Goal: Information Seeking & Learning: Check status

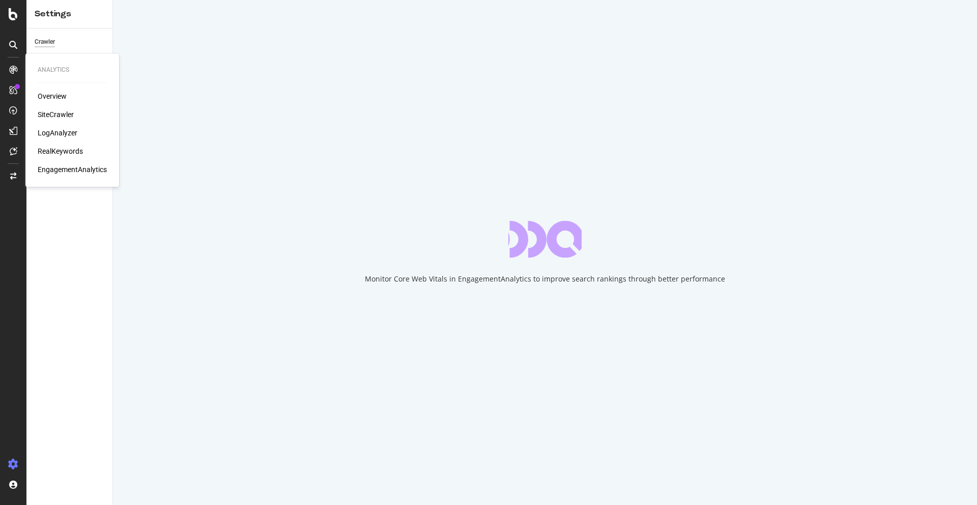
click at [56, 108] on div "Overview SiteCrawler LogAnalyzer RealKeywords EngagementAnalytics" at bounding box center [72, 132] width 69 height 83
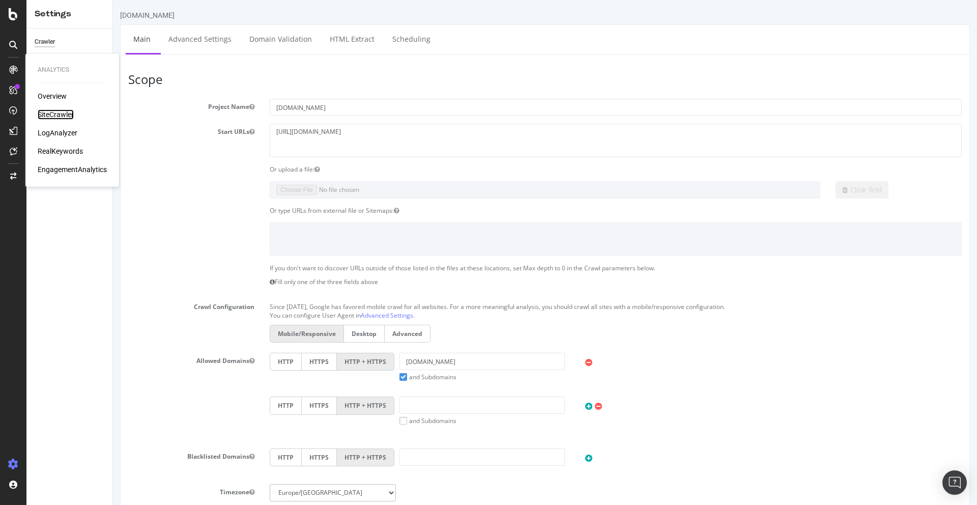
click at [53, 113] on div "SiteCrawler" at bounding box center [56, 114] width 36 height 10
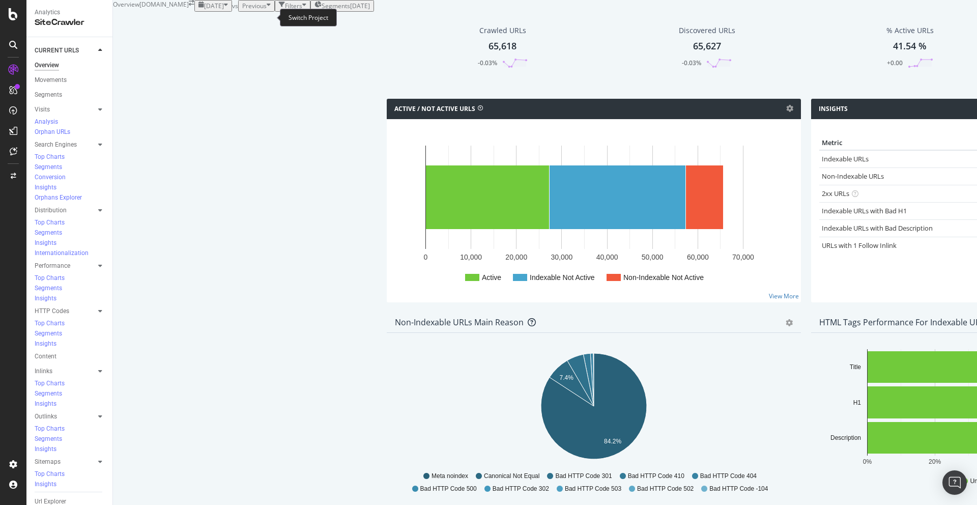
click at [194, 6] on icon "arrow-right-arrow-left" at bounding box center [192, 3] width 6 height 6
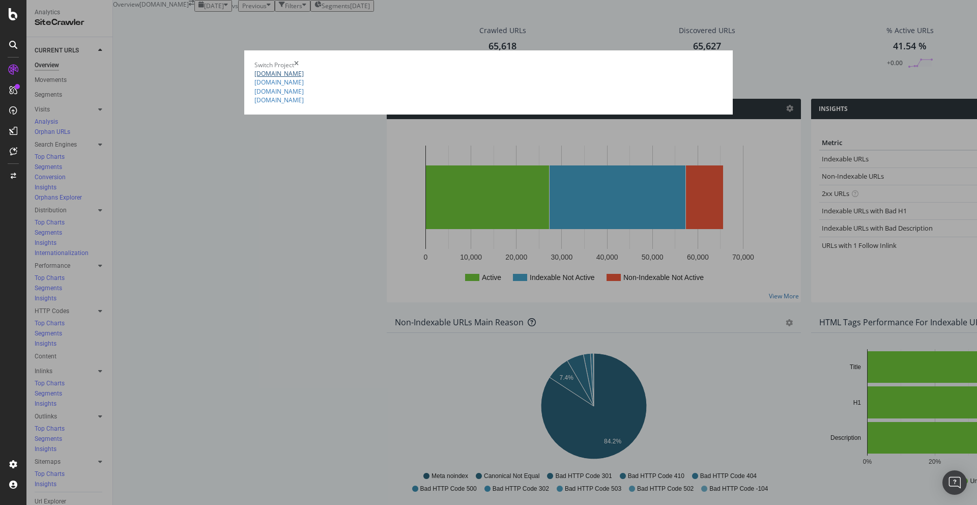
click at [255, 69] on link "[DOMAIN_NAME]" at bounding box center [279, 73] width 49 height 9
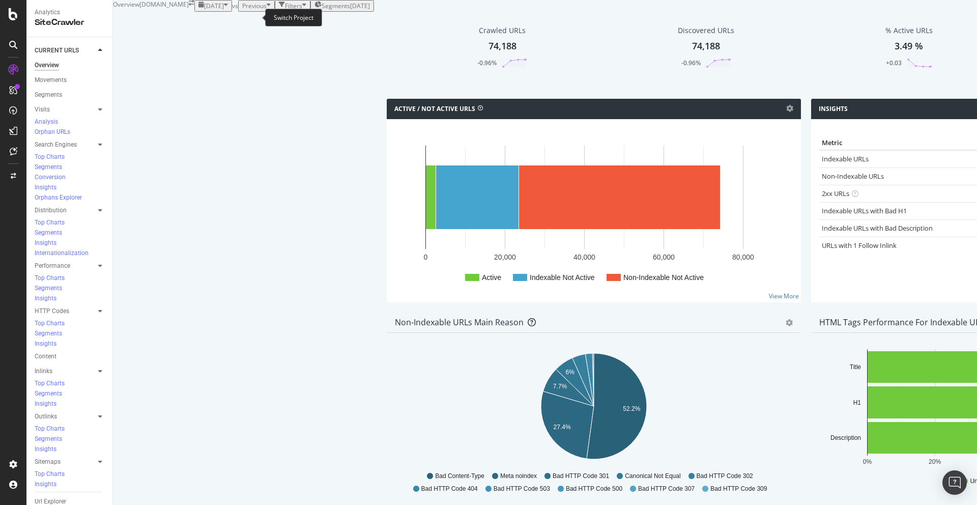
click at [194, 6] on icon "arrow-right-arrow-left" at bounding box center [192, 3] width 6 height 6
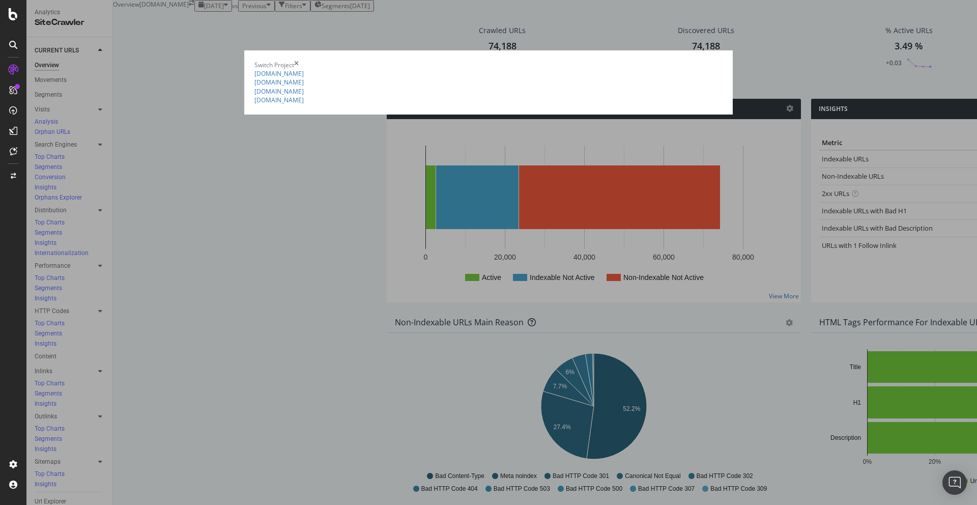
click at [299, 61] on icon "times" at bounding box center [296, 65] width 5 height 9
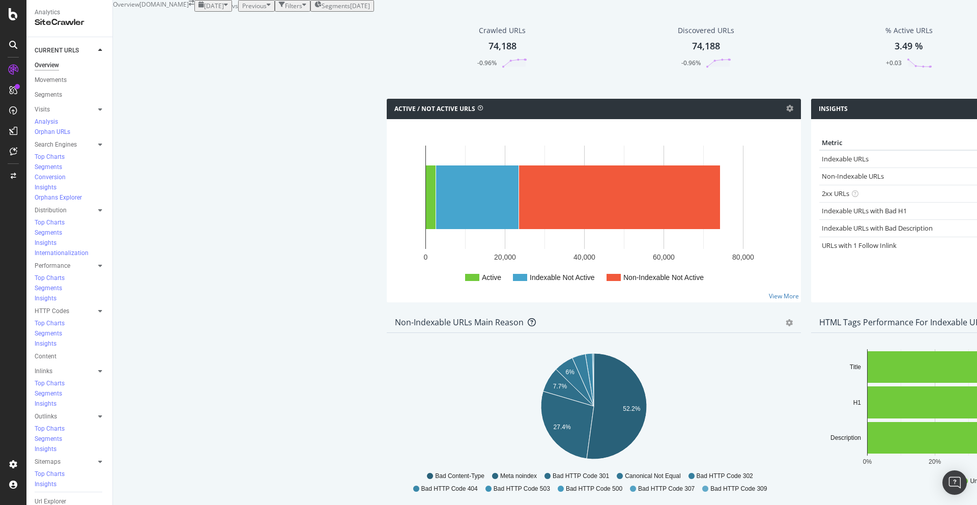
scroll to position [164, 0]
click at [786, 319] on icon "gear" at bounding box center [789, 322] width 7 height 7
click at [708, 355] on span "Table" at bounding box center [754, 362] width 93 height 14
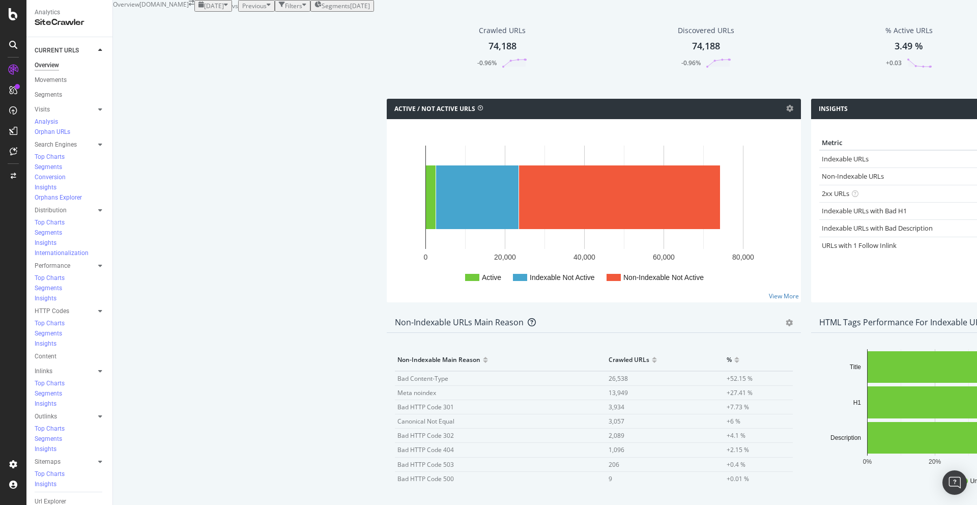
scroll to position [399, 0]
click at [786, 319] on icon "gear" at bounding box center [789, 322] width 7 height 7
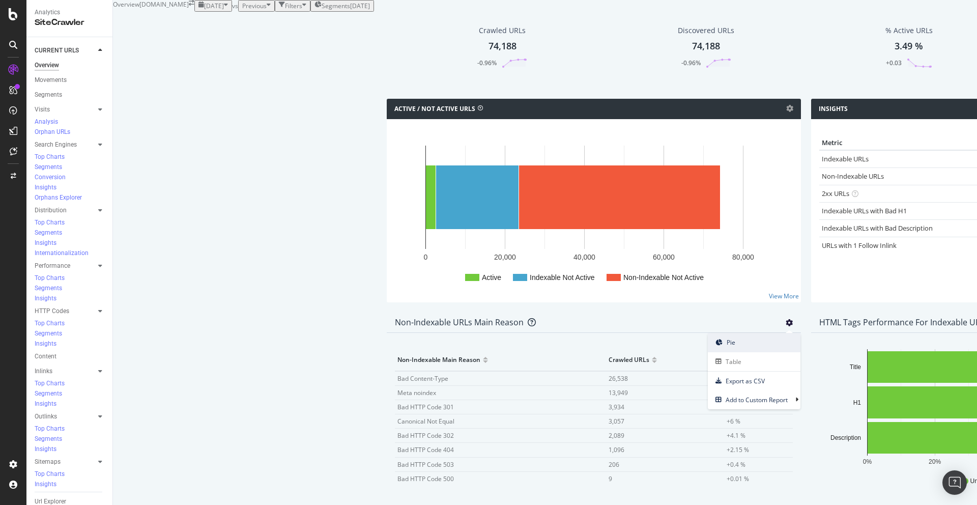
click at [708, 335] on span "Pie" at bounding box center [754, 342] width 93 height 14
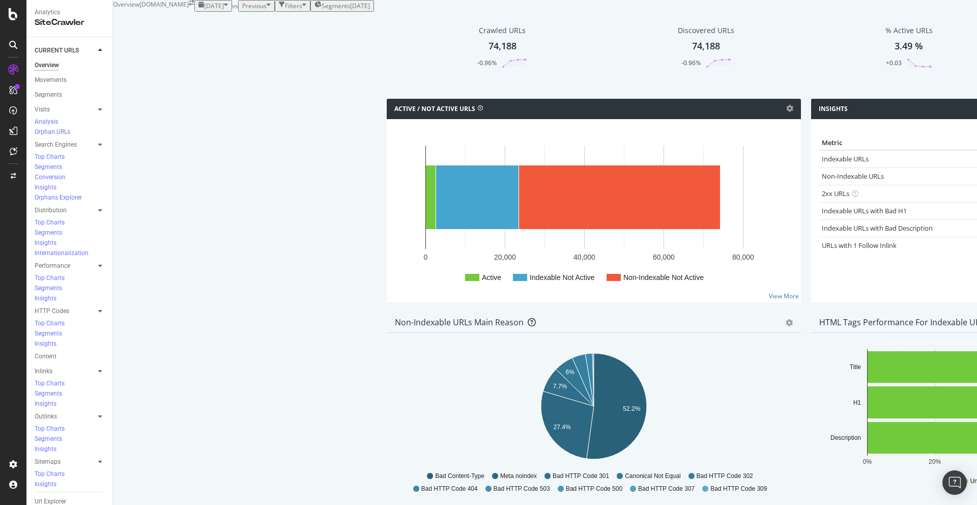
scroll to position [381, 0]
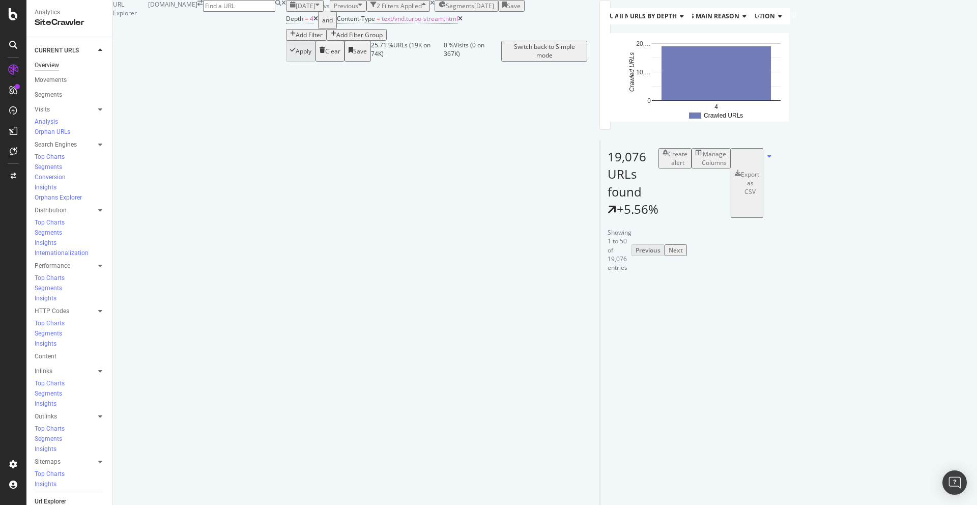
click at [47, 66] on div "Overview" at bounding box center [47, 65] width 24 height 11
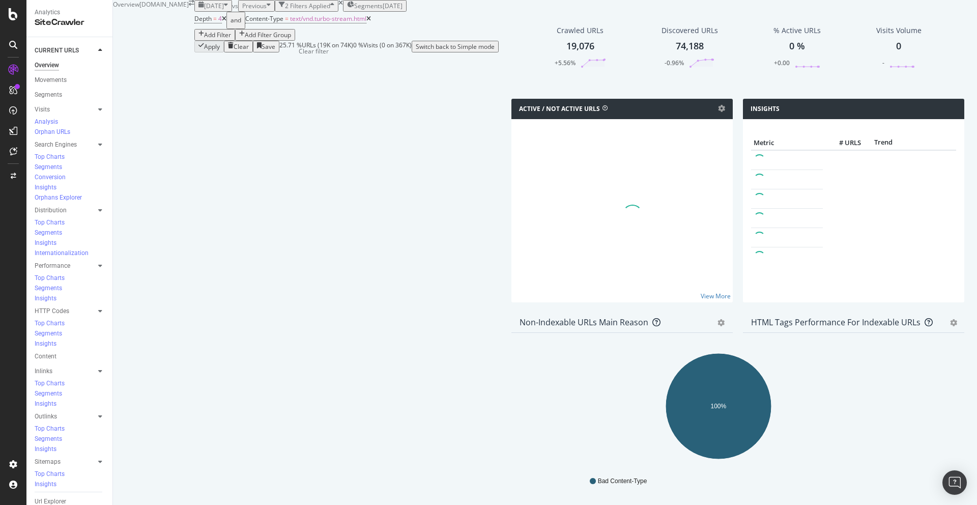
click at [338, 6] on icon "times" at bounding box center [340, 3] width 5 height 6
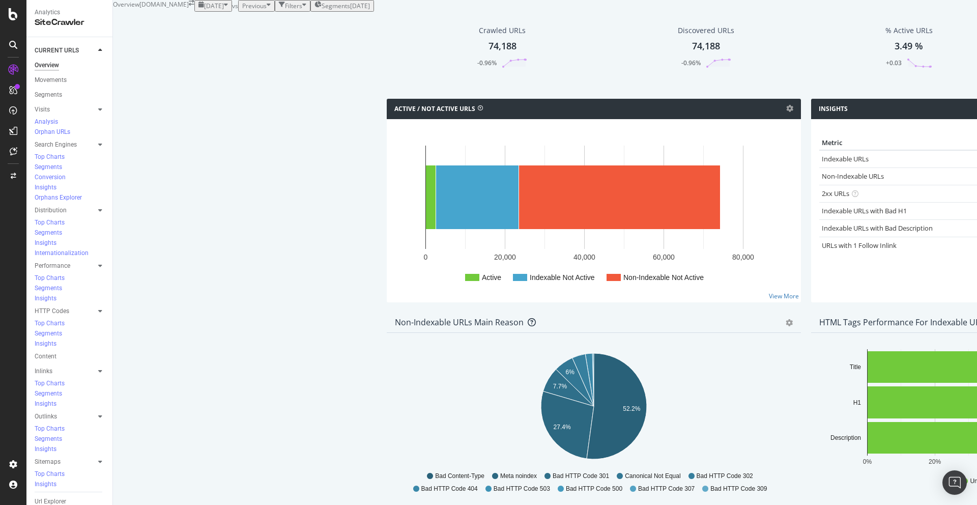
scroll to position [615, 0]
drag, startPoint x: 558, startPoint y: 192, endPoint x: 687, endPoint y: 191, distance: 128.3
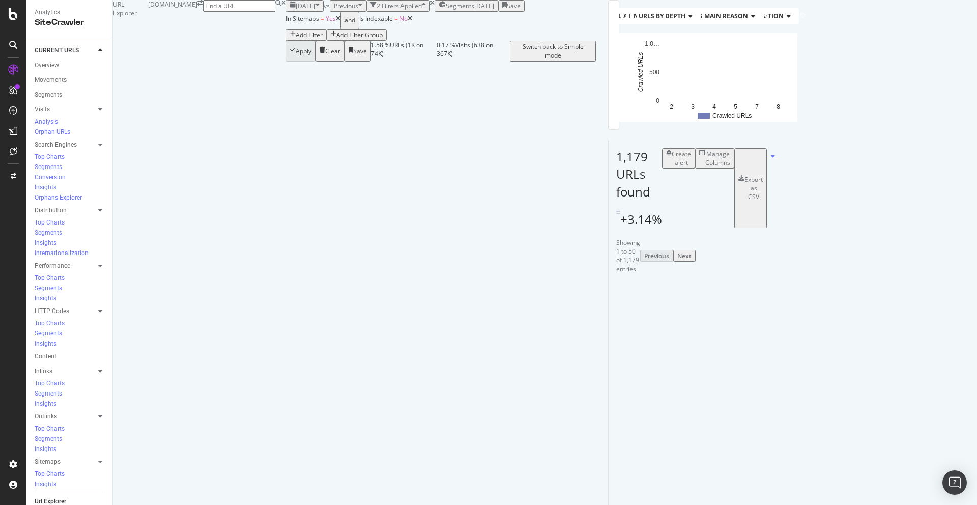
scroll to position [188, 0]
click at [642, 323] on icon at bounding box center [645, 326] width 6 height 6
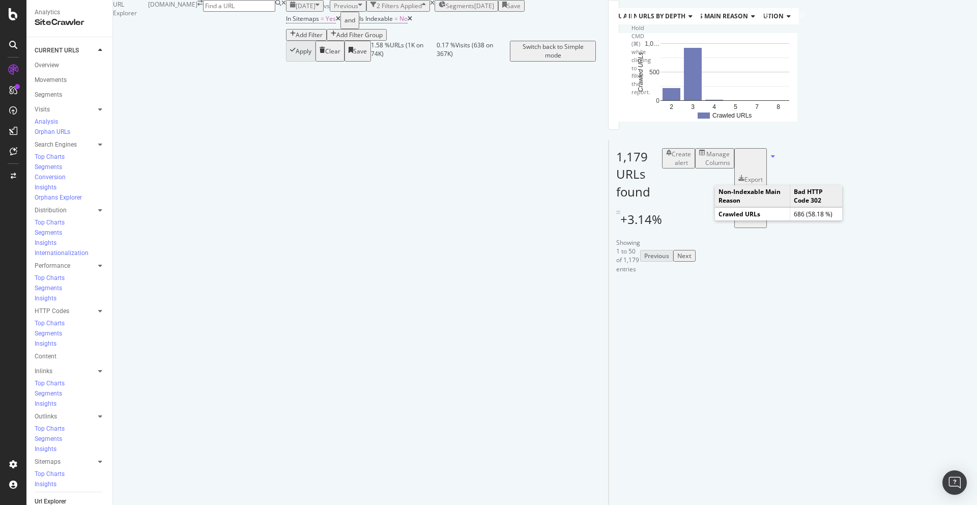
click at [697, 112] on icon "A chart." at bounding box center [693, 77] width 52 height 70
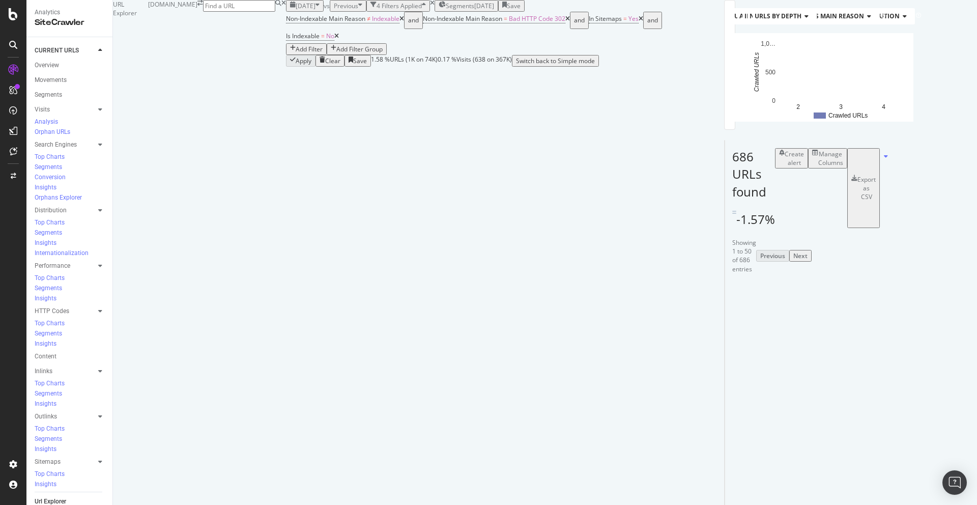
scroll to position [68, 0]
click at [843, 167] on div "Manage Columns" at bounding box center [830, 158] width 25 height 17
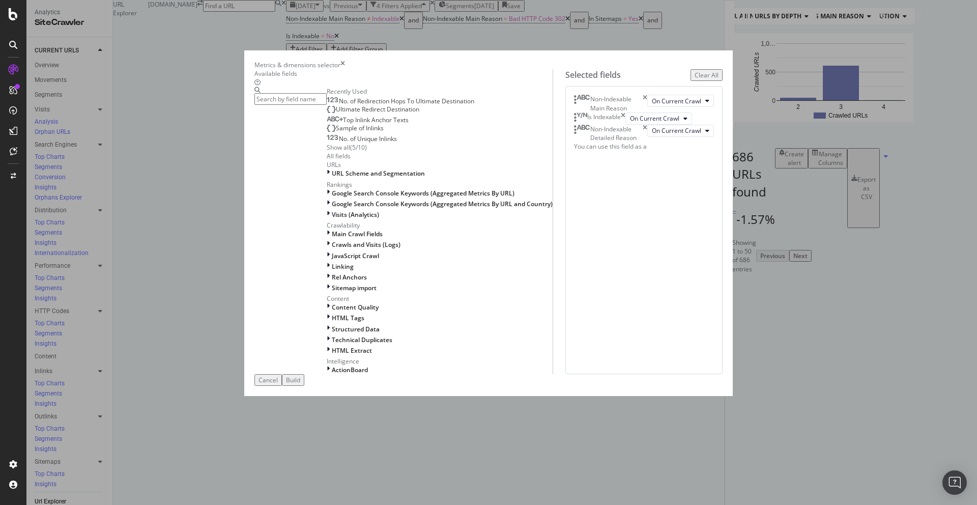
click at [327, 105] on input "modal" at bounding box center [291, 99] width 72 height 12
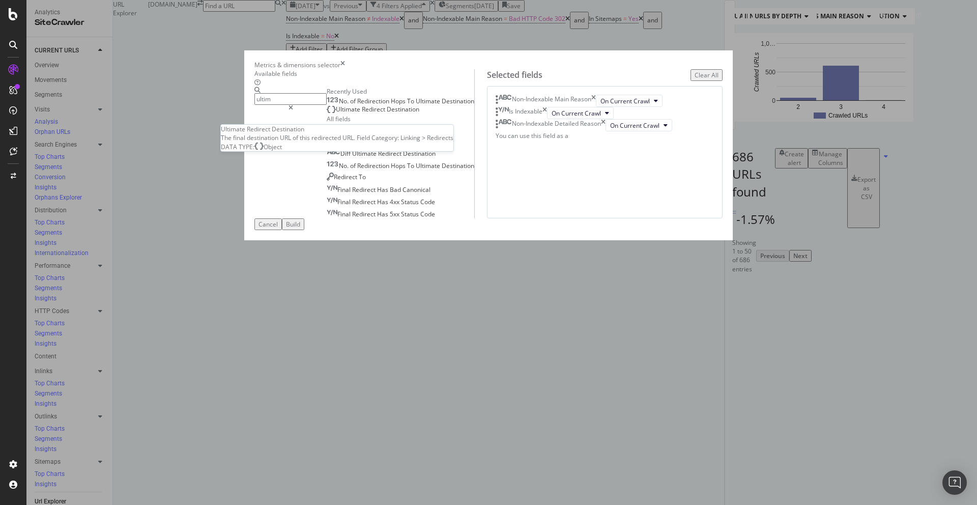
type input "ultim"
click at [362, 114] on span "Redirect" at bounding box center [374, 109] width 25 height 9
click at [606, 131] on icon "times" at bounding box center [603, 125] width 5 height 12
click at [547, 119] on icon "times" at bounding box center [545, 113] width 5 height 12
click at [596, 107] on div "Non-Indexable Main Reason" at bounding box center [546, 101] width 100 height 12
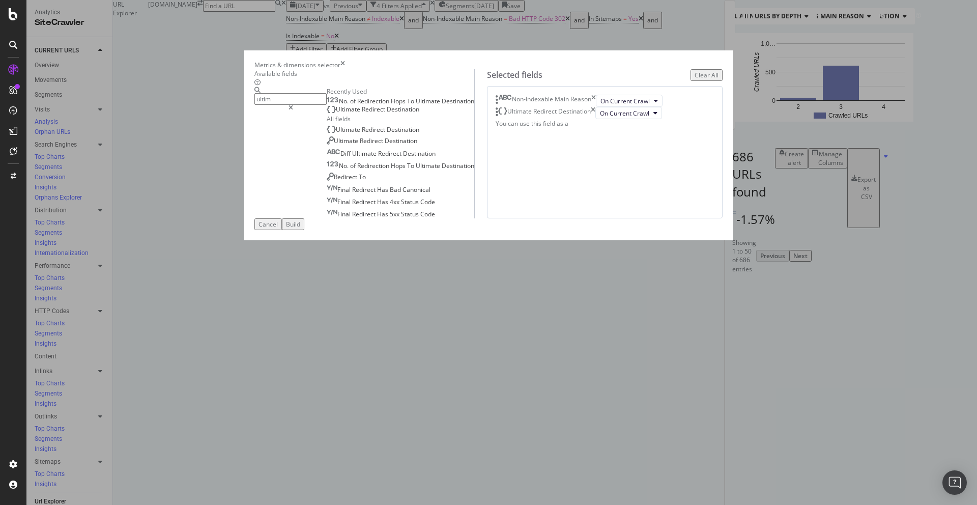
click at [596, 107] on icon "times" at bounding box center [593, 101] width 5 height 12
click at [300, 229] on div "Build" at bounding box center [293, 224] width 14 height 9
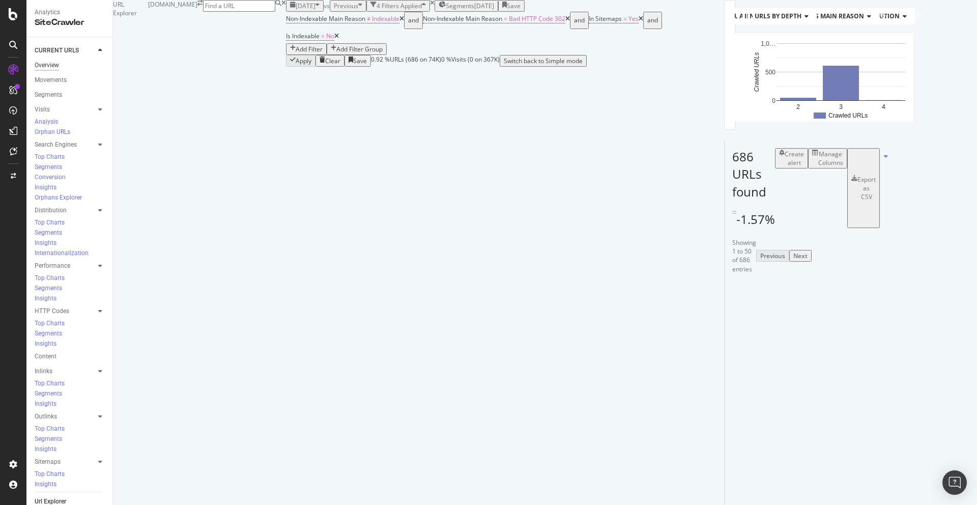
click at [53, 63] on div "Overview" at bounding box center [47, 65] width 24 height 11
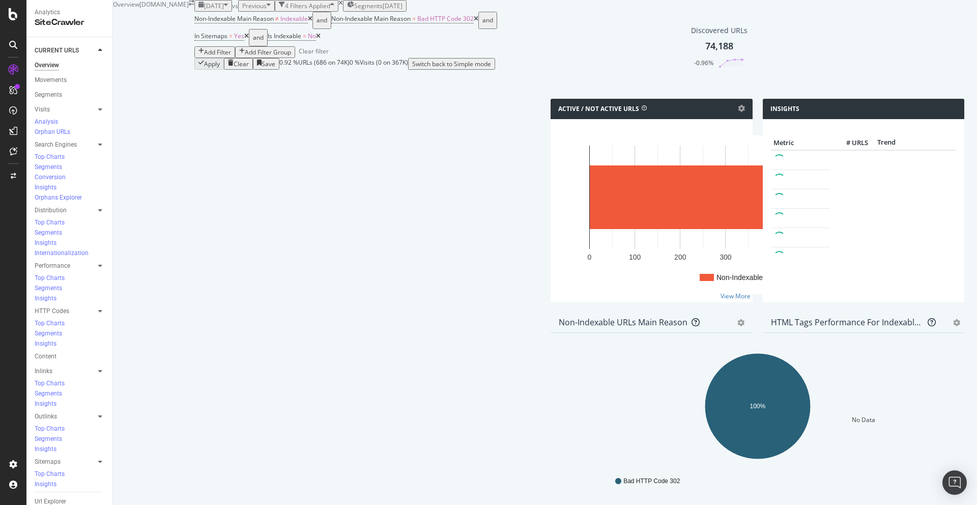
click at [338, 6] on icon "times" at bounding box center [340, 3] width 5 height 6
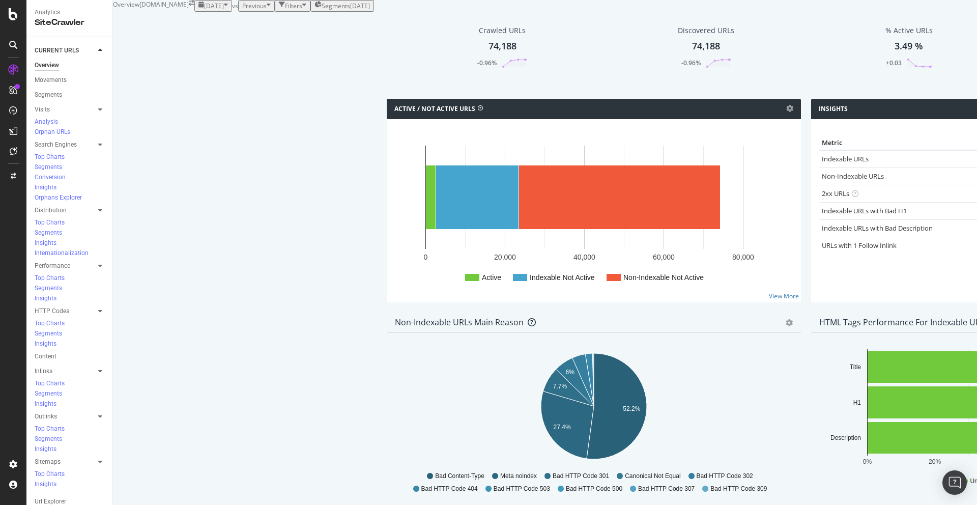
click at [204, 10] on span "2025 Aug. 29th" at bounding box center [214, 6] width 20 height 9
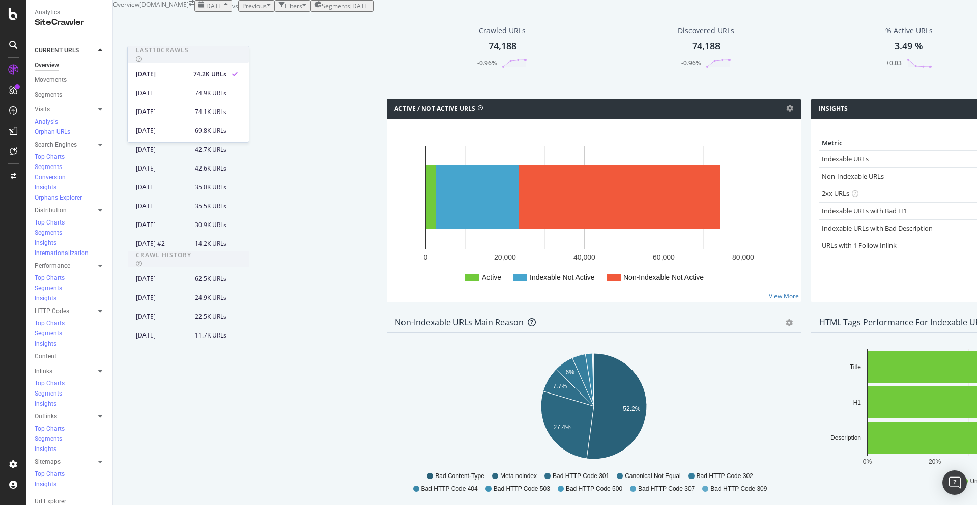
click at [382, 196] on div "Active / Not Active URLs Chart (by Value) Chart (by Percentage) Table Expand Ex…" at bounding box center [594, 206] width 425 height 214
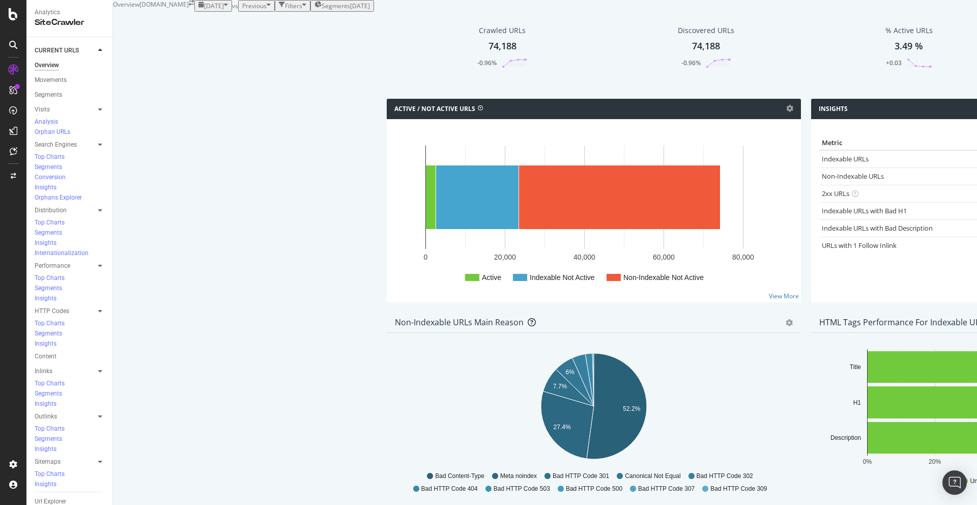
scroll to position [851, 0]
click at [41, 496] on div "Url Explorer" at bounding box center [51, 501] width 32 height 11
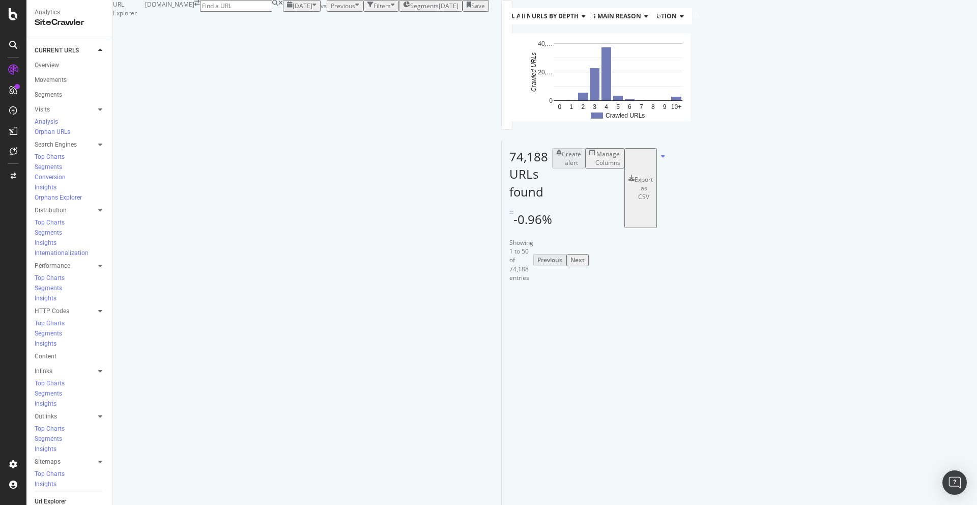
click at [620, 167] on div "Manage Columns" at bounding box center [608, 158] width 25 height 17
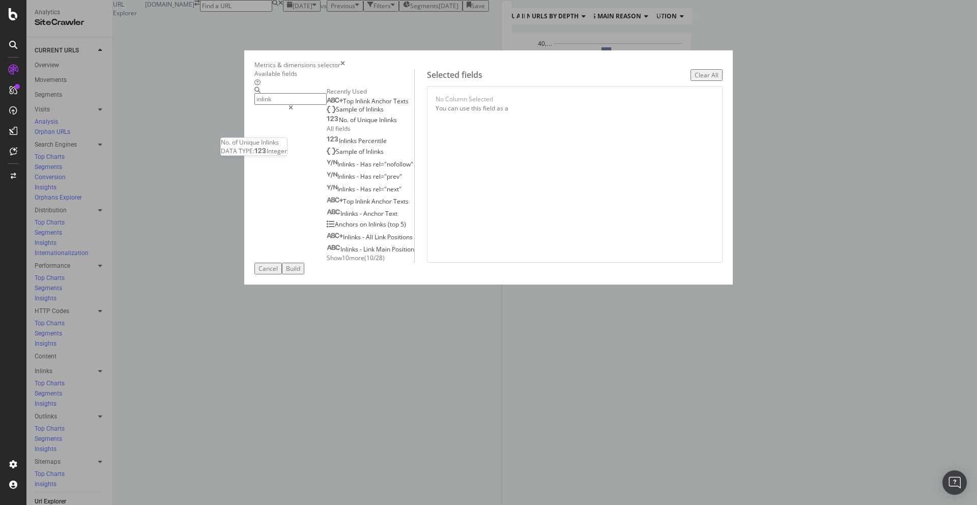
type input "inlink"
click at [379, 124] on span "Inlinks" at bounding box center [388, 120] width 18 height 9
click at [300, 273] on div "Build" at bounding box center [293, 268] width 14 height 9
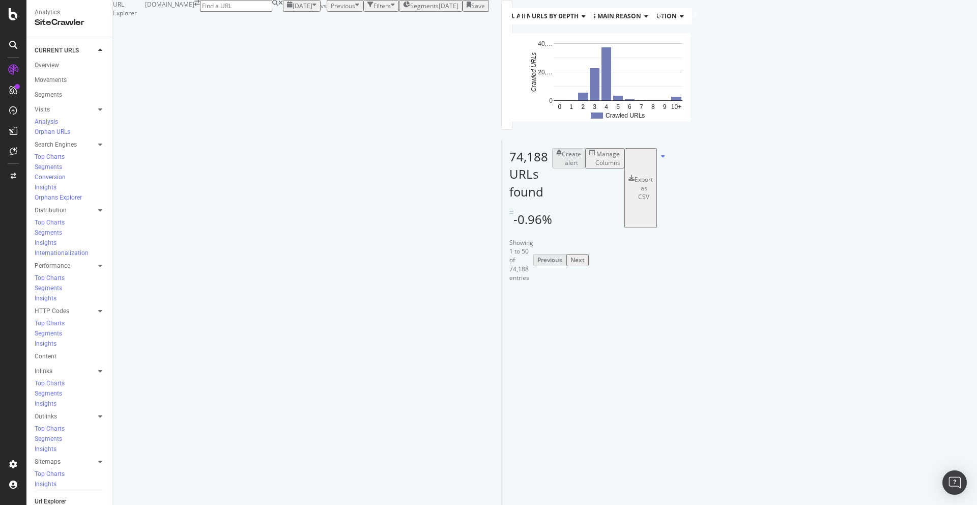
click at [620, 167] on div "Manage Columns" at bounding box center [608, 158] width 25 height 17
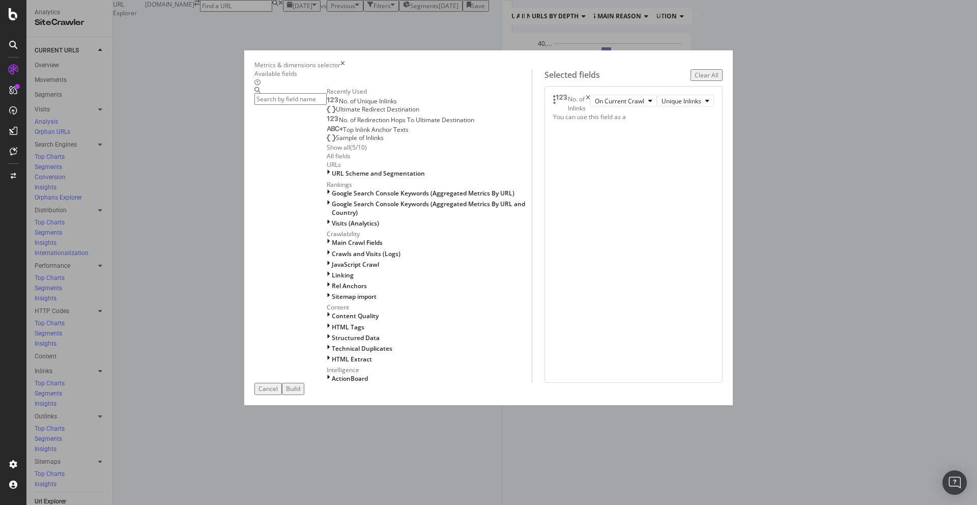
click at [336, 142] on span "Sample of Inlinks" at bounding box center [360, 137] width 48 height 9
click at [300, 393] on div "Build" at bounding box center [293, 388] width 14 height 9
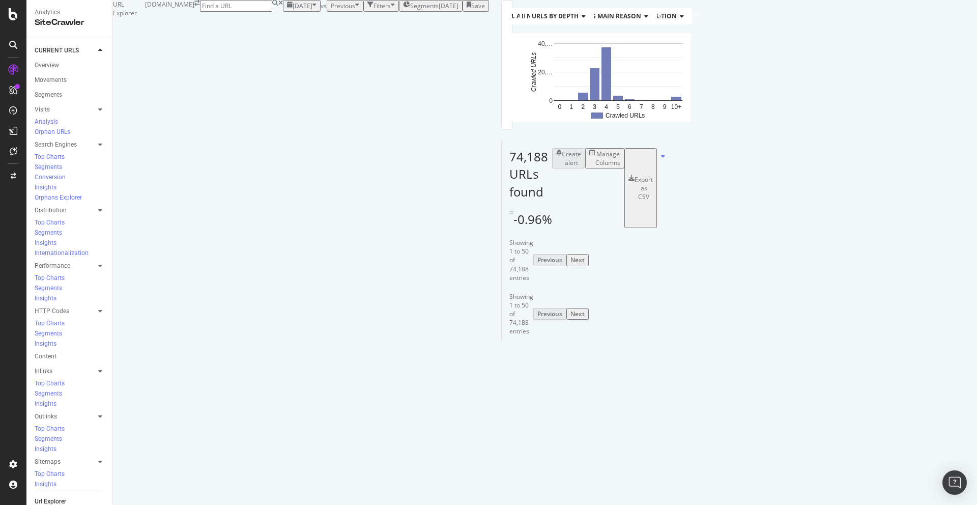
click at [96, 496] on div at bounding box center [100, 501] width 10 height 10
click at [620, 167] on div "Manage Columns" at bounding box center [608, 158] width 25 height 17
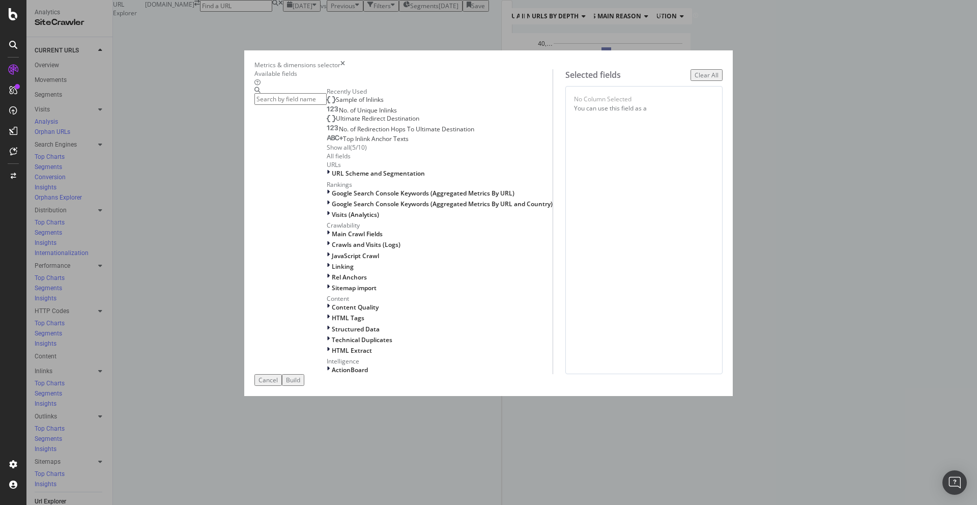
click at [327, 105] on input "modal" at bounding box center [291, 99] width 72 height 12
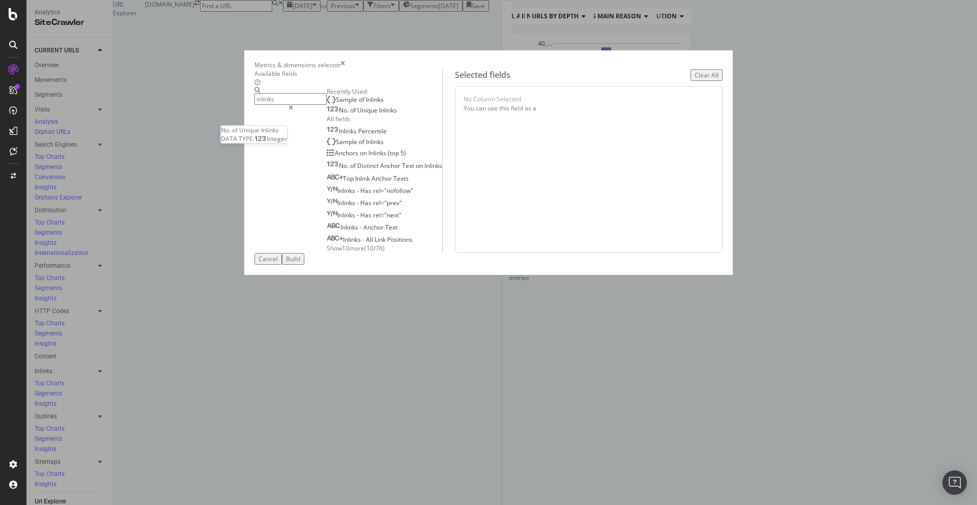
type input "inlinks"
click at [357, 115] on span "Unique" at bounding box center [368, 110] width 22 height 9
click at [300, 263] on div "Build" at bounding box center [293, 259] width 14 height 9
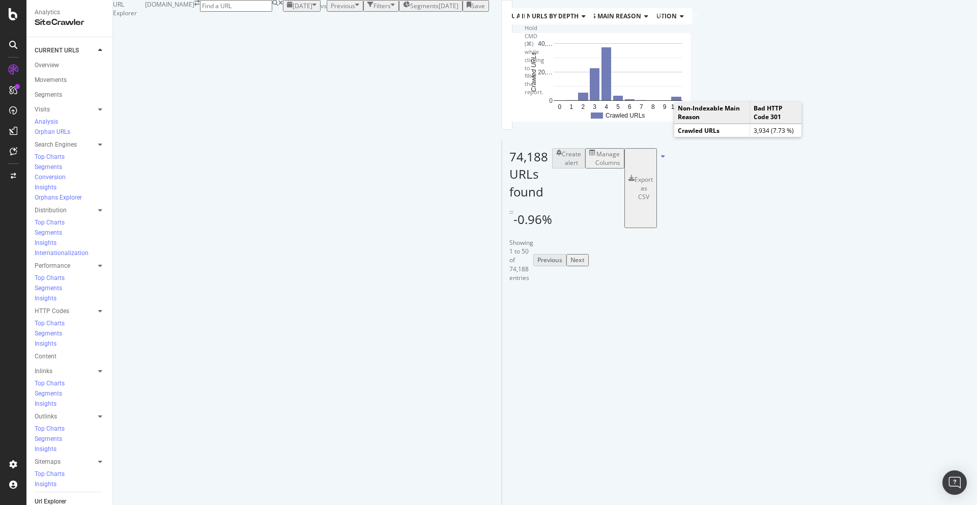
click at [578, 77] on icon "A chart." at bounding box center [561, 65] width 34 height 24
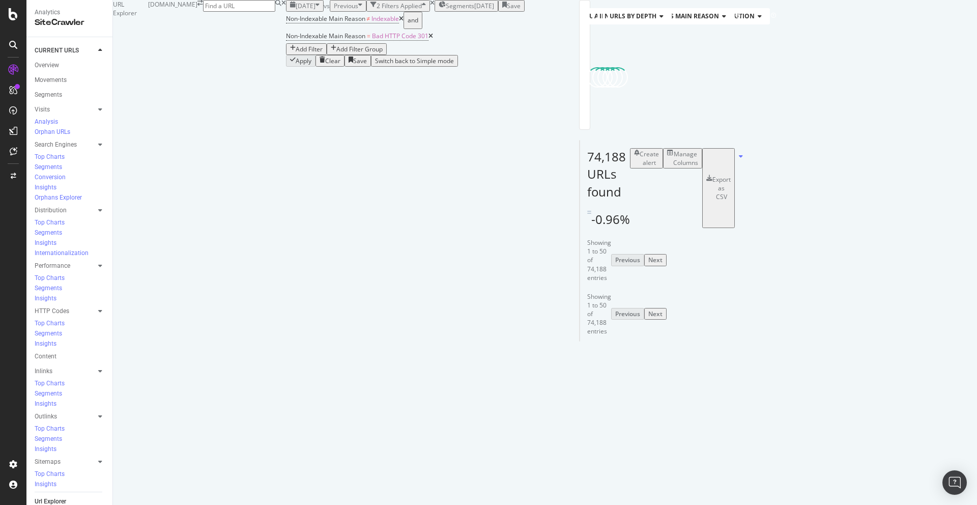
click at [399, 22] on icon at bounding box center [401, 19] width 5 height 6
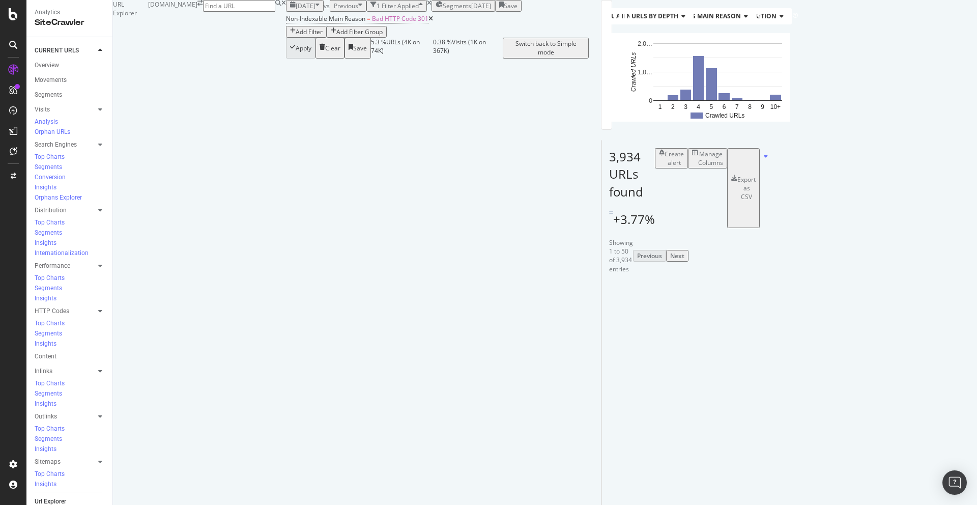
click at [723, 167] on div "Manage Columns" at bounding box center [710, 158] width 25 height 17
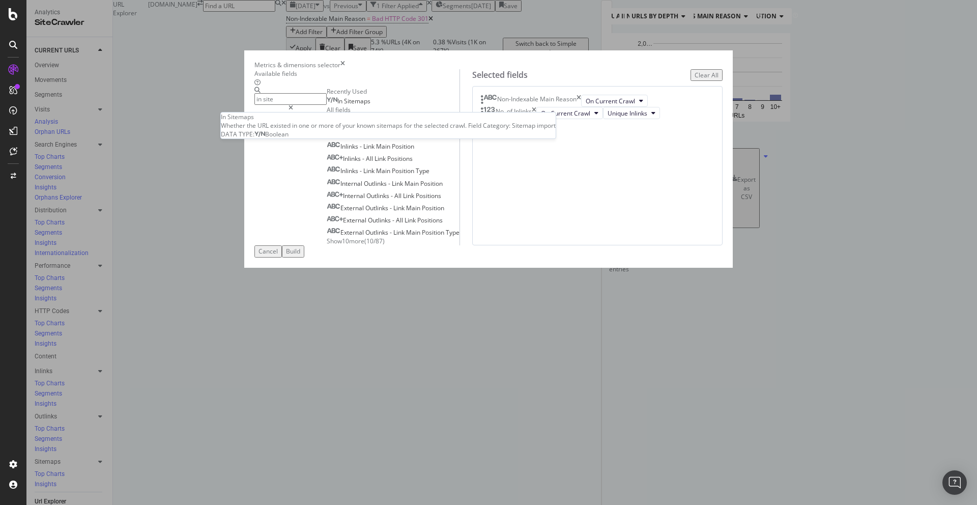
click at [344, 105] on span "Sitemaps" at bounding box center [357, 101] width 26 height 9
click at [327, 105] on input "in site" at bounding box center [291, 99] width 72 height 12
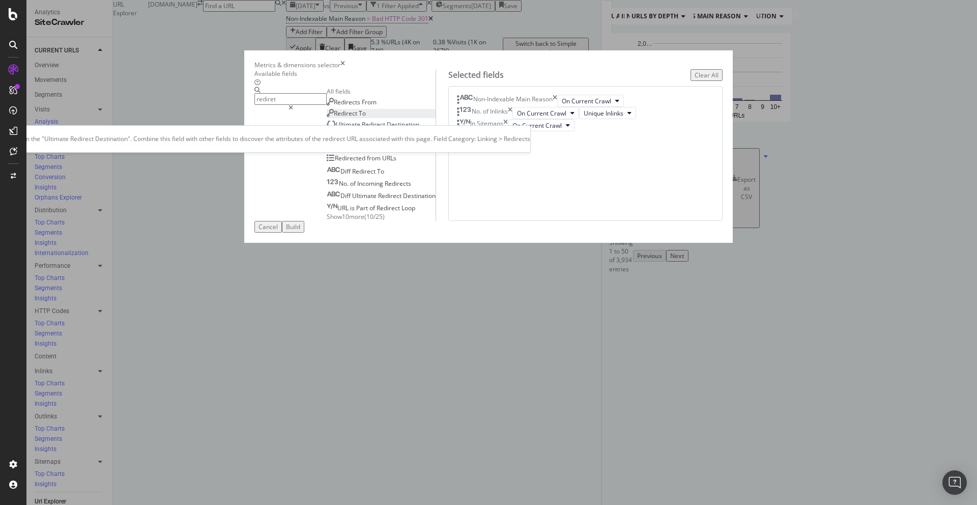
type input "rediret"
click at [358, 118] on div "Redirect To" at bounding box center [346, 113] width 39 height 9
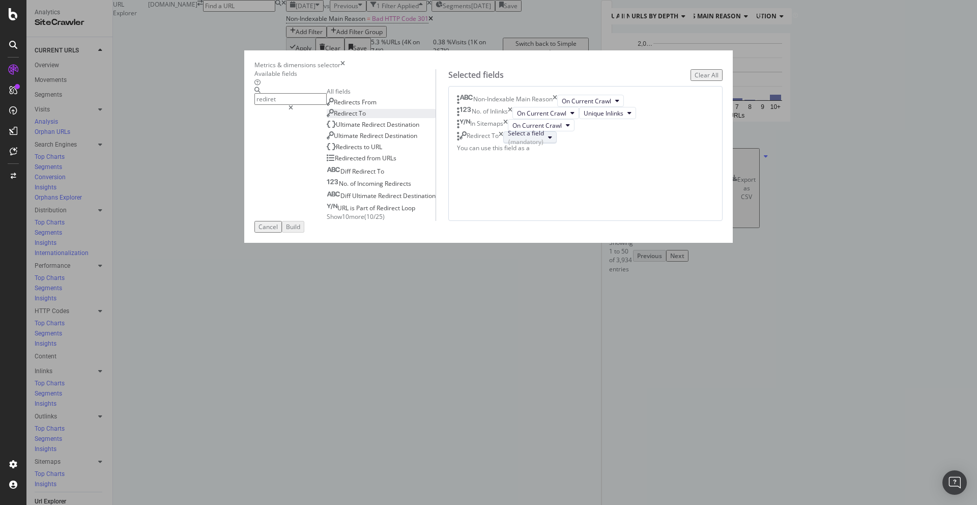
click at [544, 146] on div "Select a field (mandatory)" at bounding box center [526, 137] width 36 height 17
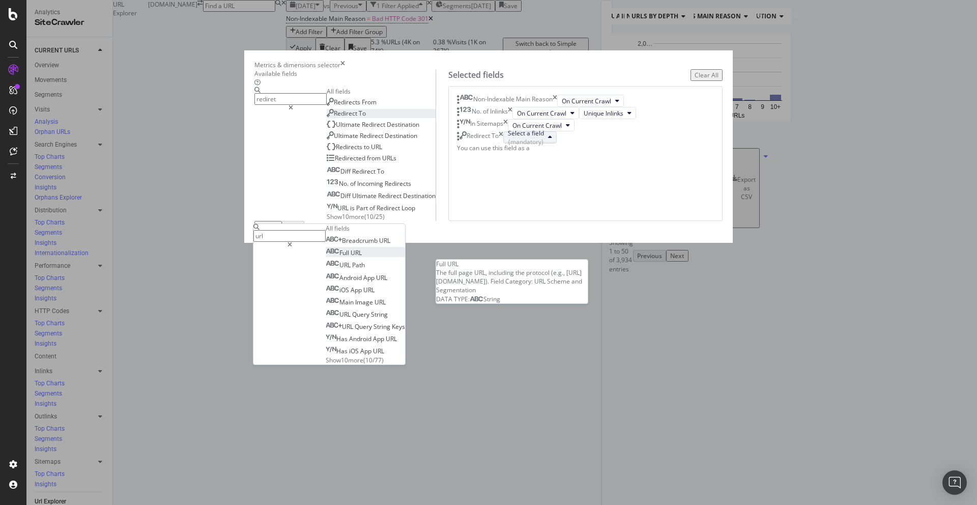
type input "url"
click at [362, 257] on span "URL" at bounding box center [356, 252] width 11 height 9
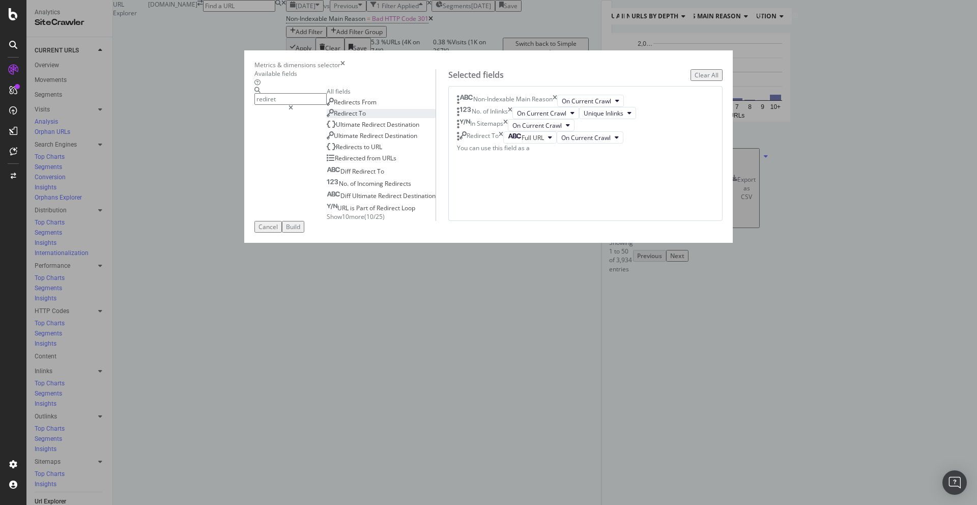
click at [327, 105] on input "rediret" at bounding box center [291, 99] width 72 height 12
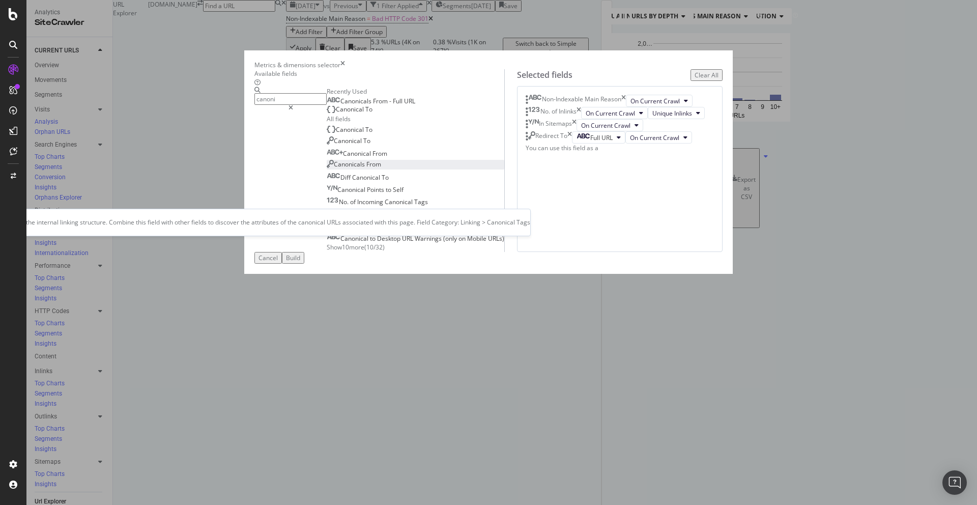
type input "canoni"
click at [366, 168] on span "From" at bounding box center [373, 164] width 15 height 9
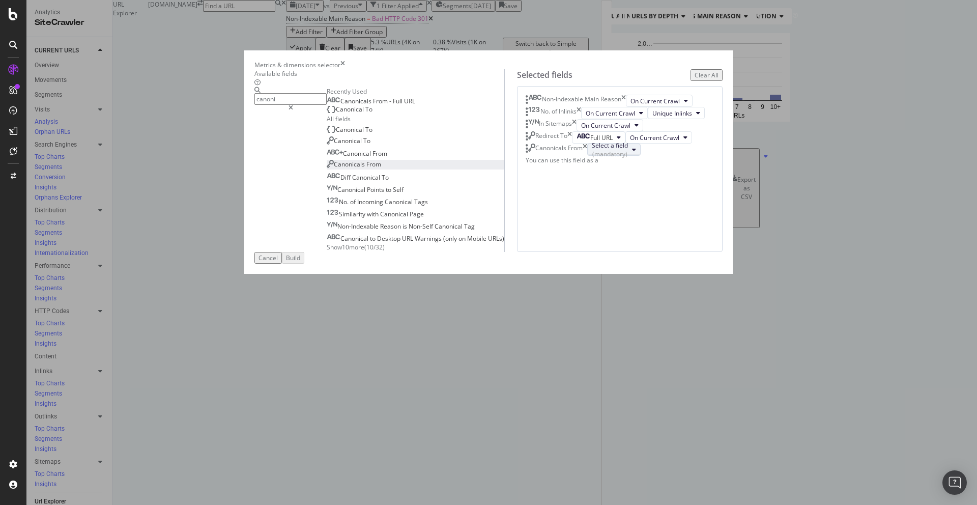
click at [592, 158] on div "Select a field (mandatory)" at bounding box center [610, 149] width 36 height 17
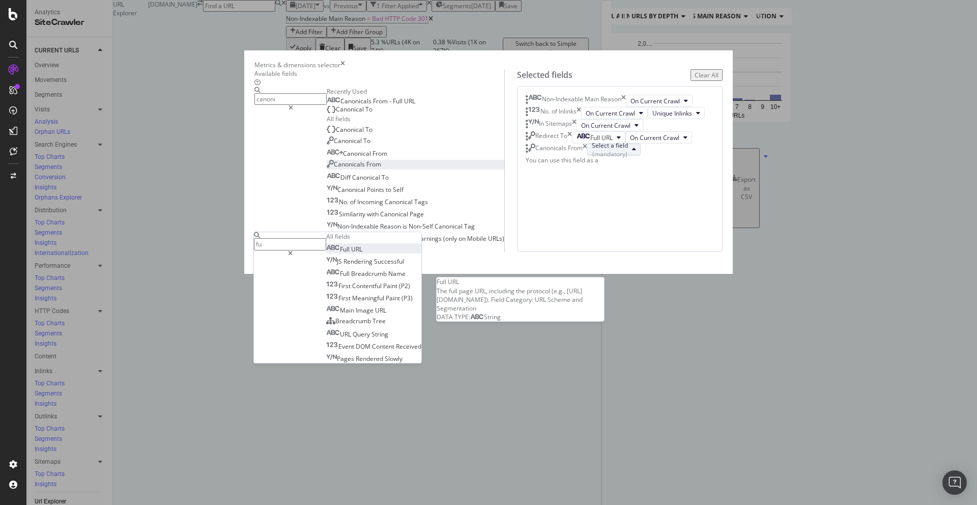
type input "fu"
click at [362, 245] on span "Full URL" at bounding box center [344, 249] width 36 height 9
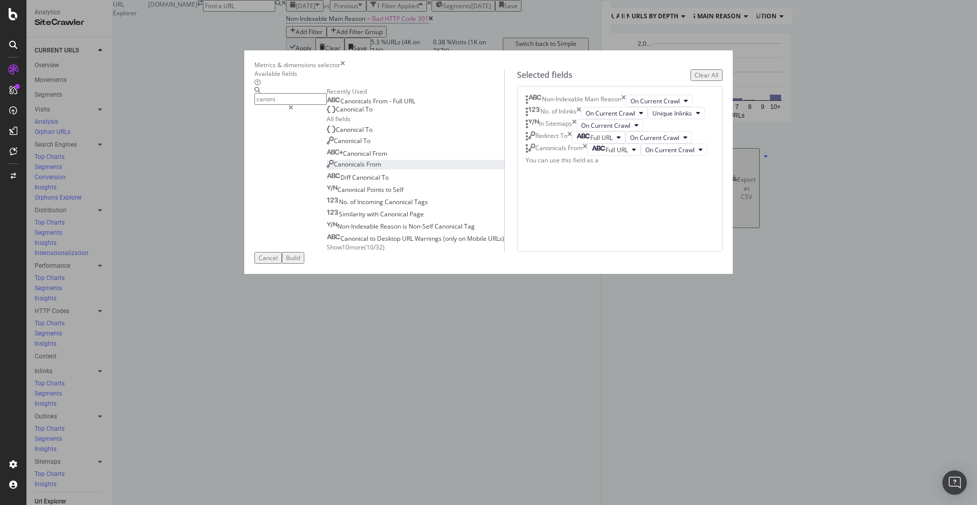
click at [300, 262] on div "Build" at bounding box center [293, 257] width 14 height 9
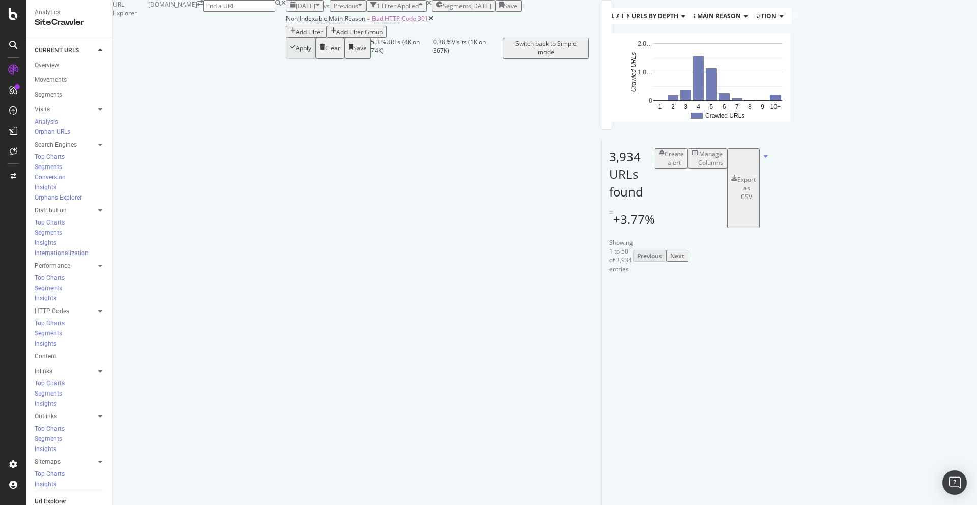
scroll to position [0, 52]
click at [723, 164] on div "Manage Columns" at bounding box center [710, 158] width 25 height 17
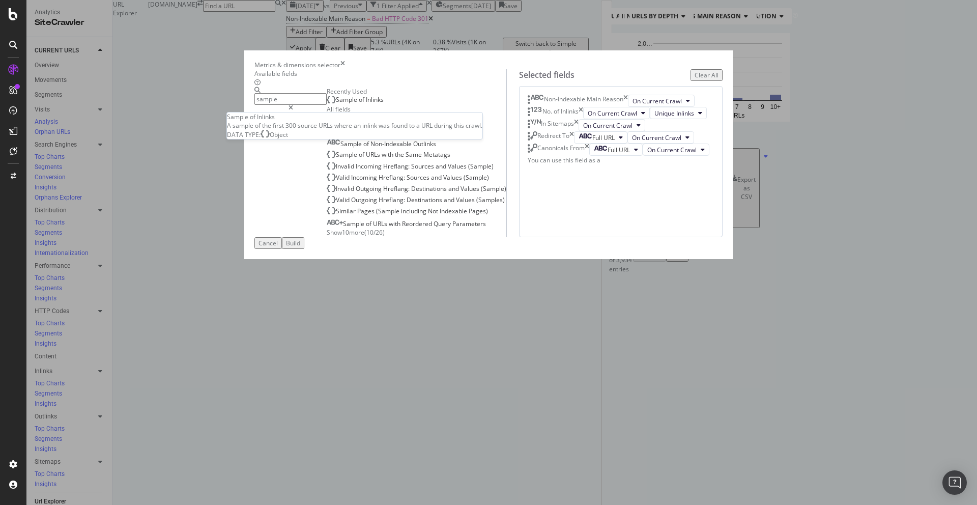
type input "sample"
click at [366, 104] on span "Inlinks" at bounding box center [375, 99] width 18 height 9
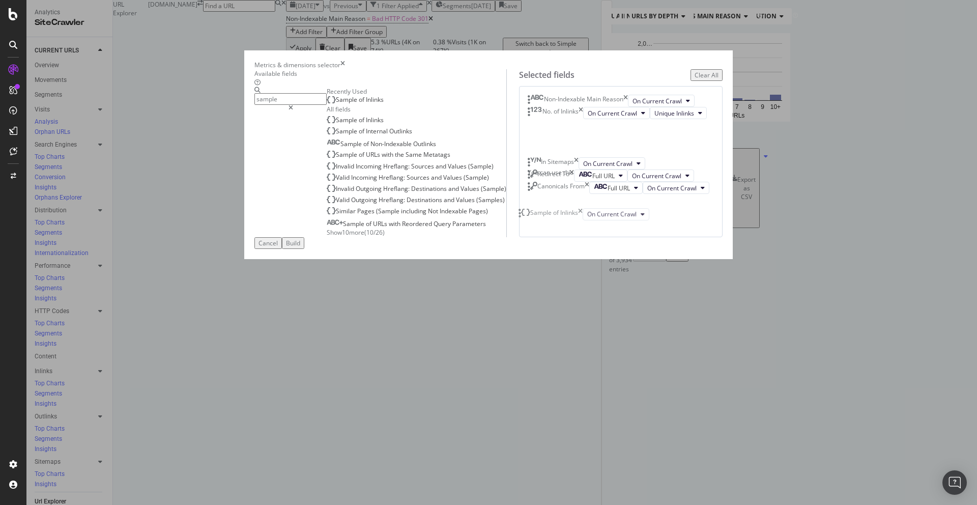
drag, startPoint x: 526, startPoint y: 361, endPoint x: 529, endPoint y: 217, distance: 144.1
click at [529, 217] on body "Analytics SiteCrawler CURRENT URLS Overview Movements Segments Visits Analysis …" at bounding box center [488, 252] width 977 height 505
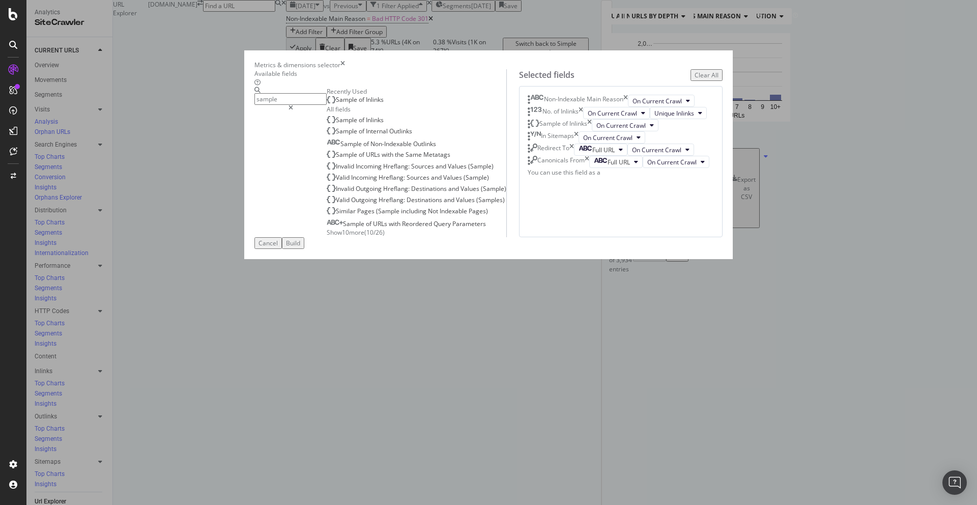
click at [300, 247] on div "Build" at bounding box center [293, 243] width 14 height 9
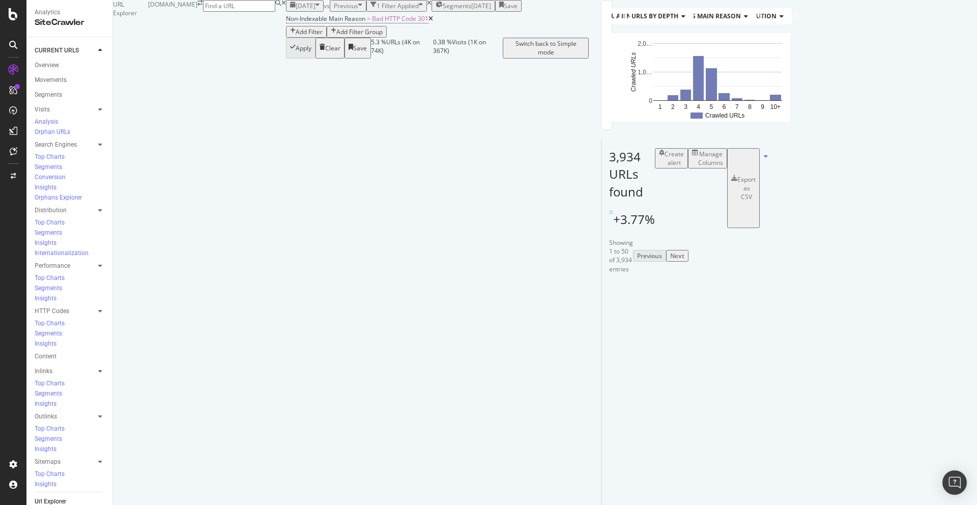
scroll to position [31, 0]
click at [723, 167] on div "Manage Columns" at bounding box center [710, 158] width 25 height 17
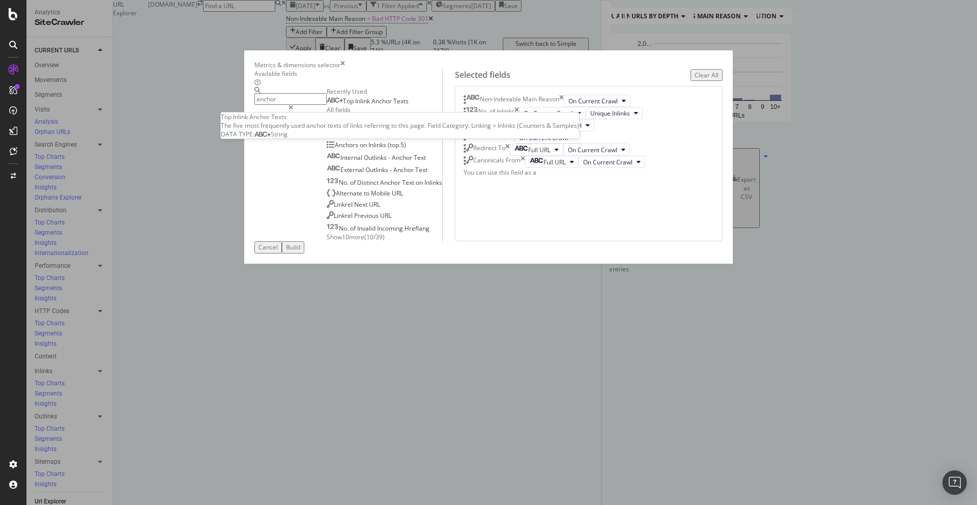
type input "anchor"
click at [393, 105] on span "Texts" at bounding box center [400, 101] width 15 height 9
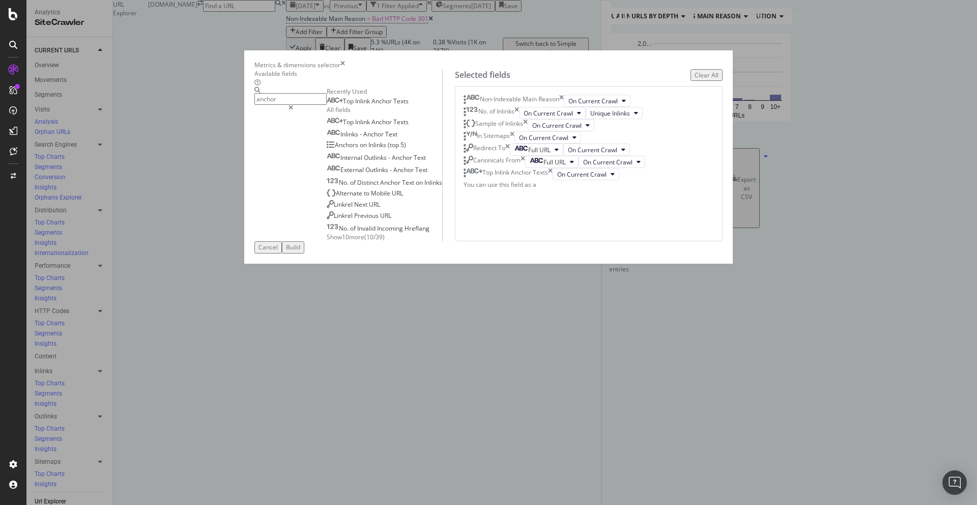
scroll to position [14, 0]
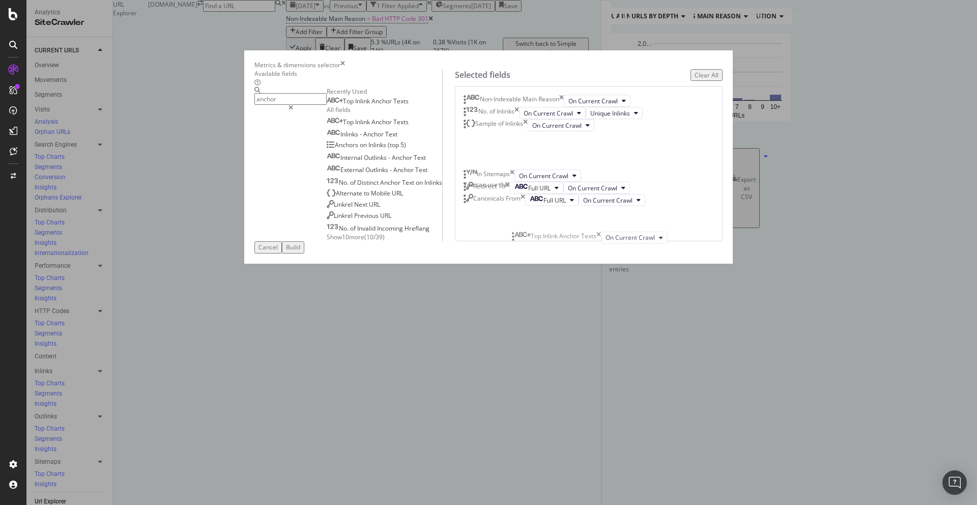
drag, startPoint x: 516, startPoint y: 383, endPoint x: 518, endPoint y: 238, distance: 144.6
click at [518, 238] on body "Analytics SiteCrawler CURRENT URLS Overview Movements Segments Visits Analysis …" at bounding box center [488, 252] width 977 height 505
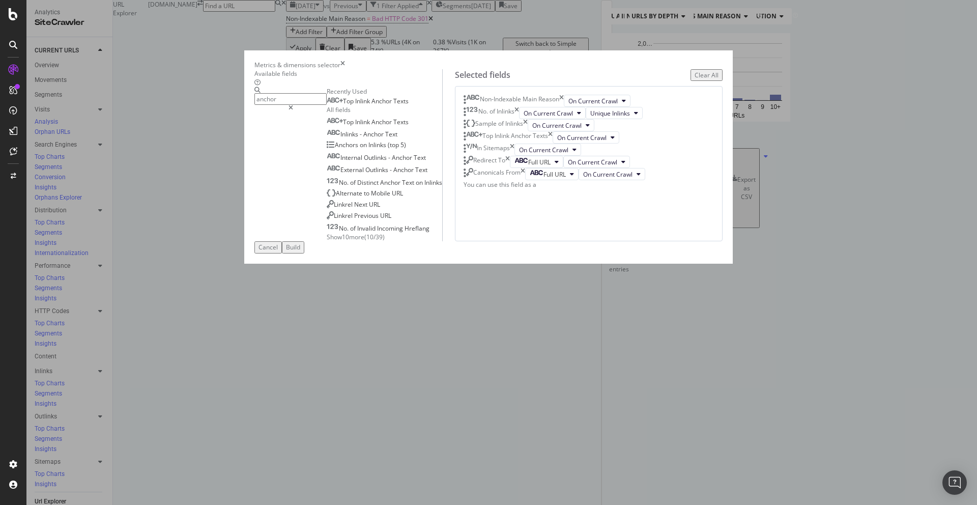
click at [300, 251] on div "Build" at bounding box center [293, 247] width 14 height 9
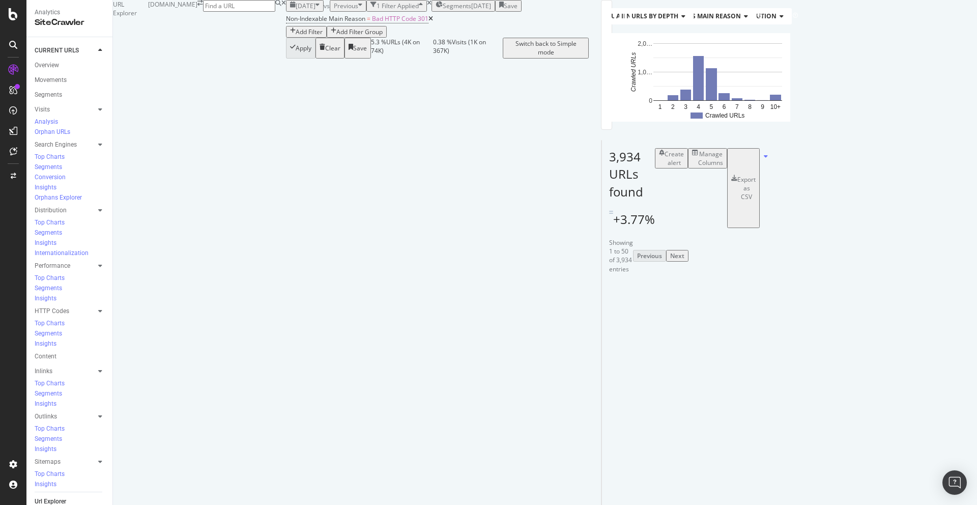
click at [54, 457] on div "Sitemaps" at bounding box center [48, 462] width 26 height 11
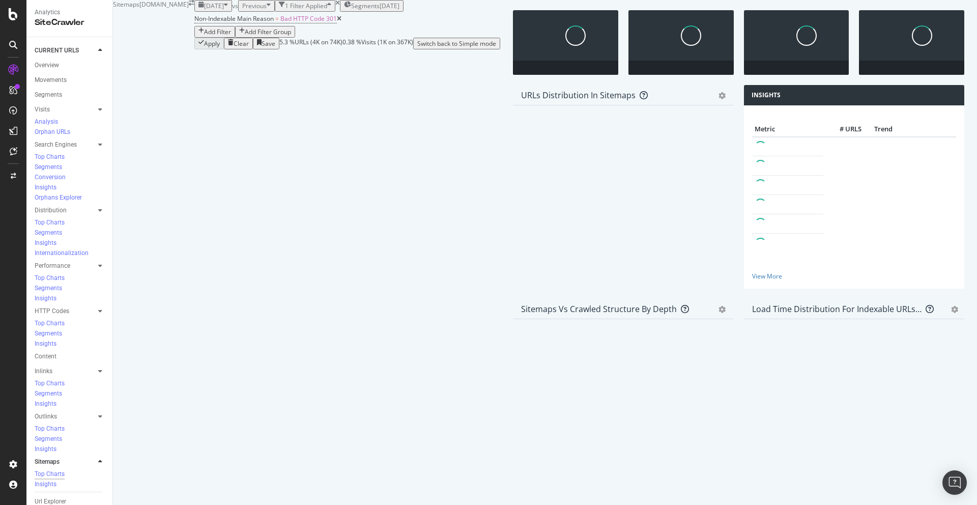
click at [337, 22] on icon at bounding box center [339, 19] width 5 height 6
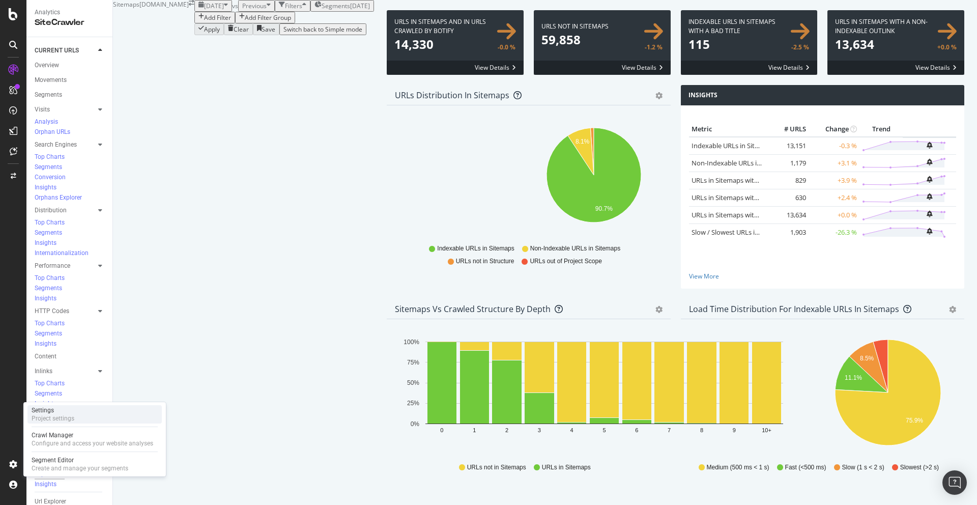
click at [61, 418] on div "Project settings" at bounding box center [53, 418] width 43 height 8
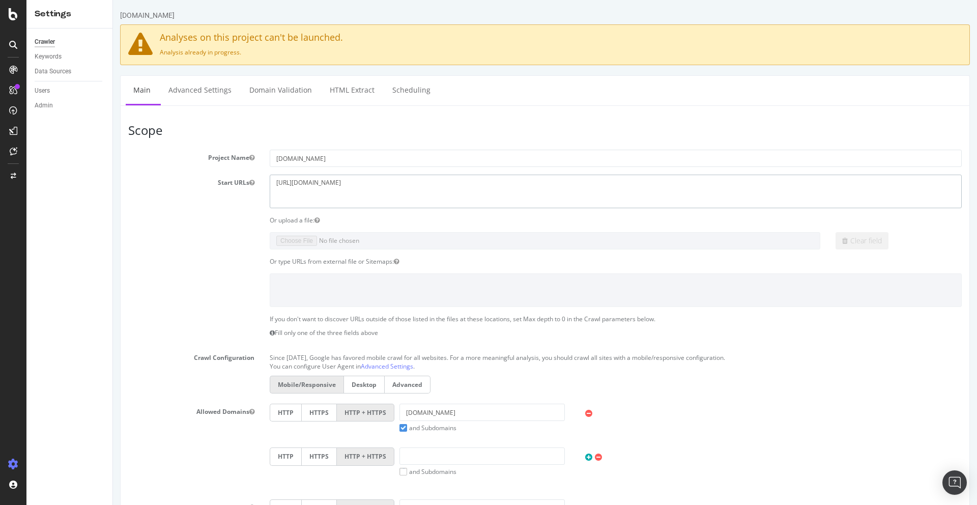
click at [322, 182] on textarea "https://www.carwow.co.uk" at bounding box center [616, 191] width 692 height 33
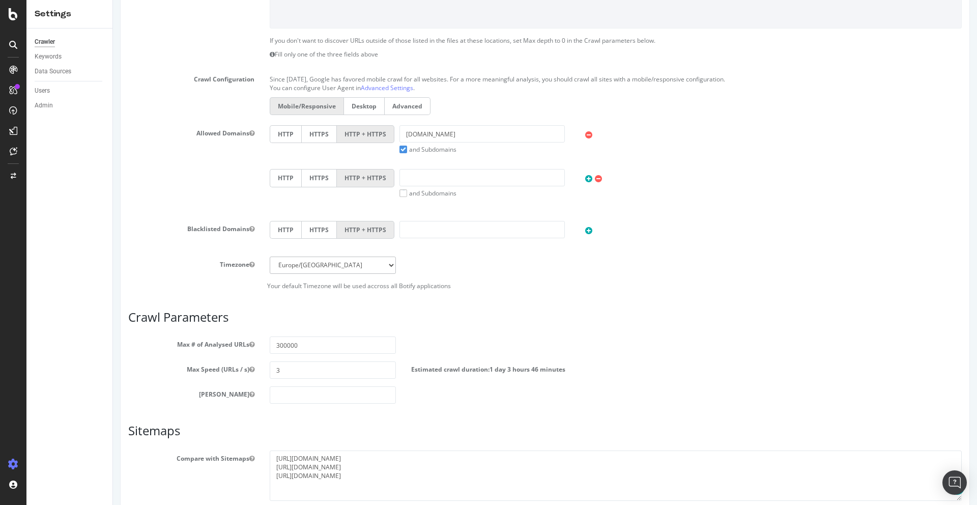
scroll to position [279, 0]
click at [287, 344] on input "300000" at bounding box center [333, 344] width 126 height 17
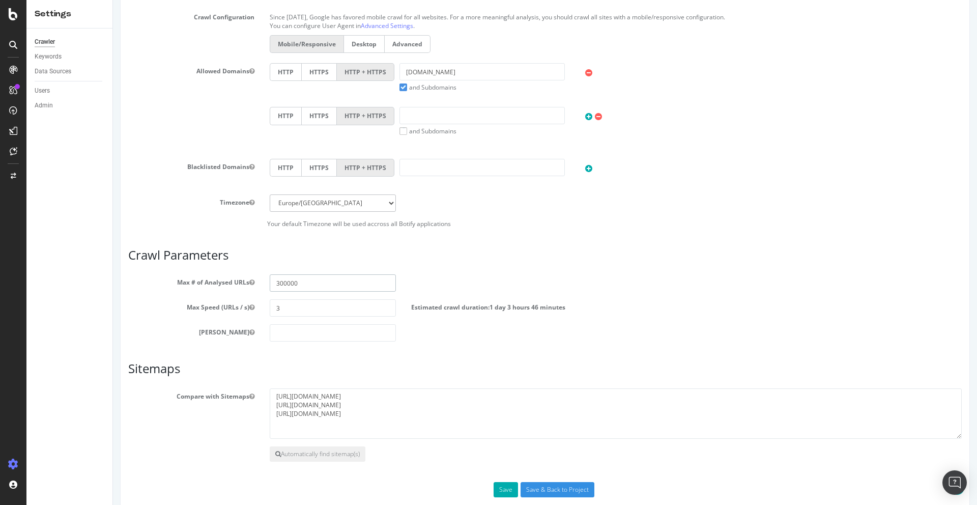
scroll to position [348, 0]
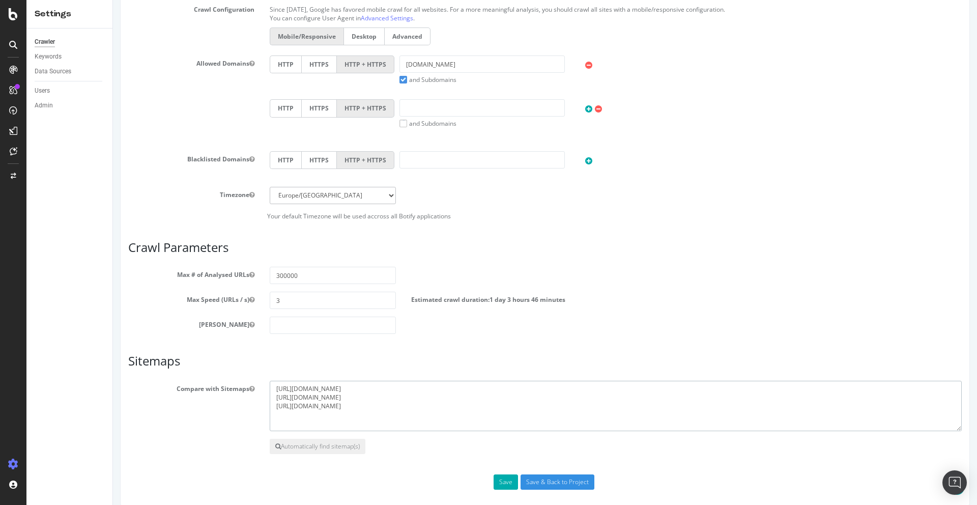
drag, startPoint x: 403, startPoint y: 408, endPoint x: 270, endPoint y: 381, distance: 135.7
click at [270, 381] on textarea "https://www.carwow.co.uk/sitemap/brand_model_transmissions.xml https://www.carw…" at bounding box center [616, 406] width 692 height 51
click at [455, 398] on textarea "https://www.carwow.co.uk/sitemap/brand_model_transmissions.xml https://www.carw…" at bounding box center [616, 406] width 692 height 51
click at [291, 446] on button "Automatically find sitemap(s)" at bounding box center [318, 446] width 96 height 15
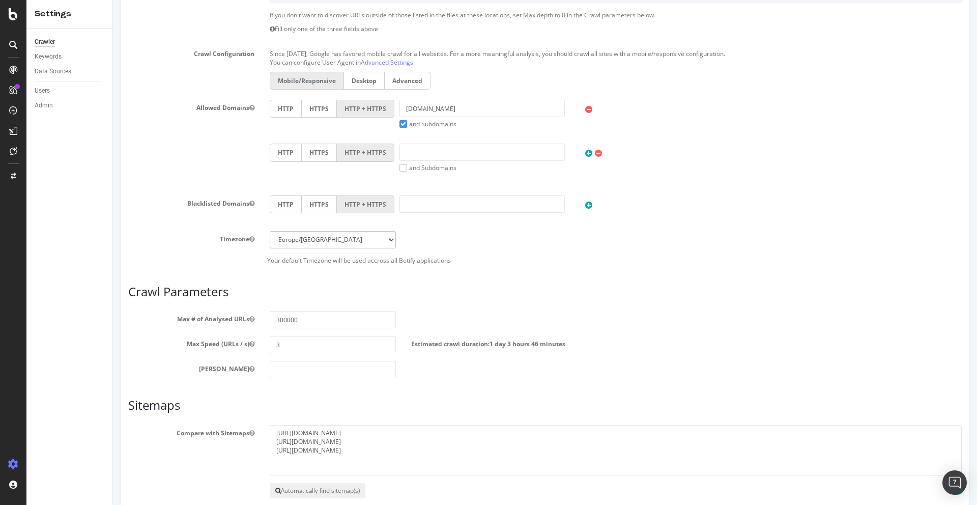
scroll to position [392, 0]
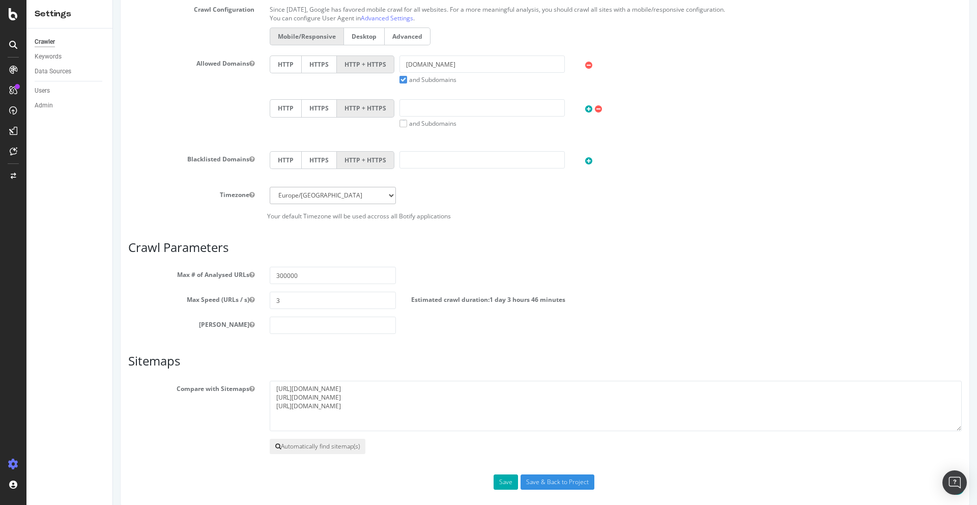
click at [295, 445] on button "Automatically find sitemap(s)" at bounding box center [318, 446] width 96 height 15
click at [405, 404] on textarea "https://www.carwow.co.uk/sitemap/brand_model_transmissions.xml https://www.carw…" at bounding box center [616, 406] width 692 height 51
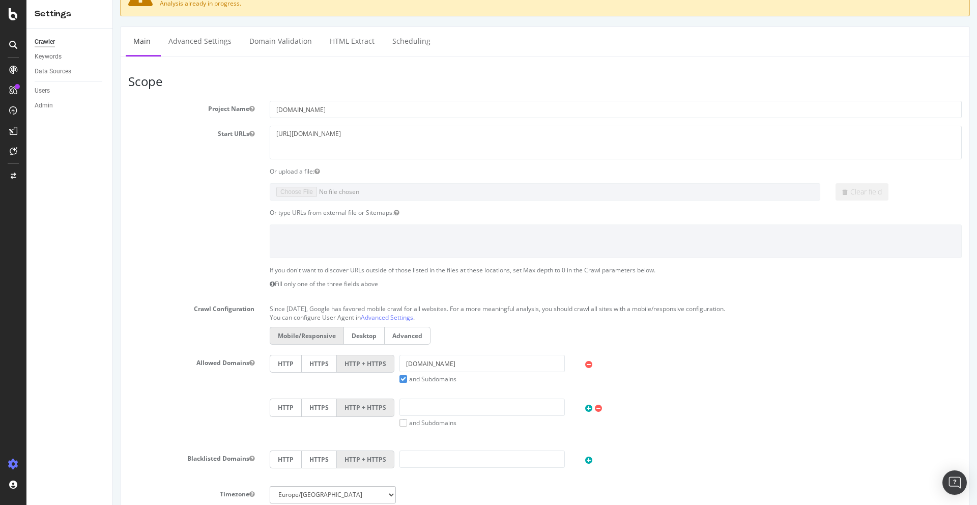
scroll to position [79, 0]
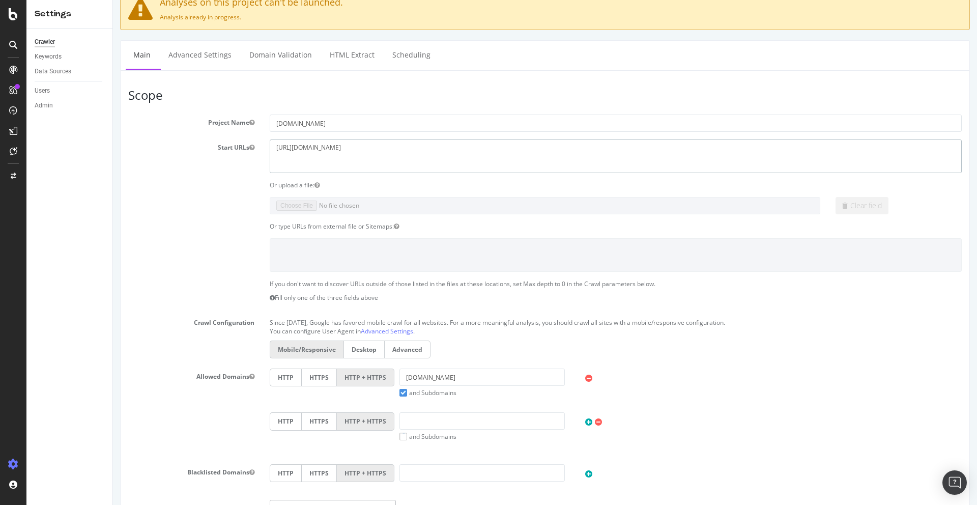
click at [303, 153] on textarea "https://www.carwow.co.uk" at bounding box center [616, 155] width 692 height 33
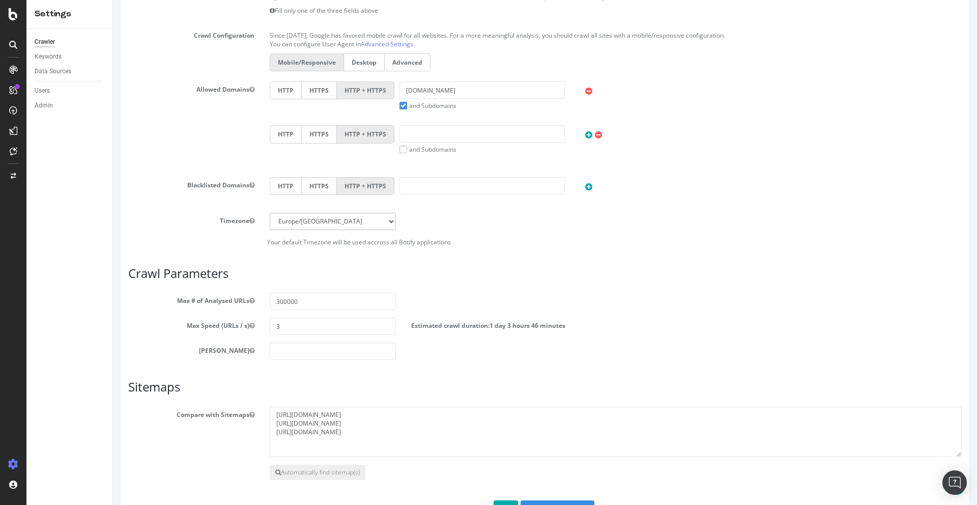
scroll to position [403, 0]
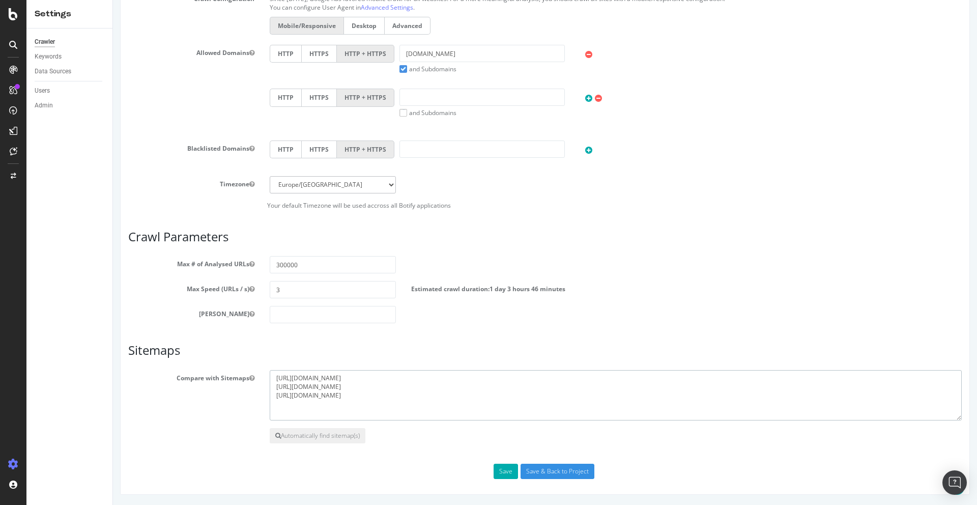
drag, startPoint x: 404, startPoint y: 393, endPoint x: 265, endPoint y: 372, distance: 140.5
click at [265, 372] on div "https://www.carwow.co.uk/sitemap/brand_model_transmissions.xml https://www.carw…" at bounding box center [616, 395] width 708 height 51
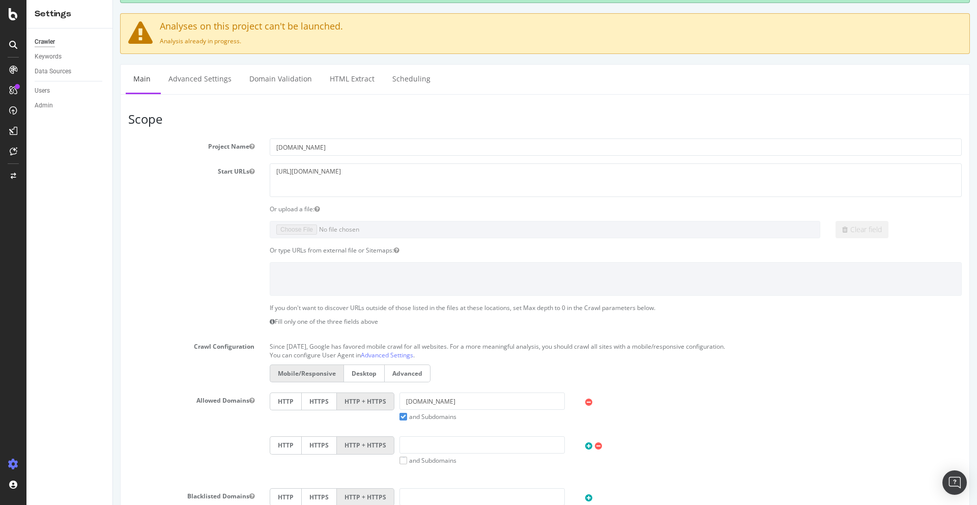
scroll to position [54, 0]
click at [198, 84] on link "Advanced Settings" at bounding box center [200, 80] width 78 height 28
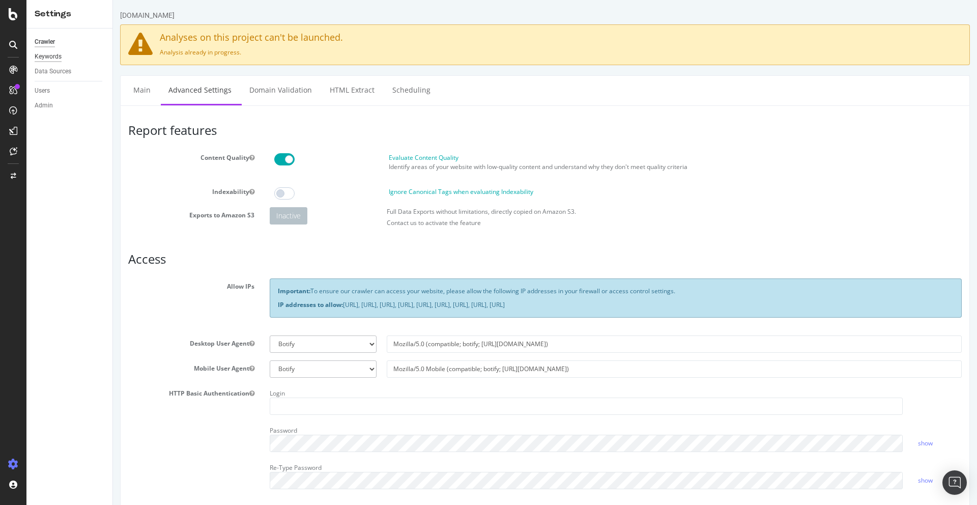
click at [47, 56] on div "Keywords" at bounding box center [48, 56] width 27 height 11
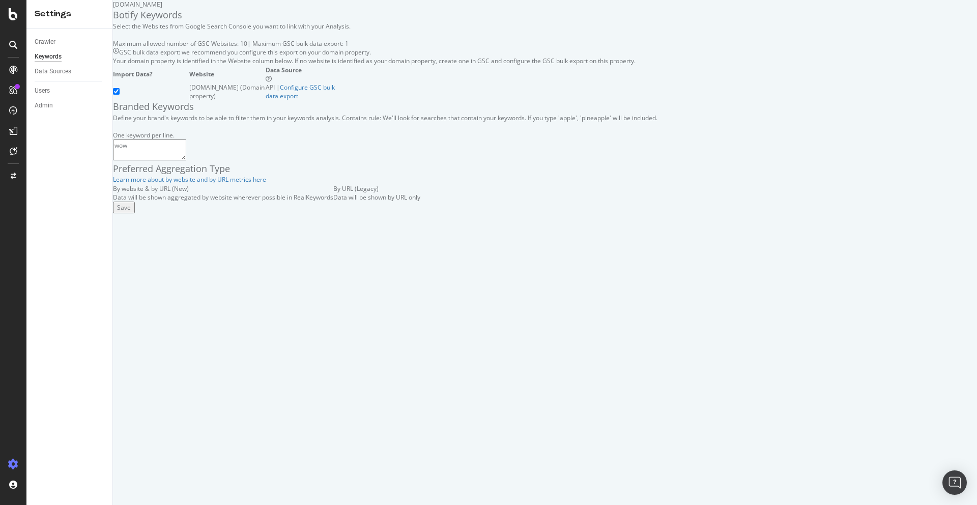
drag, startPoint x: 194, startPoint y: 276, endPoint x: 96, endPoint y: 266, distance: 98.8
click at [97, 266] on div "Settings Crawler Keywords Data Sources Users Admin www.carwow.co.uk Botify Keyw…" at bounding box center [501, 252] width 951 height 505
click at [59, 116] on div "SiteCrawler" at bounding box center [56, 114] width 36 height 10
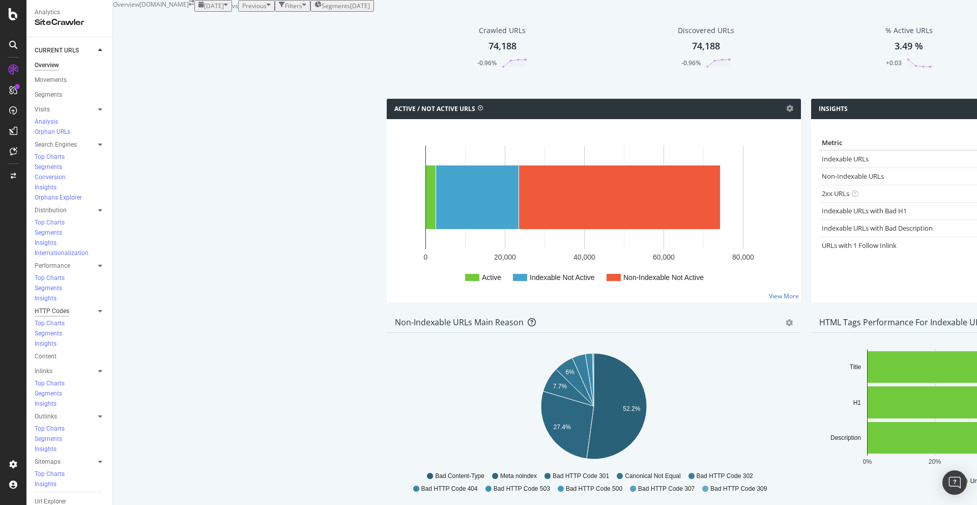
click at [55, 306] on div "HTTP Codes" at bounding box center [52, 311] width 35 height 11
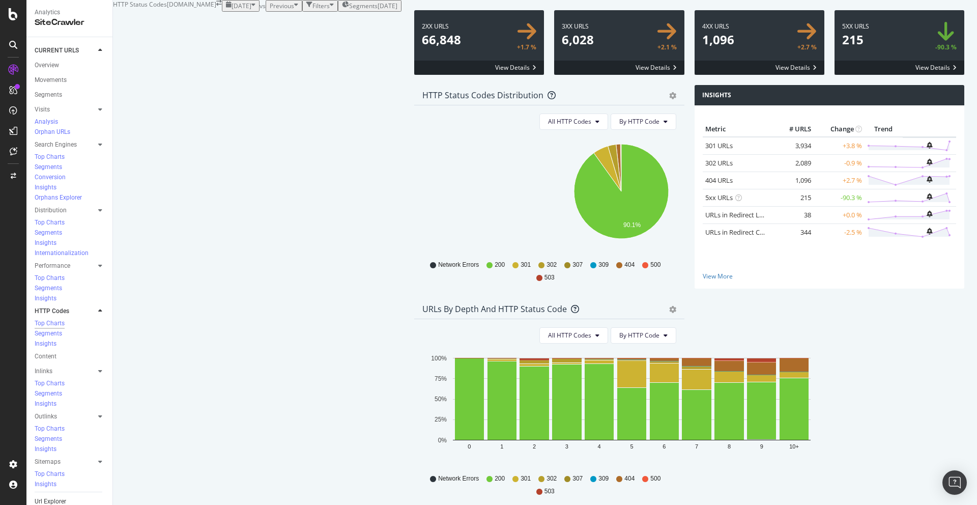
click at [53, 496] on div "Url Explorer" at bounding box center [51, 501] width 32 height 11
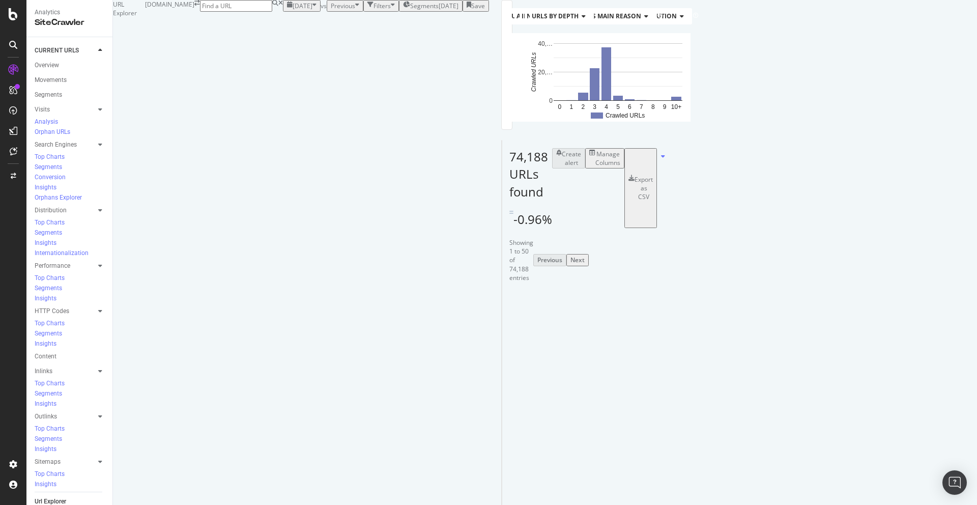
click at [272, 12] on input at bounding box center [236, 6] width 72 height 12
type input "blog/what-is-bmw-m-sport"
click at [873, 35] on div "BMW M Sport: What is it and is it worth it? | Carwow" at bounding box center [875, 34] width 185 height 9
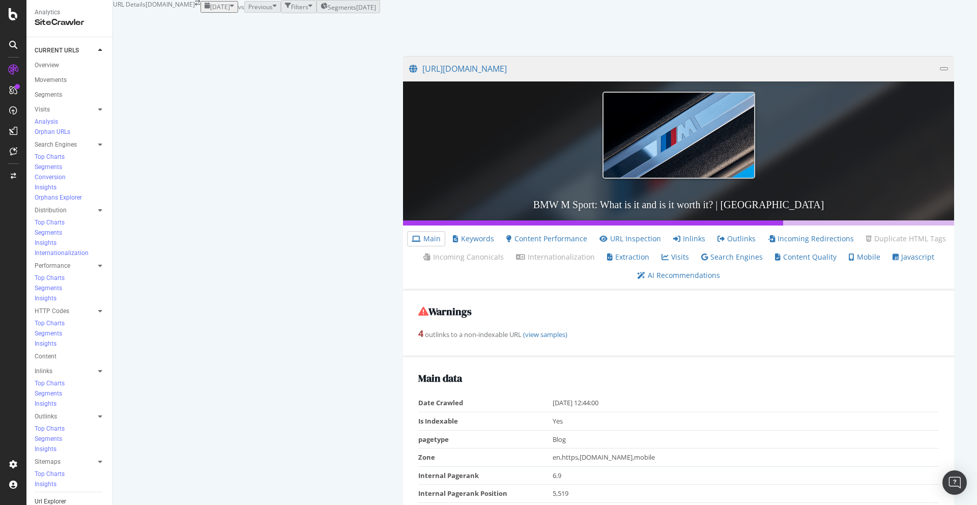
click at [58, 496] on div "Url Explorer" at bounding box center [51, 501] width 32 height 11
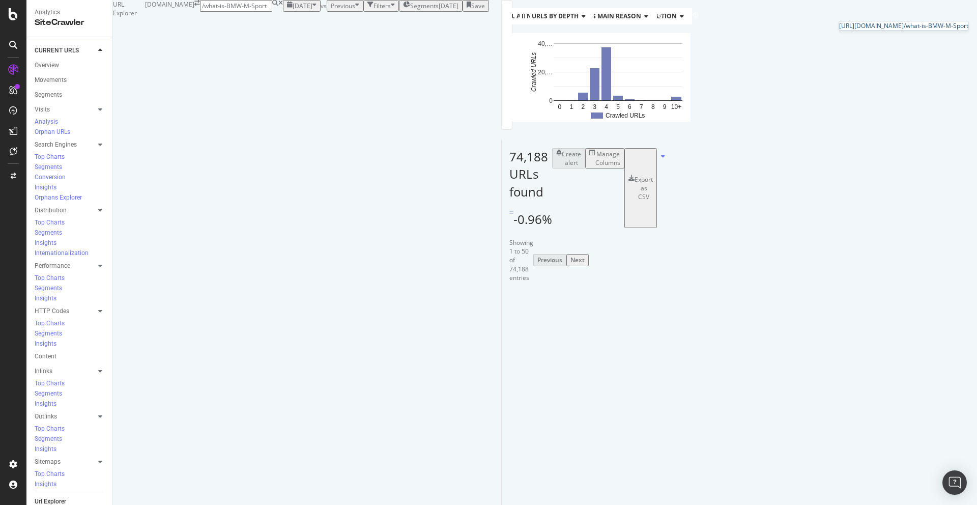
type input "/what-is-BMW-M-Sport"
click at [839, 29] on div "https://www.carwow.co.uk/blog /what-is-BMW-M-Sport" at bounding box center [903, 25] width 129 height 9
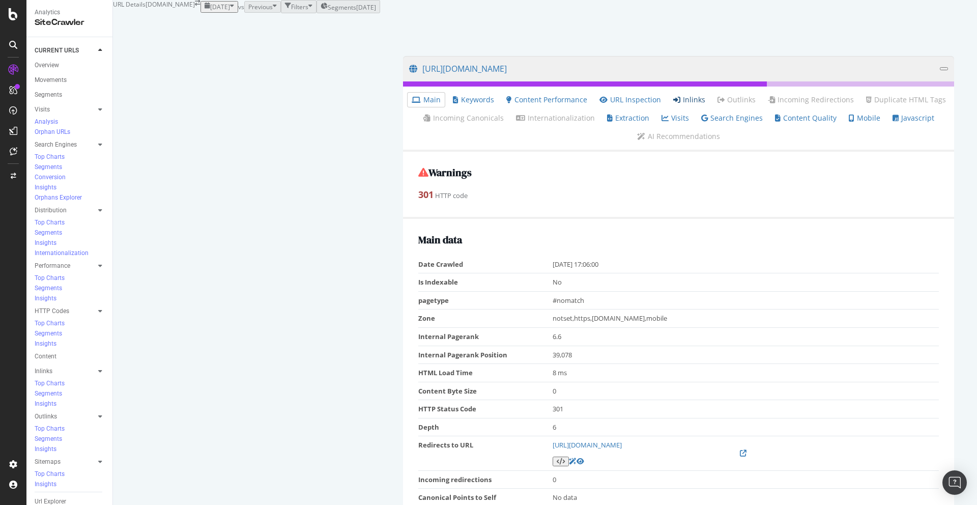
click at [673, 105] on link "Inlinks" at bounding box center [689, 100] width 32 height 10
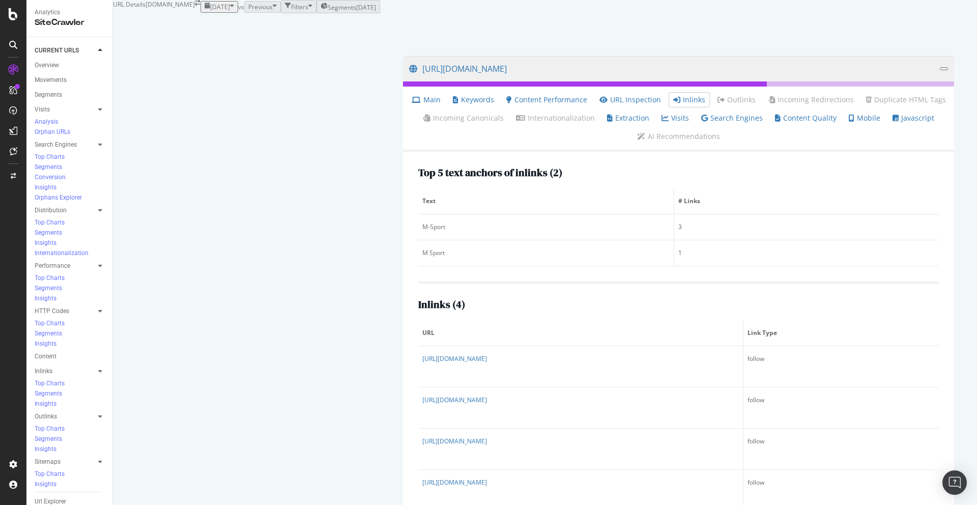
scroll to position [46, 0]
drag, startPoint x: 185, startPoint y: 242, endPoint x: 146, endPoint y: 239, distance: 38.8
click at [403, 239] on div "Top 5 text anchors of inlinks ( 2 ) Text # Links M-Sport 3 M Sport 1 Inlinks ( …" at bounding box center [678, 339] width 551 height 375
click at [432, 303] on div "Inlinks ( 4 ) URL Link Type https://www.carwow.co.uk/blog/volvo-s90-vs-bmw-5-se…" at bounding box center [678, 396] width 521 height 230
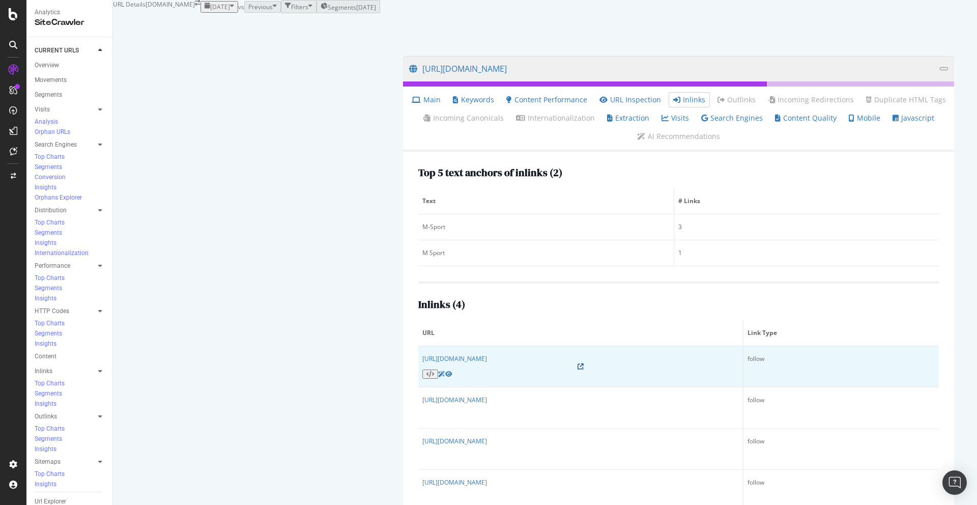
click at [578, 363] on icon at bounding box center [581, 366] width 6 height 6
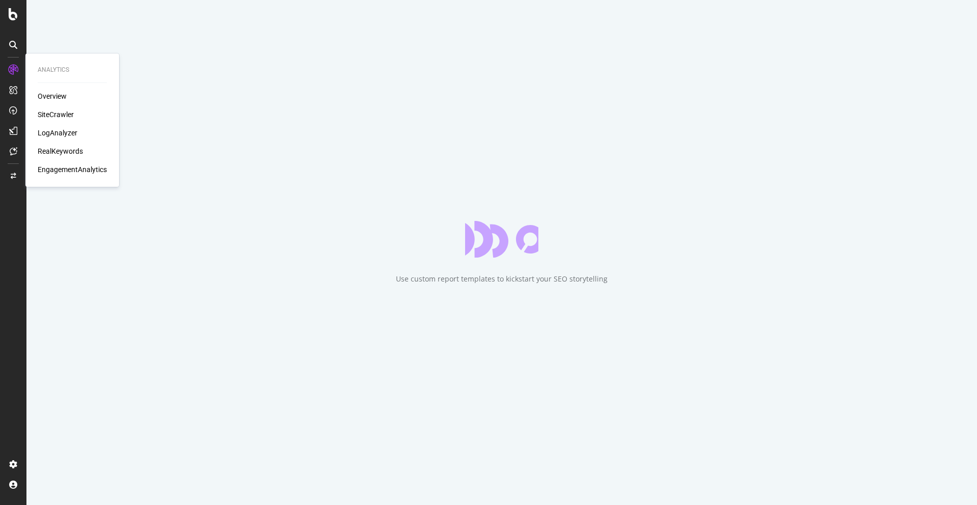
click at [52, 129] on div "LogAnalyzer" at bounding box center [58, 133] width 40 height 10
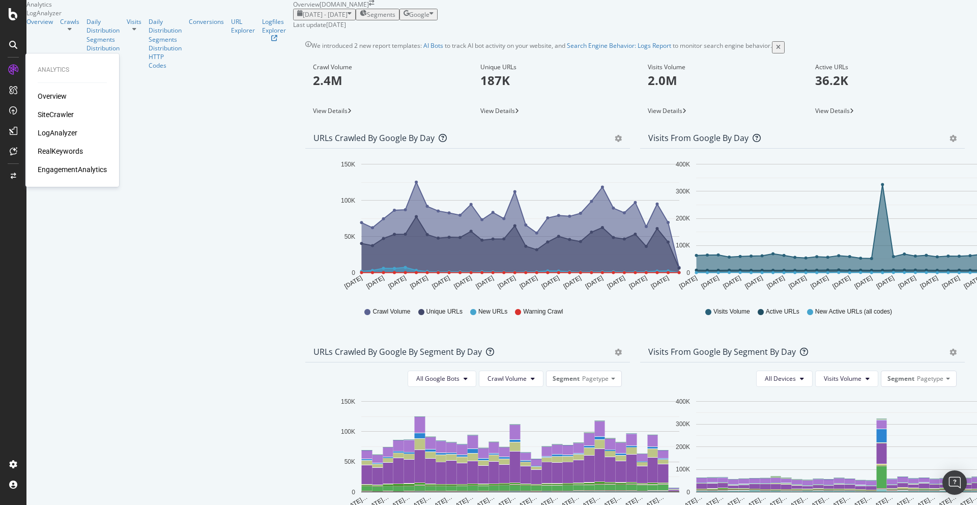
click at [56, 151] on div "RealKeywords" at bounding box center [60, 151] width 45 height 10
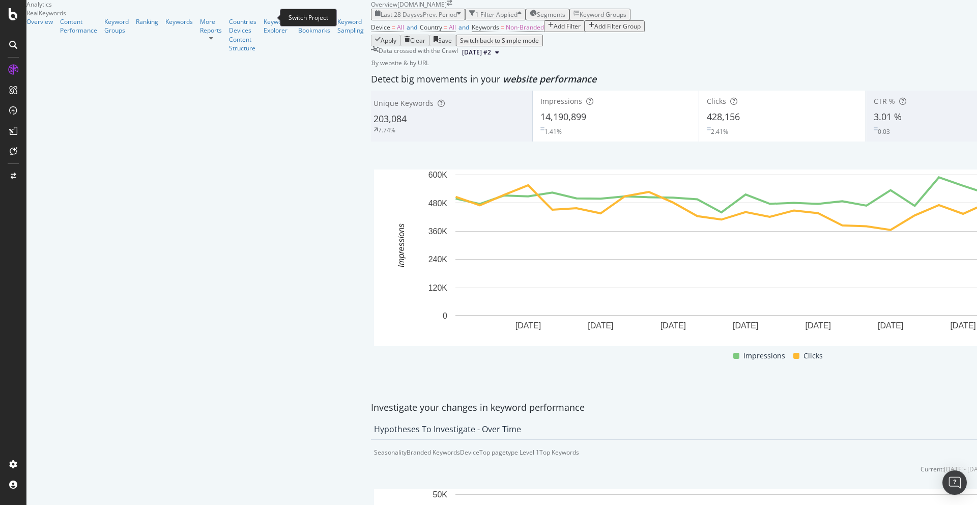
click at [447, 9] on span at bounding box center [450, 4] width 6 height 9
click at [447, 6] on icon "arrow-right-arrow-left" at bounding box center [450, 3] width 6 height 6
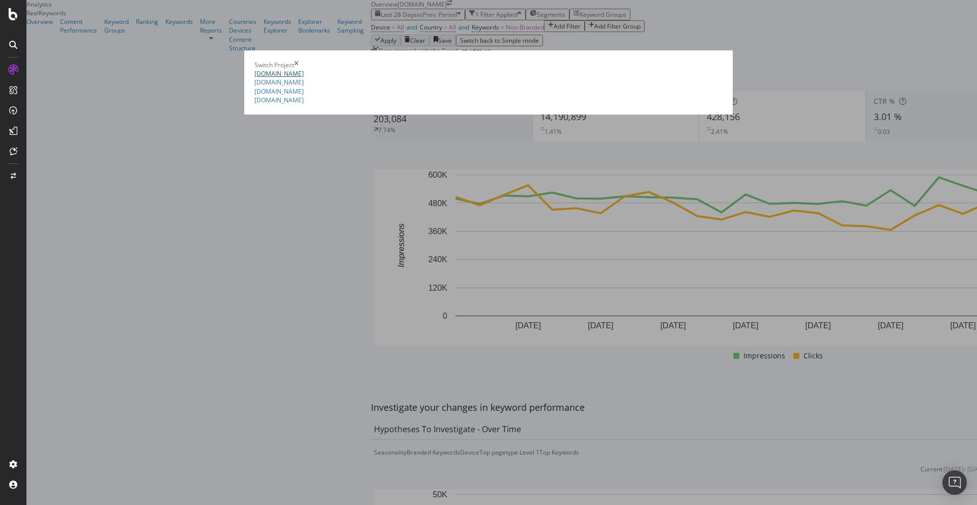
click at [255, 70] on link "[DOMAIN_NAME]" at bounding box center [279, 73] width 49 height 9
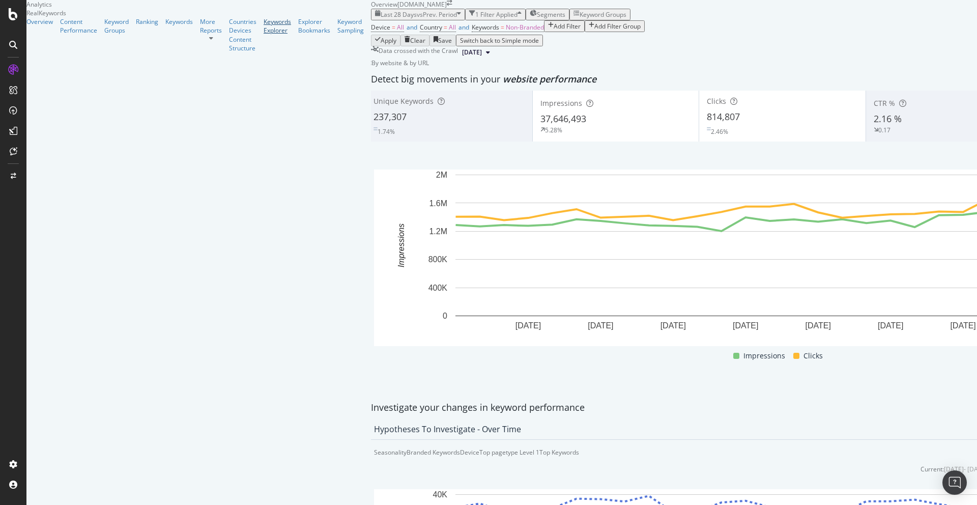
click at [264, 35] on div "Keywords Explorer" at bounding box center [277, 25] width 27 height 17
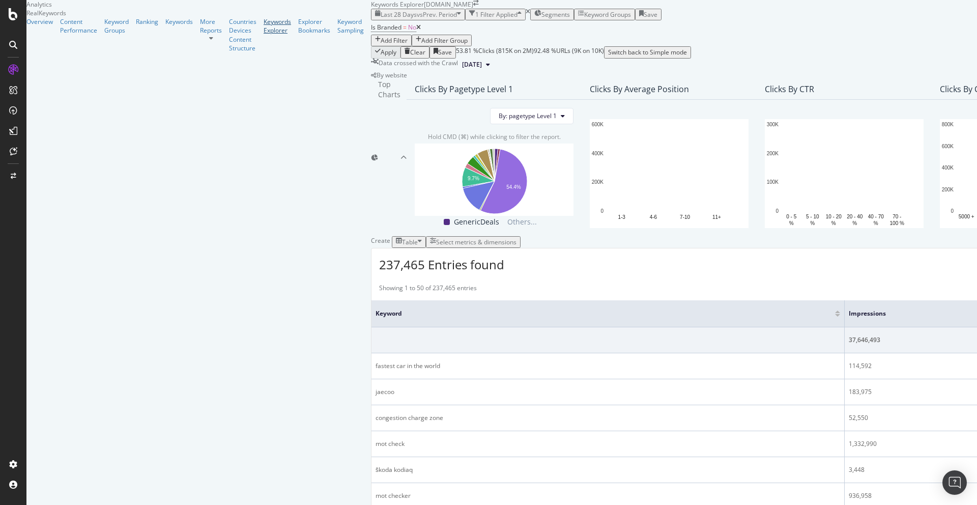
scroll to position [128, 0]
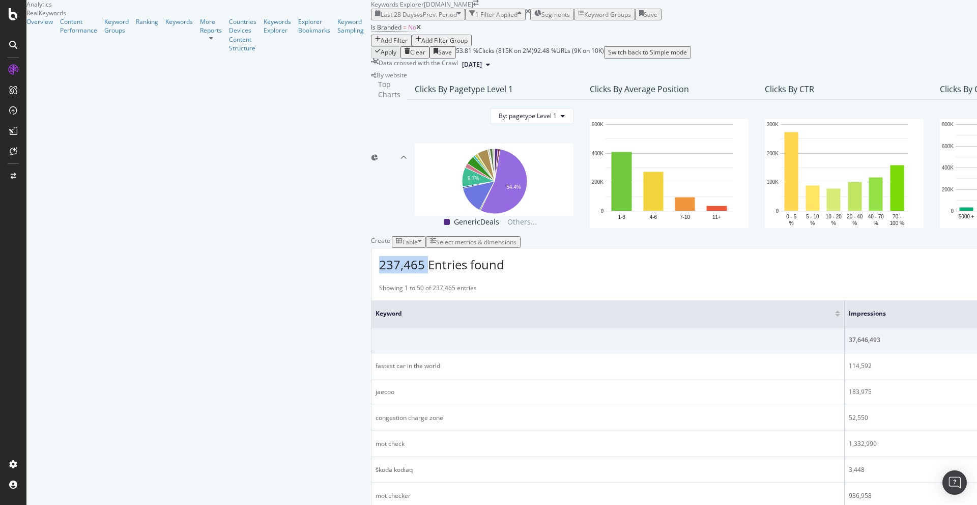
drag, startPoint x: 183, startPoint y: 276, endPoint x: 132, endPoint y: 275, distance: 50.9
click at [379, 273] on span "237,465 Entries found" at bounding box center [441, 264] width 125 height 17
click at [53, 26] on div "Overview" at bounding box center [39, 21] width 26 height 9
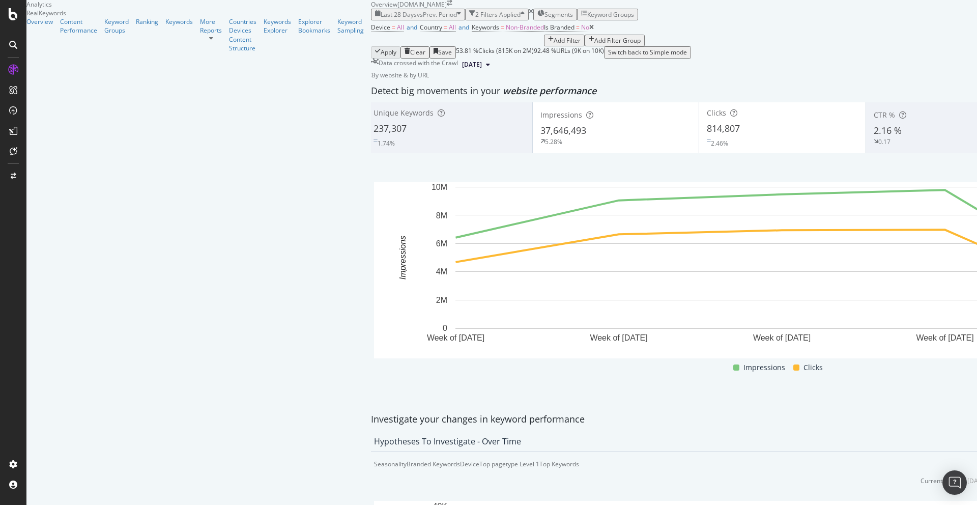
click at [431, 46] on div "Device = All and Country = All and Keywords = Non-Branded Is Branded = No Add F…" at bounding box center [782, 33] width 823 height 26
click at [506, 32] on span "Non-Branded" at bounding box center [525, 27] width 38 height 9
click at [269, 75] on span "Non-Branded" at bounding box center [256, 70] width 38 height 9
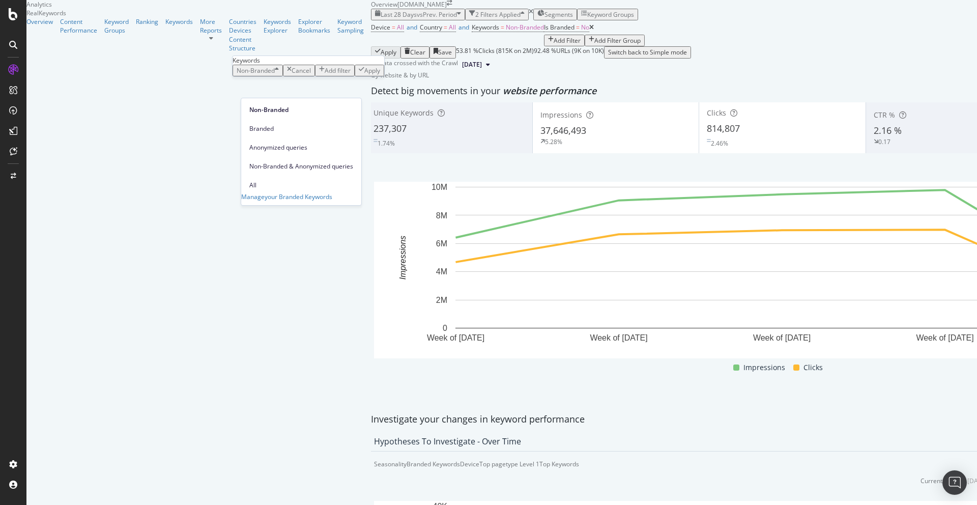
click at [421, 46] on div "Device = All and Country = All and Keywords = Non-Branded Is Branded = No Add F…" at bounding box center [782, 33] width 823 height 26
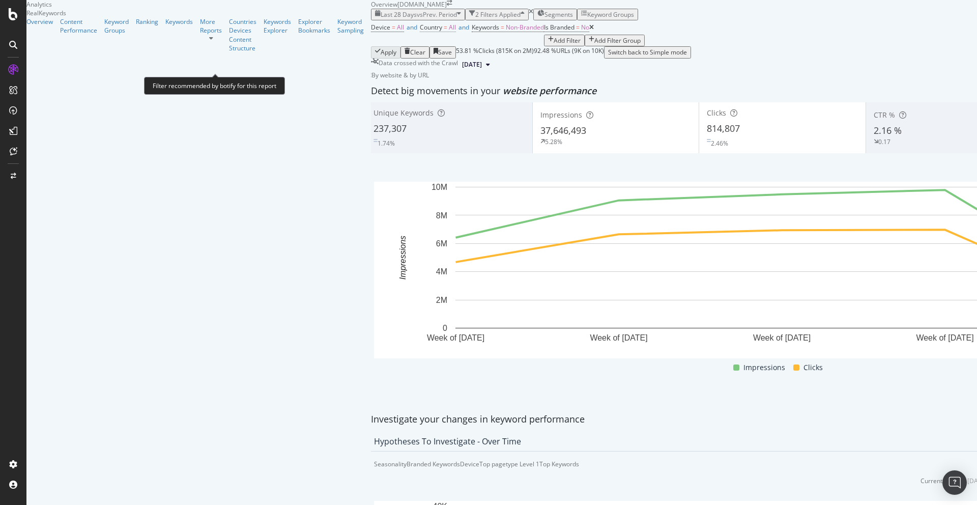
click at [444, 32] on span "=" at bounding box center [446, 27] width 4 height 9
click at [400, 46] on div "Device = All and Country = All and Keywords = Non-Branded Is Branded = No Add F…" at bounding box center [782, 33] width 823 height 26
click at [392, 32] on span "=" at bounding box center [394, 27] width 4 height 9
click at [166, 76] on icon at bounding box center [165, 73] width 7 height 6
click at [426, 46] on div "Device = All and Country = All and Keywords = Non-Branded Is Branded = No Add F…" at bounding box center [782, 33] width 823 height 26
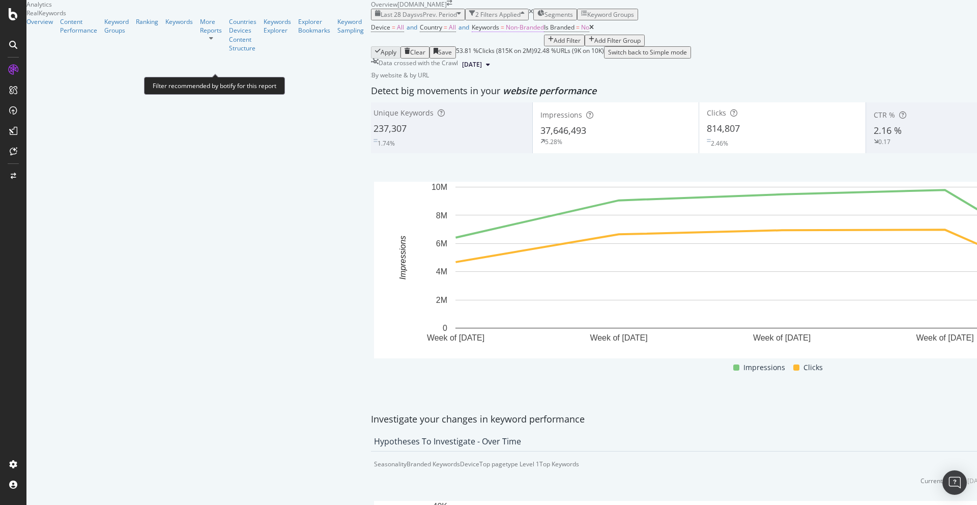
click at [472, 32] on span "Keywords = Non-Branded" at bounding box center [508, 27] width 72 height 9
click at [270, 75] on span "Non-Branded" at bounding box center [256, 70] width 38 height 9
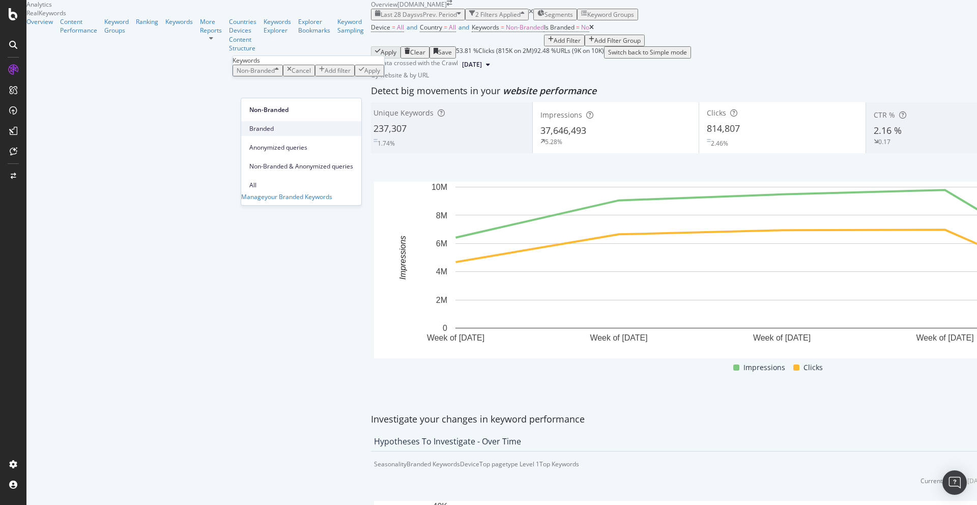
click at [255, 125] on span "Branded" at bounding box center [301, 128] width 104 height 9
click at [351, 75] on div "Apply" at bounding box center [359, 70] width 16 height 9
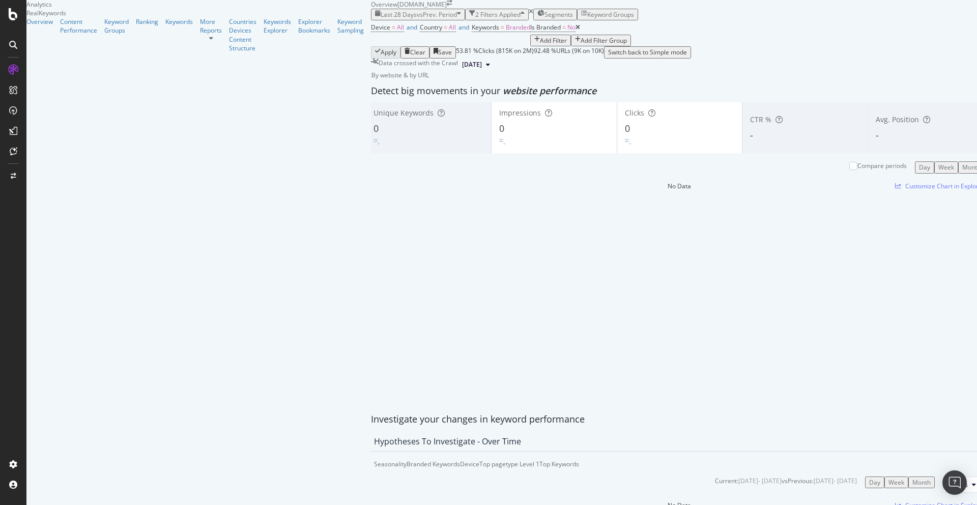
click at [576, 31] on icon at bounding box center [578, 27] width 5 height 6
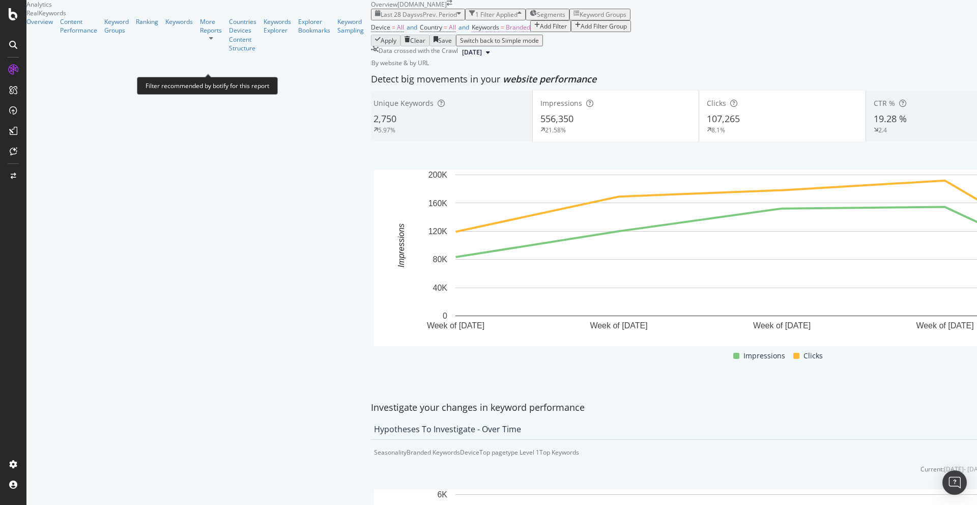
click at [501, 32] on span "=" at bounding box center [503, 27] width 4 height 9
click at [261, 75] on span "Branded" at bounding box center [249, 70] width 24 height 9
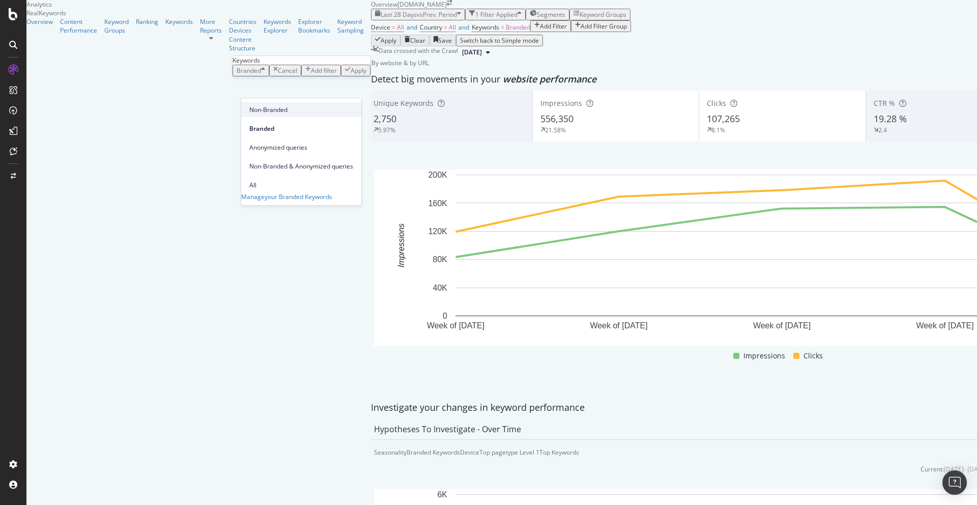
click at [284, 110] on span "Non-Branded" at bounding box center [301, 109] width 104 height 9
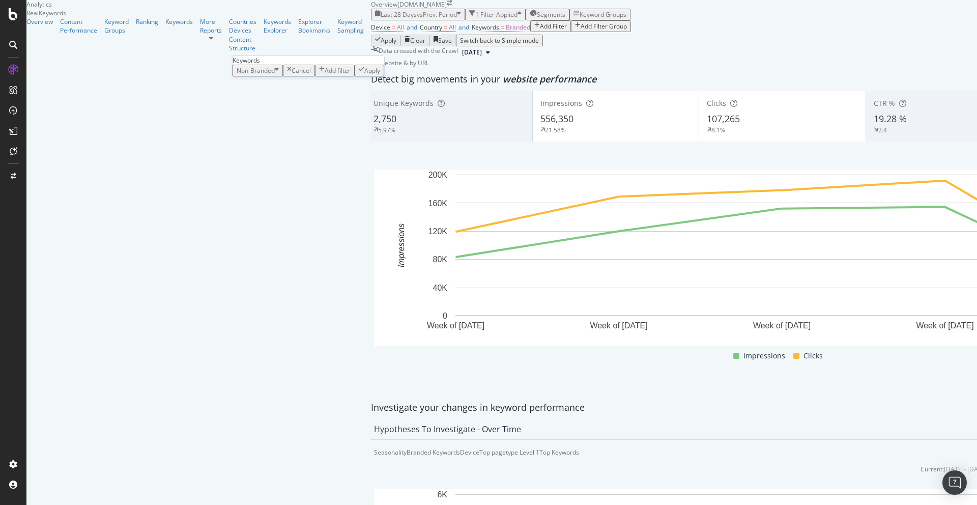
click at [364, 75] on div "Apply" at bounding box center [372, 70] width 16 height 9
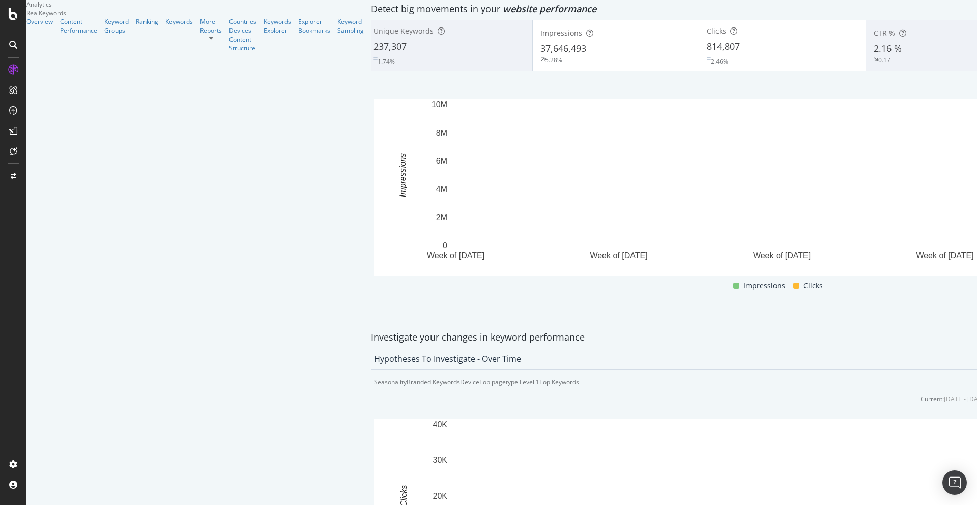
scroll to position [851, 0]
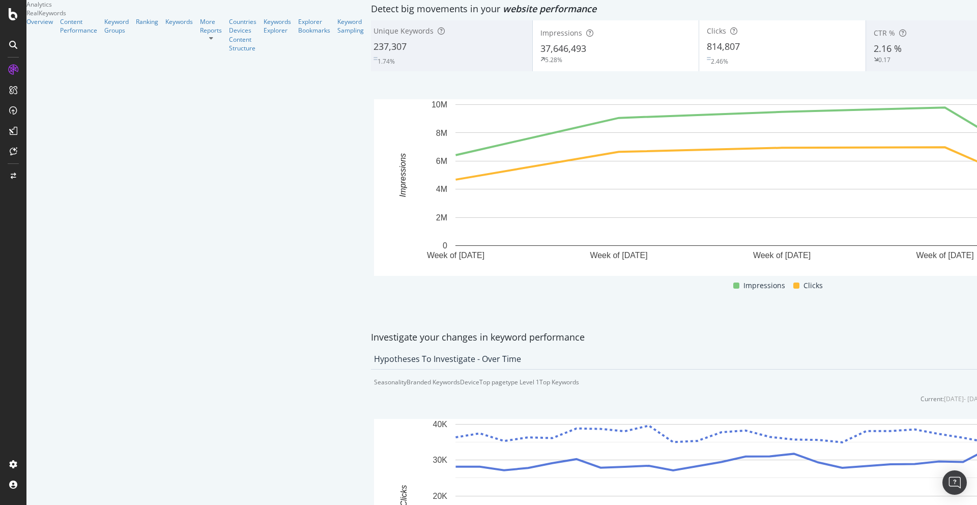
drag, startPoint x: 137, startPoint y: 182, endPoint x: 235, endPoint y: 182, distance: 97.7
drag, startPoint x: 822, startPoint y: 373, endPoint x: 854, endPoint y: 372, distance: 32.1
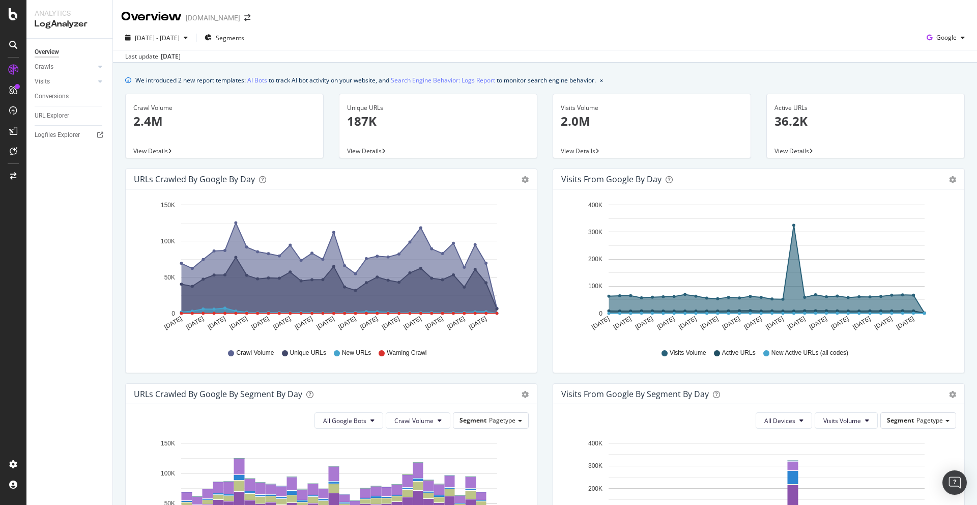
click at [255, 16] on span at bounding box center [247, 17] width 14 height 7
click at [250, 20] on icon "arrow-right-arrow-left" at bounding box center [247, 17] width 6 height 7
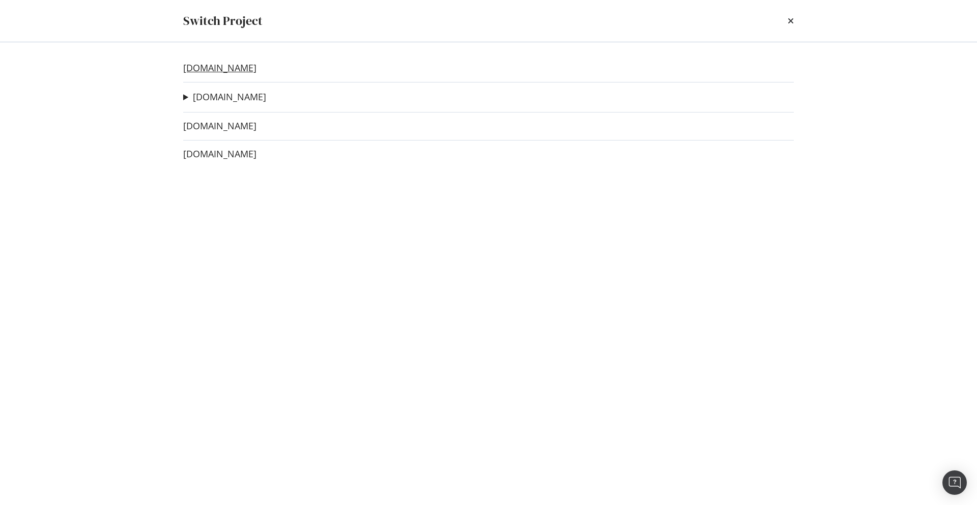
click at [232, 68] on link "[DOMAIN_NAME]" at bounding box center [219, 68] width 73 height 11
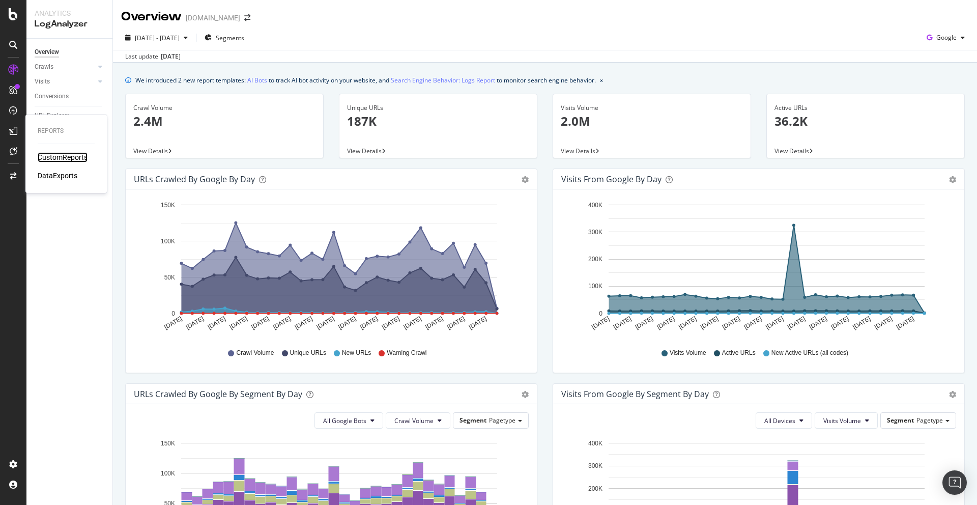
click at [67, 159] on div "CustomReports" at bounding box center [63, 157] width 50 height 10
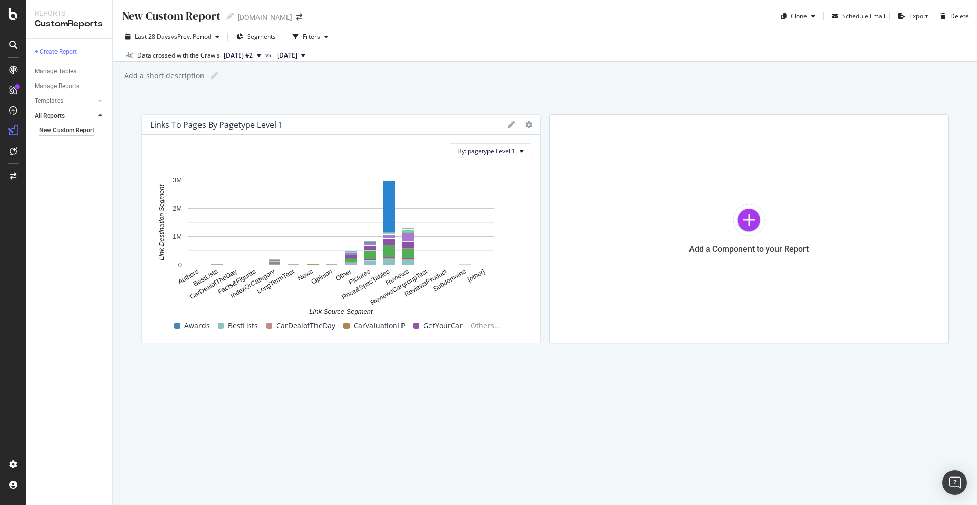
click at [313, 23] on div "New Custom Report New Custom Report [DOMAIN_NAME]" at bounding box center [216, 16] width 191 height 16
click at [302, 16] on icon "arrow-right-arrow-left" at bounding box center [299, 17] width 6 height 7
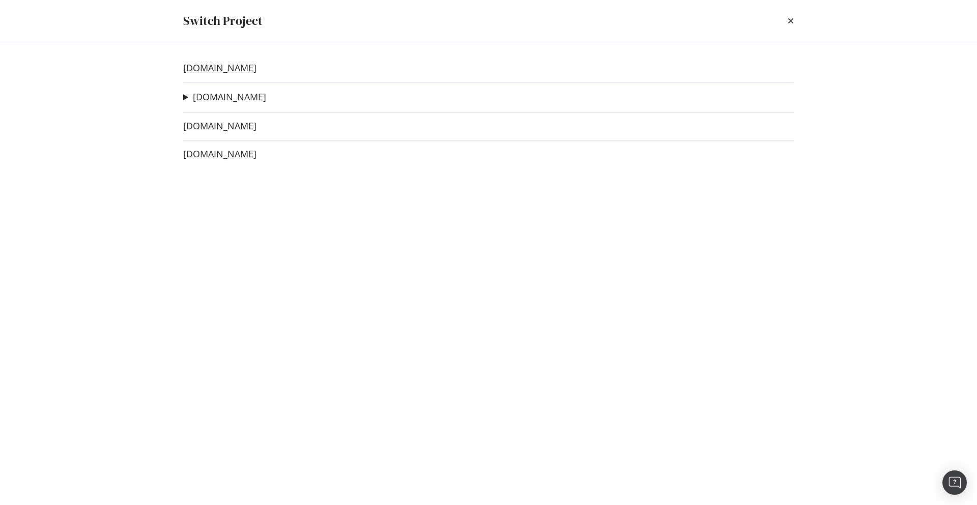
click at [243, 68] on link "[DOMAIN_NAME]" at bounding box center [219, 68] width 73 height 11
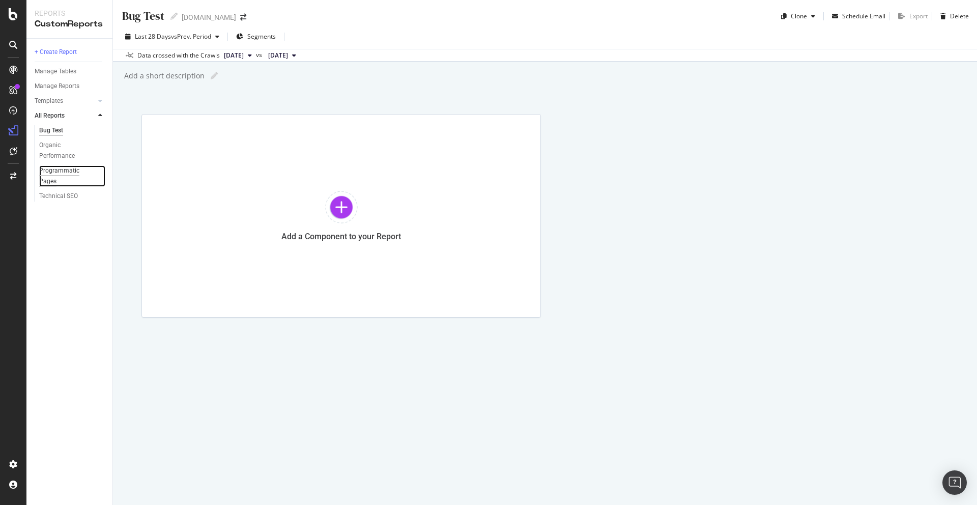
click at [53, 173] on div "Programmatic Pages" at bounding box center [67, 175] width 56 height 21
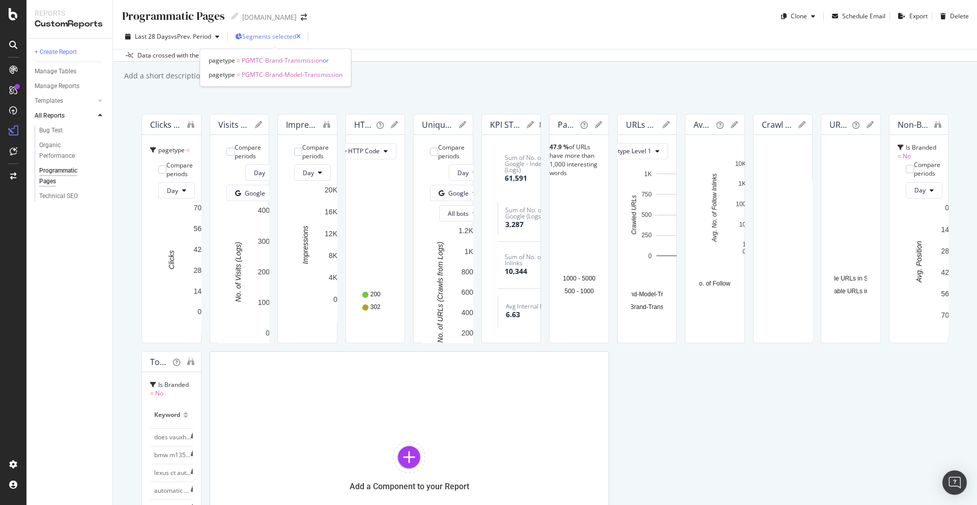
click at [282, 35] on span "Segments selected" at bounding box center [269, 36] width 54 height 9
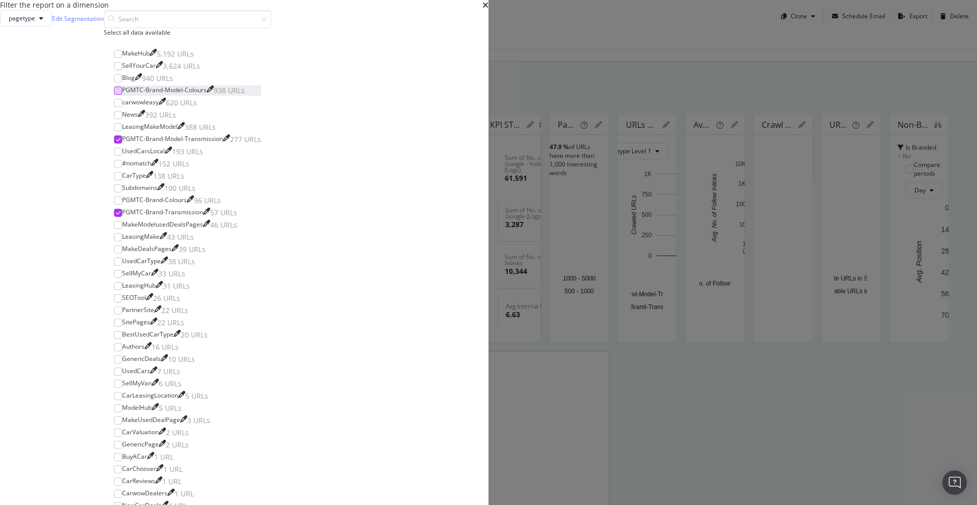
click at [122, 95] on div "modal" at bounding box center [118, 91] width 8 height 8
click at [122, 205] on div "modal" at bounding box center [118, 200] width 8 height 8
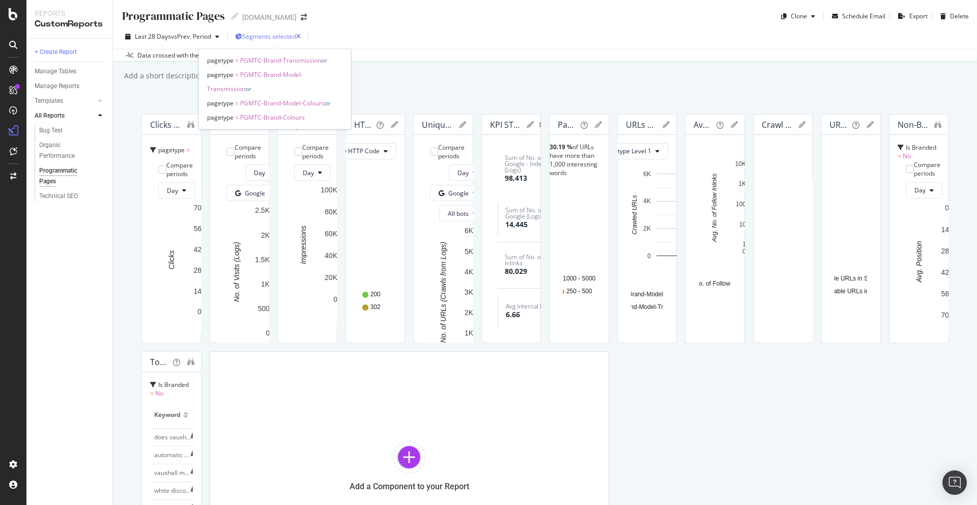
click at [274, 35] on span "Segments selected" at bounding box center [269, 36] width 54 height 9
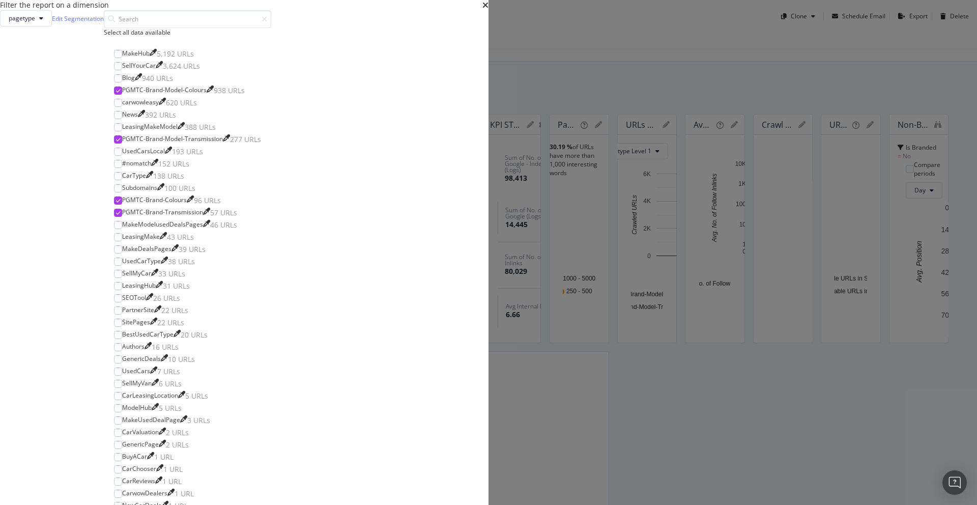
click at [274, 35] on div "Filter the report on a dimension pagetype Edit Segmentation Select all data ava…" at bounding box center [488, 252] width 977 height 505
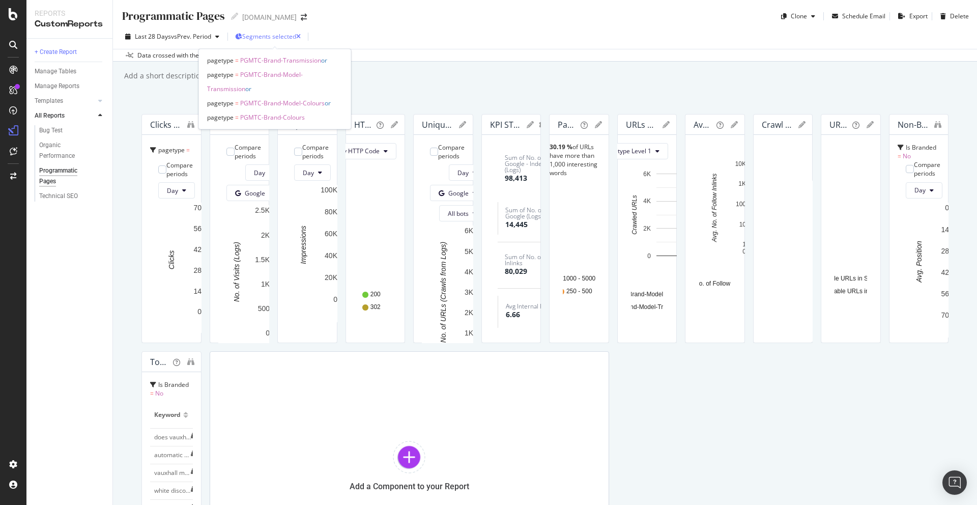
click at [274, 35] on span "Segments selected" at bounding box center [269, 36] width 54 height 9
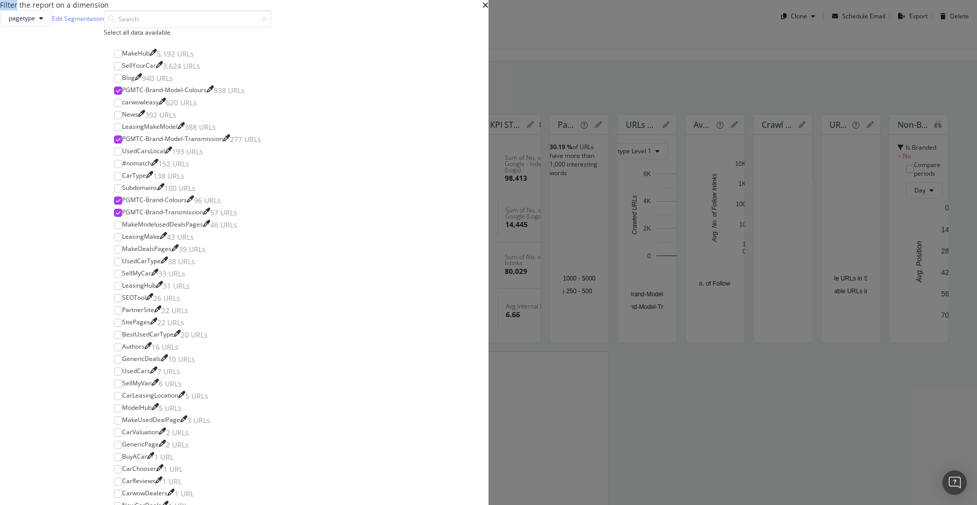
click at [274, 35] on div "Filter the report on a dimension pagetype Edit Segmentation Select all data ava…" at bounding box center [488, 252] width 977 height 505
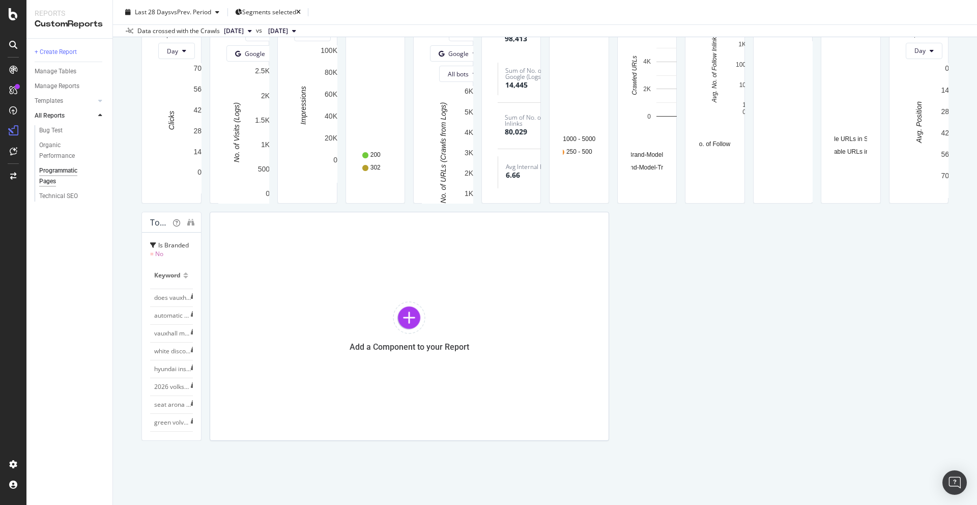
scroll to position [228, 0]
click at [265, 58] on span "Google" at bounding box center [255, 53] width 20 height 9
click at [723, 217] on span "OpenAI" at bounding box center [725, 218] width 38 height 9
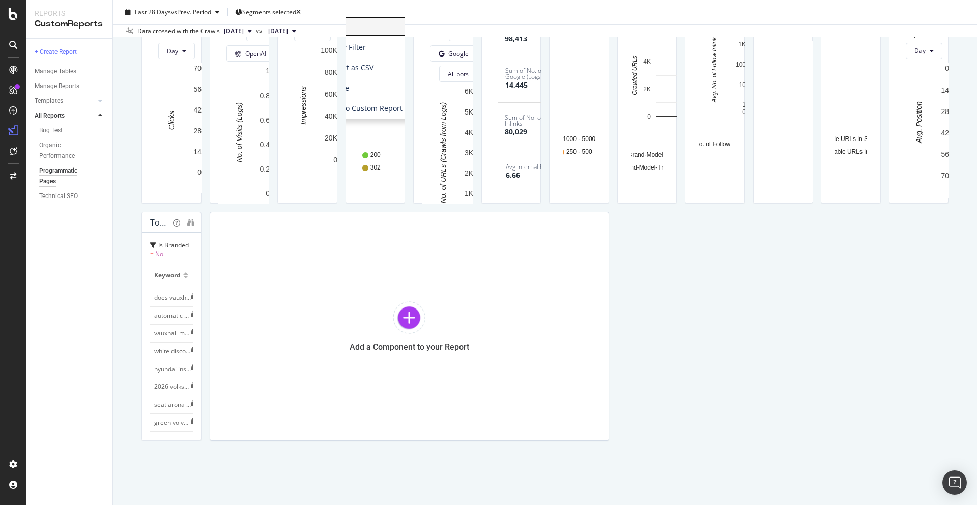
click at [422, 34] on span "Table" at bounding box center [363, 26] width 117 height 15
click at [392, 77] on span "81" at bounding box center [388, 72] width 7 height 9
click at [677, 204] on div at bounding box center [672, 89] width 10 height 229
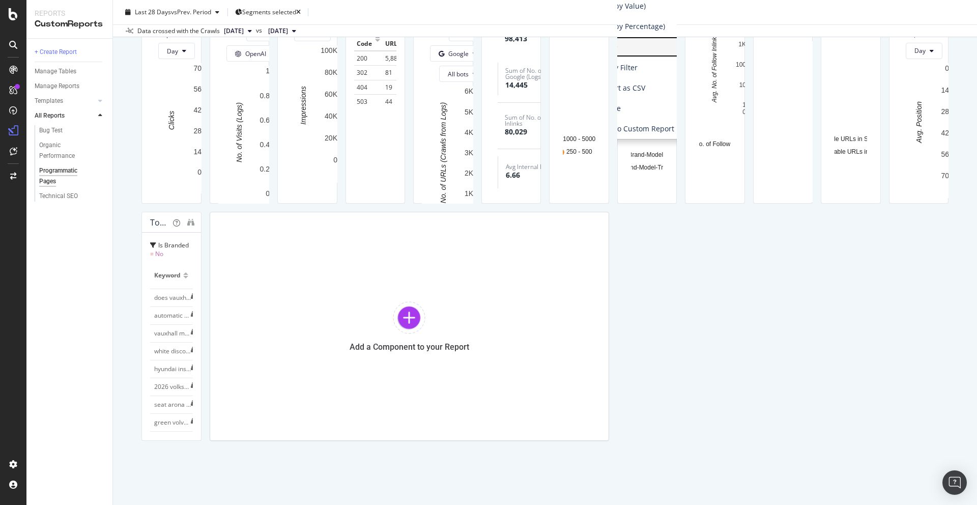
click at [685, 54] on span "Table" at bounding box center [635, 46] width 117 height 15
click at [332, 276] on div at bounding box center [329, 277] width 5 height 3
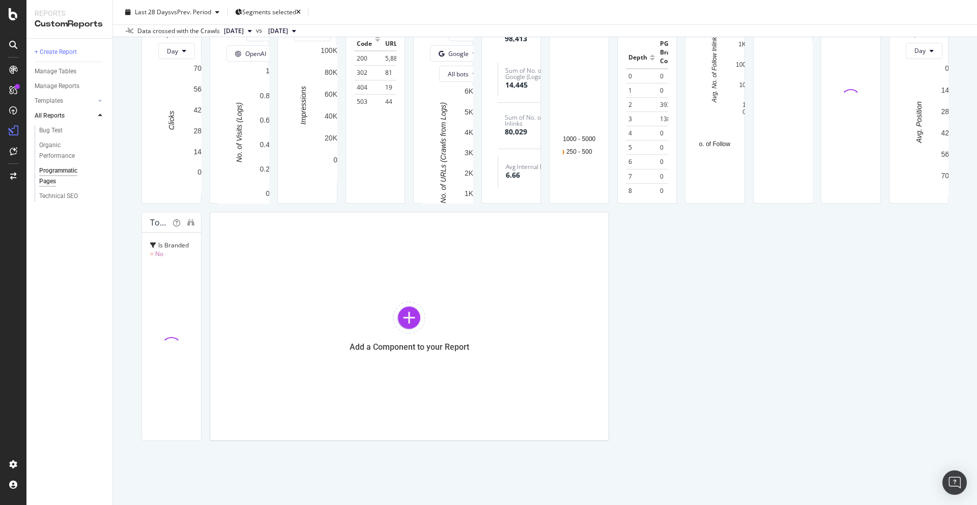
click at [193, 262] on div at bounding box center [171, 347] width 43 height 170
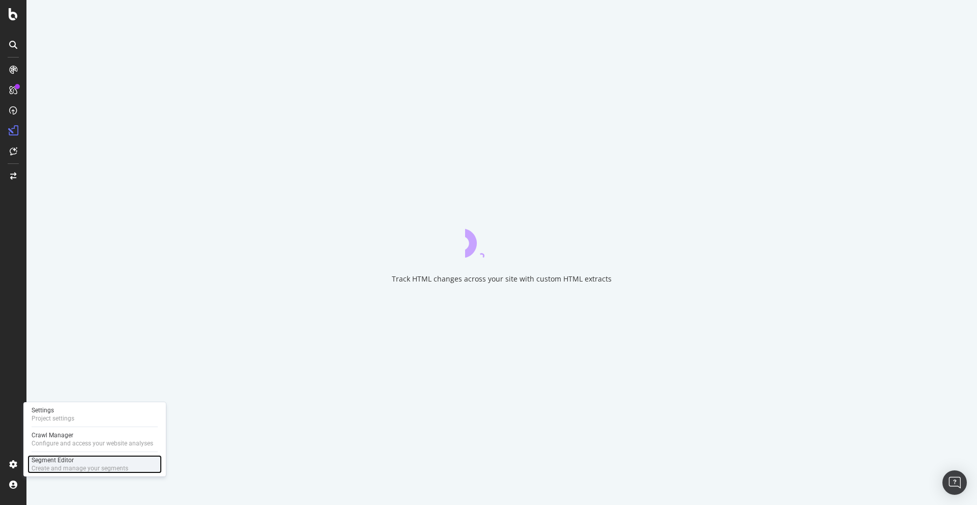
click at [62, 460] on div "Segment Editor" at bounding box center [80, 460] width 97 height 8
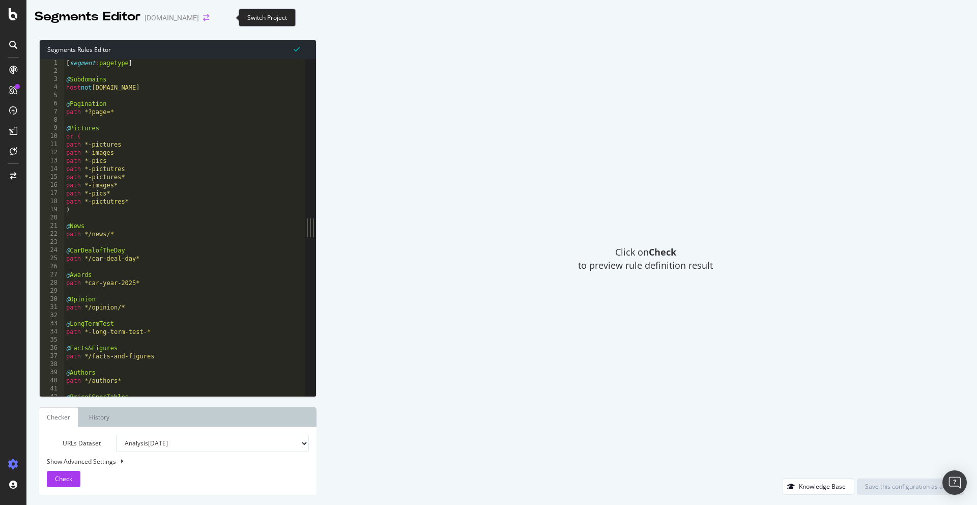
click at [209, 17] on icon "arrow-right-arrow-left" at bounding box center [206, 17] width 6 height 7
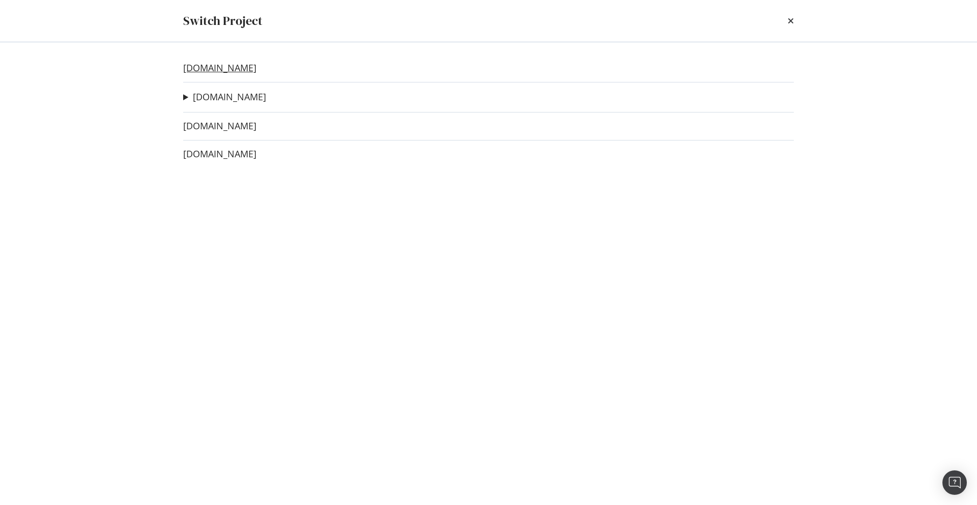
click at [238, 69] on link "[DOMAIN_NAME]" at bounding box center [219, 68] width 73 height 11
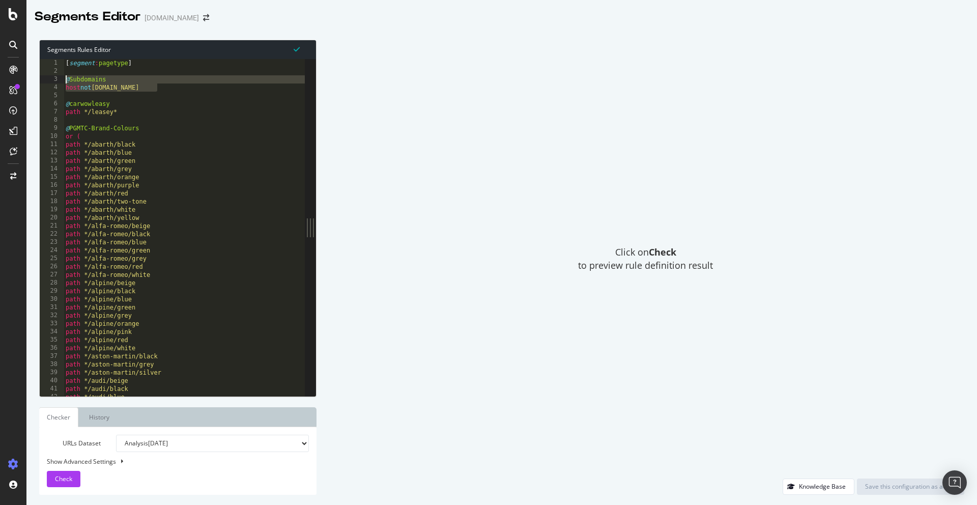
drag, startPoint x: 176, startPoint y: 91, endPoint x: 59, endPoint y: 80, distance: 118.0
click at [59, 80] on div "host not [DOMAIN_NAME] 1 2 3 4 5 6 7 8 9 10 11 12 13 14 15 16 17 18 19 20 21 22…" at bounding box center [172, 227] width 265 height 337
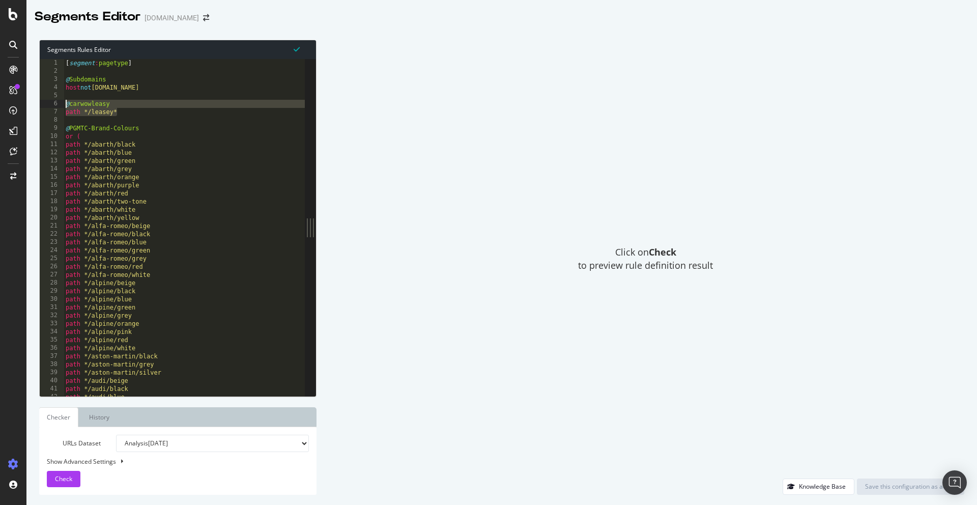
drag, startPoint x: 124, startPoint y: 114, endPoint x: 67, endPoint y: 106, distance: 57.6
click at [67, 106] on div "[ segment : pagetype ] @ Subdomains host not [DOMAIN_NAME] @ carwowleasy path *…" at bounding box center [342, 235] width 557 height 353
drag, startPoint x: 89, startPoint y: 129, endPoint x: 70, endPoint y: 129, distance: 18.3
click at [70, 129] on div "[ segment : pagetype ] @ Subdomains host not [DOMAIN_NAME] @ carwowleasy path *…" at bounding box center [342, 235] width 557 height 353
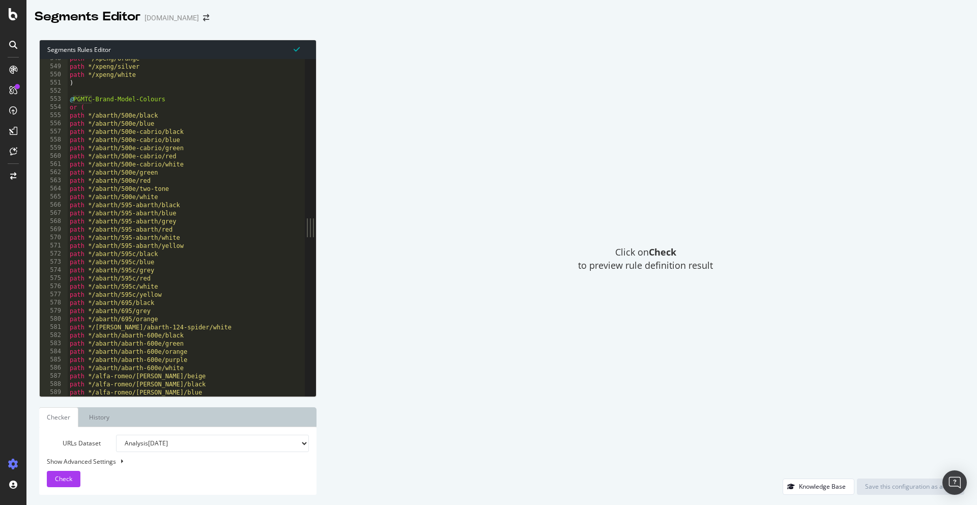
scroll to position [665, 0]
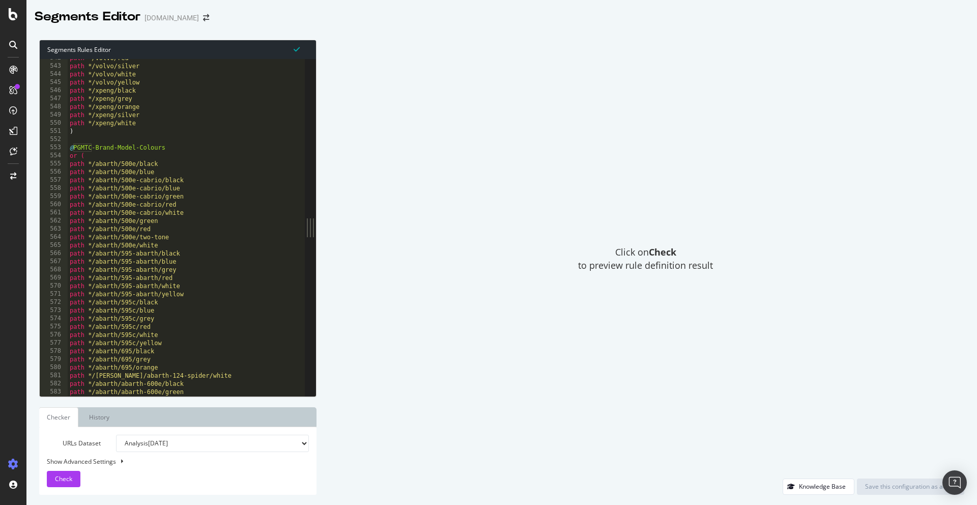
click at [130, 149] on div "path */volvo/red path */volvo/silver path */volvo/white path */volvo/yellow pat…" at bounding box center [346, 230] width 557 height 353
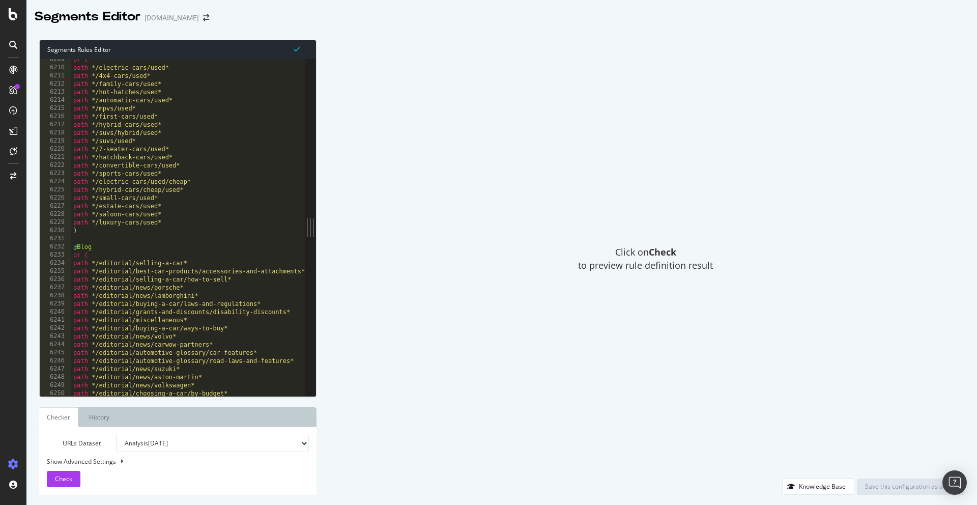
scroll to position [7622, 0]
drag, startPoint x: 92, startPoint y: 265, endPoint x: 144, endPoint y: 269, distance: 52.1
click at [144, 269] on div "or ( path */electric-cars/used* path */4x4-cars/used* path */family-cars/used* …" at bounding box center [349, 231] width 557 height 353
type textarea "path */editorial/selling-a-car* path */editorial/best-car-products/accessories-…"
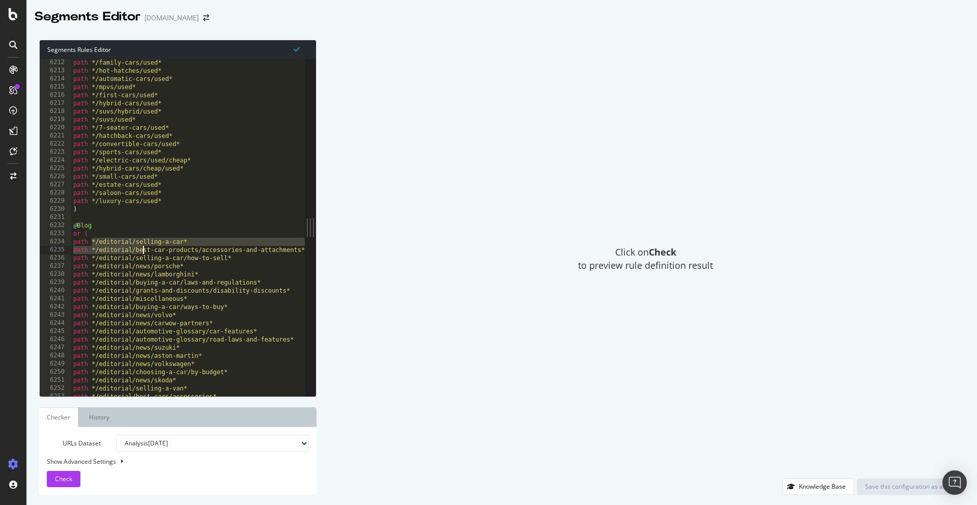
scroll to position [7626, 0]
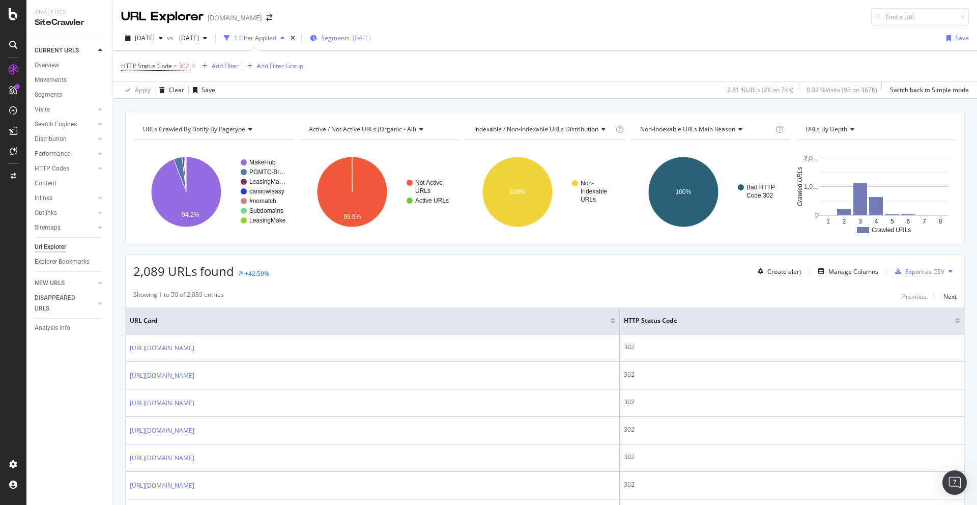
click at [350, 35] on span "Segments" at bounding box center [335, 38] width 29 height 9
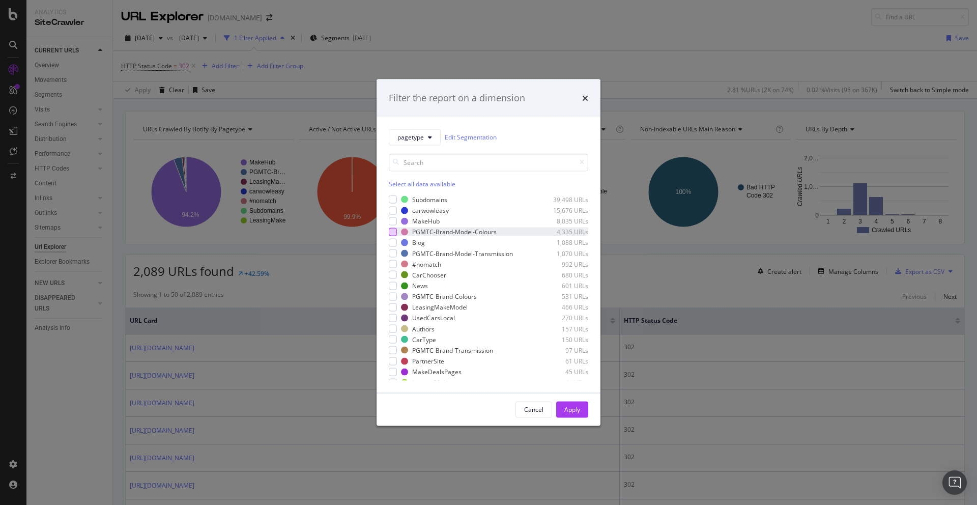
click at [392, 231] on div "modal" at bounding box center [393, 232] width 8 height 8
click at [391, 253] on div "modal" at bounding box center [393, 253] width 8 height 8
click at [389, 298] on div "modal" at bounding box center [393, 296] width 8 height 8
click at [392, 351] on div "modal" at bounding box center [393, 350] width 8 height 8
click at [570, 408] on div "Apply" at bounding box center [572, 409] width 16 height 9
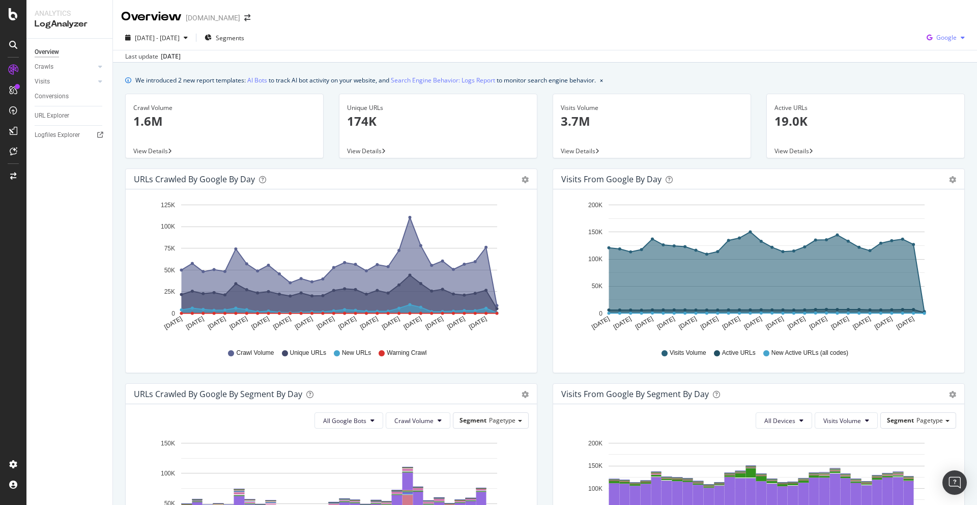
click at [944, 38] on span "Google" at bounding box center [947, 37] width 20 height 9
click at [544, 155] on div "Unique URLs 174K View Details" at bounding box center [438, 131] width 214 height 75
click at [48, 69] on div "Crawls" at bounding box center [44, 67] width 19 height 11
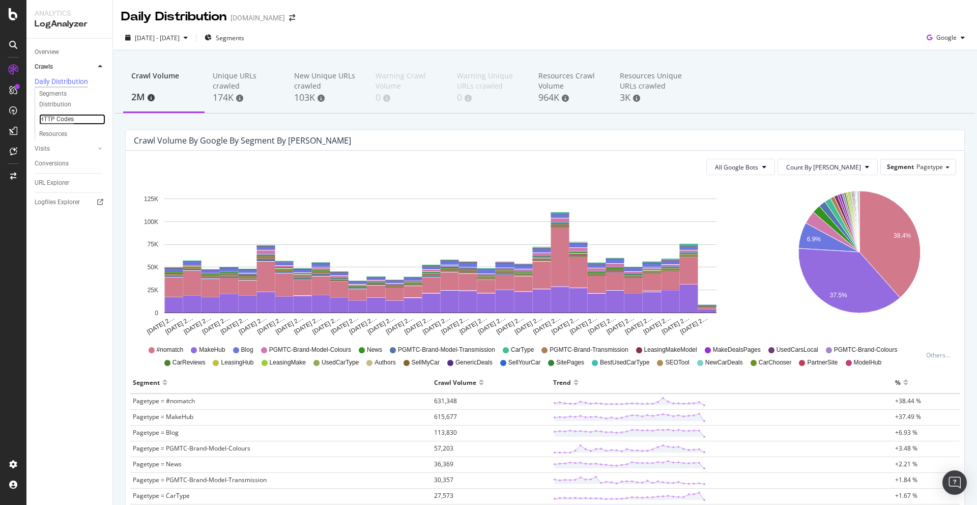
click at [53, 121] on div "HTTP Codes" at bounding box center [56, 119] width 35 height 11
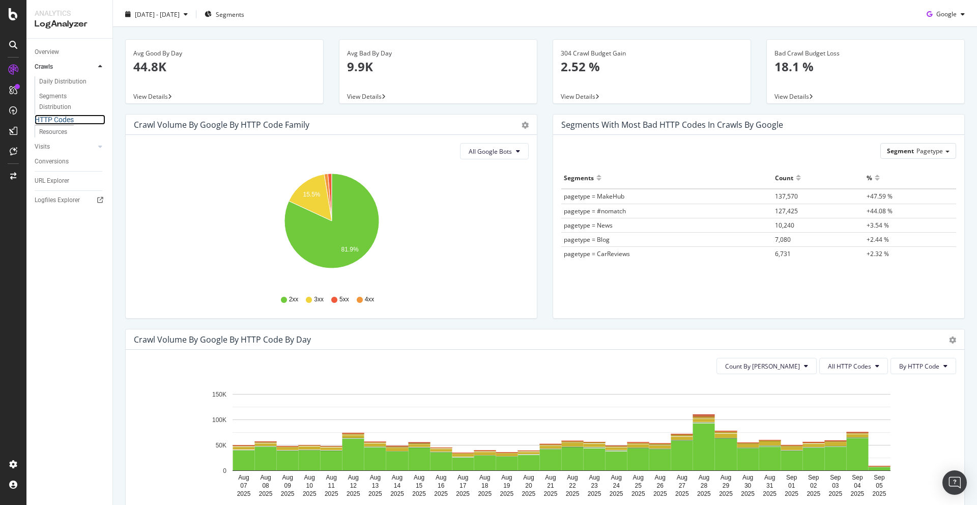
scroll to position [29, 0]
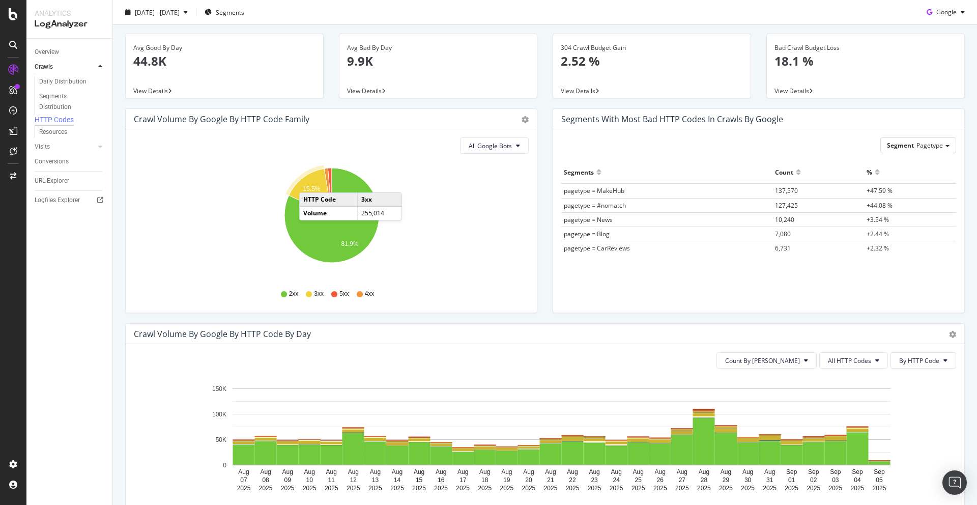
click at [309, 182] on icon "A chart." at bounding box center [310, 191] width 43 height 47
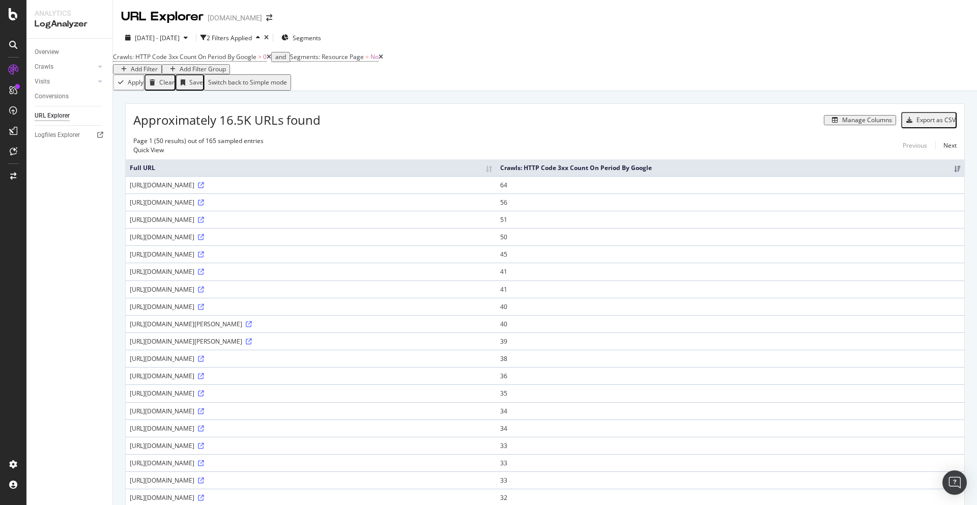
click at [857, 124] on div "Manage Columns" at bounding box center [867, 120] width 50 height 7
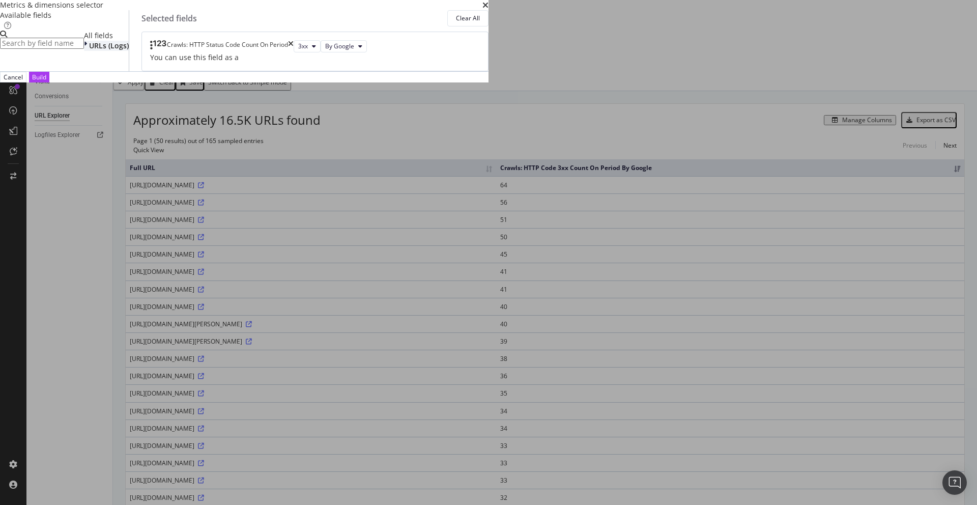
click at [129, 50] on span "URLs (Logs)" at bounding box center [109, 46] width 40 height 10
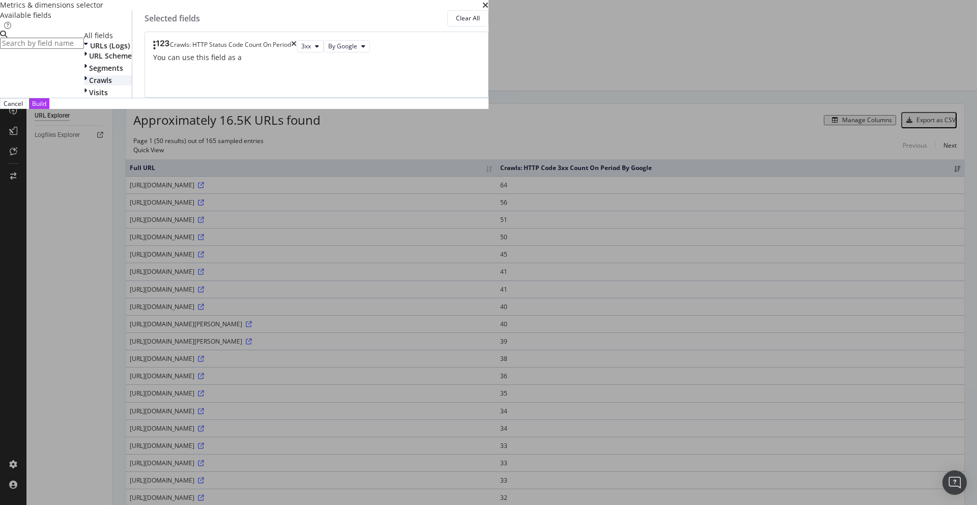
click at [89, 86] on div "modal" at bounding box center [86, 80] width 5 height 10
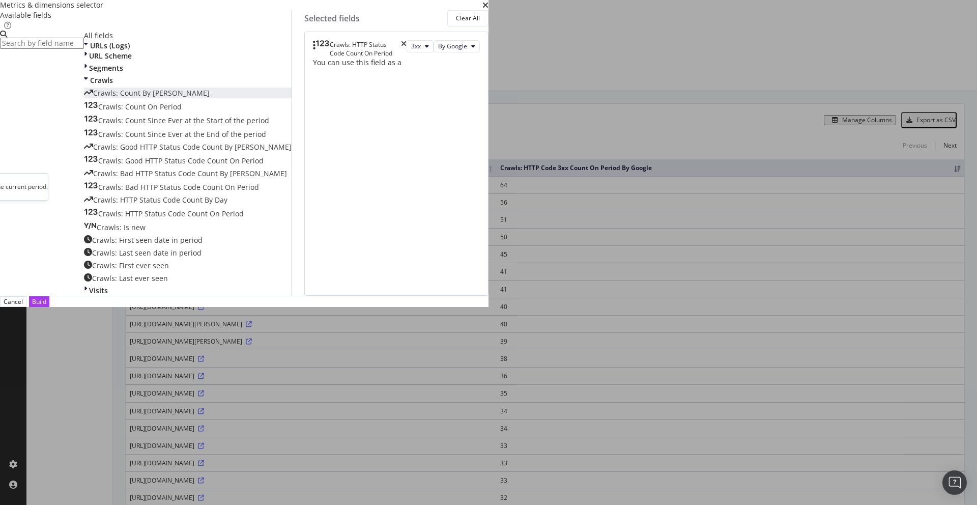
click at [210, 98] on span "Crawls: Count By Day" at bounding box center [151, 93] width 117 height 10
click at [46, 306] on div "Build" at bounding box center [39, 301] width 14 height 9
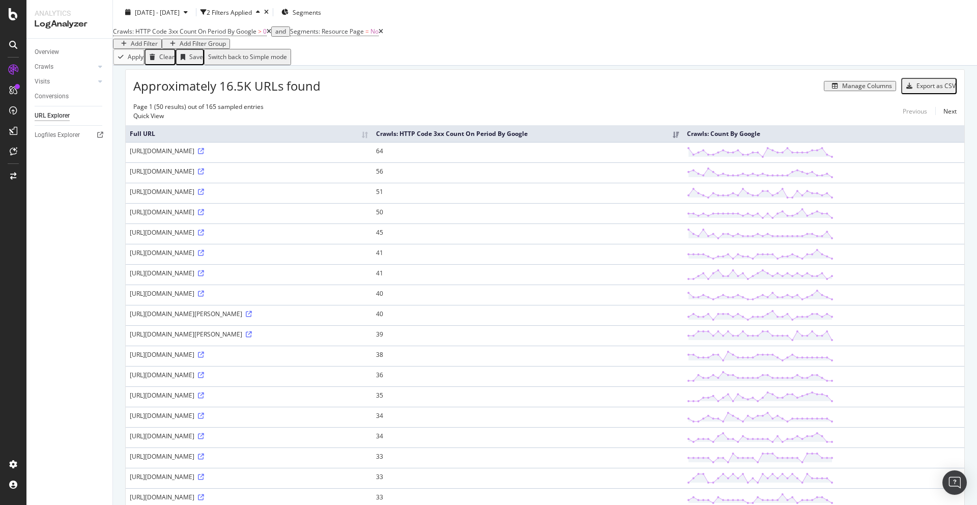
scroll to position [41, 0]
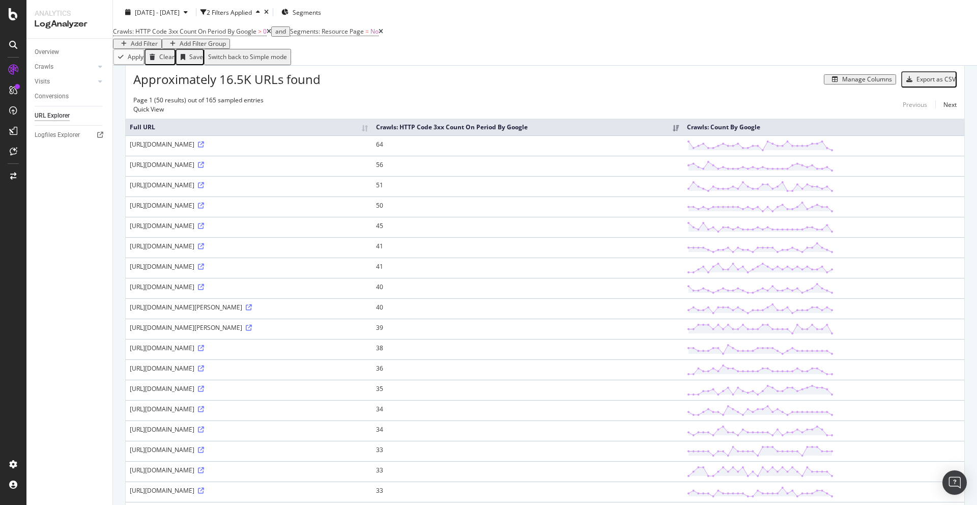
click at [258, 149] on div "https://www.carwow.co.uk/blog/what-is-BMW-M-Sport" at bounding box center [249, 144] width 238 height 9
click at [204, 148] on icon at bounding box center [201, 145] width 6 height 6
click at [328, 156] on td "https://www.carwow.co.uk/blog/what-is-BMW-M-Sport" at bounding box center [249, 145] width 246 height 20
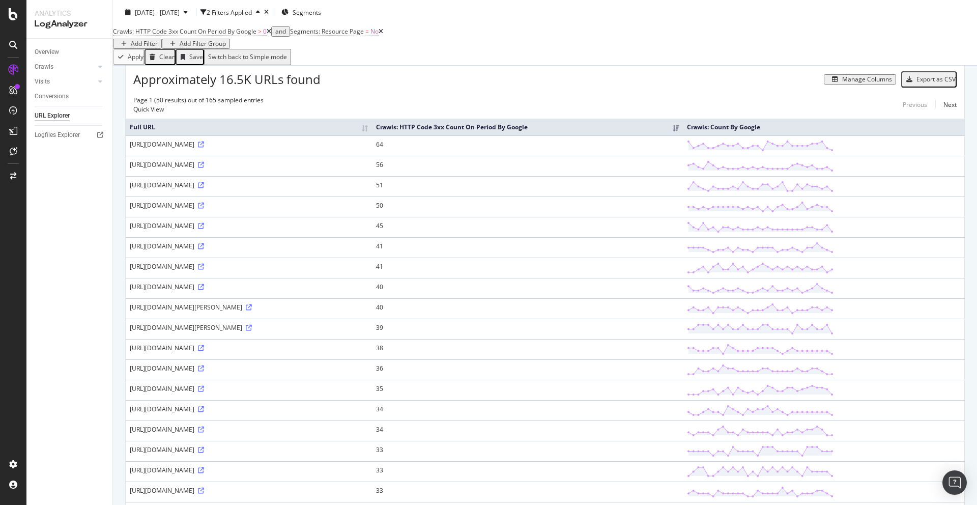
drag, startPoint x: 284, startPoint y: 161, endPoint x: 220, endPoint y: 158, distance: 64.2
click at [220, 149] on div "https://www.carwow.co.uk/blog/what-is-BMW-M-Sport" at bounding box center [249, 144] width 238 height 9
copy div "/what-is-BMW-M-Sport"
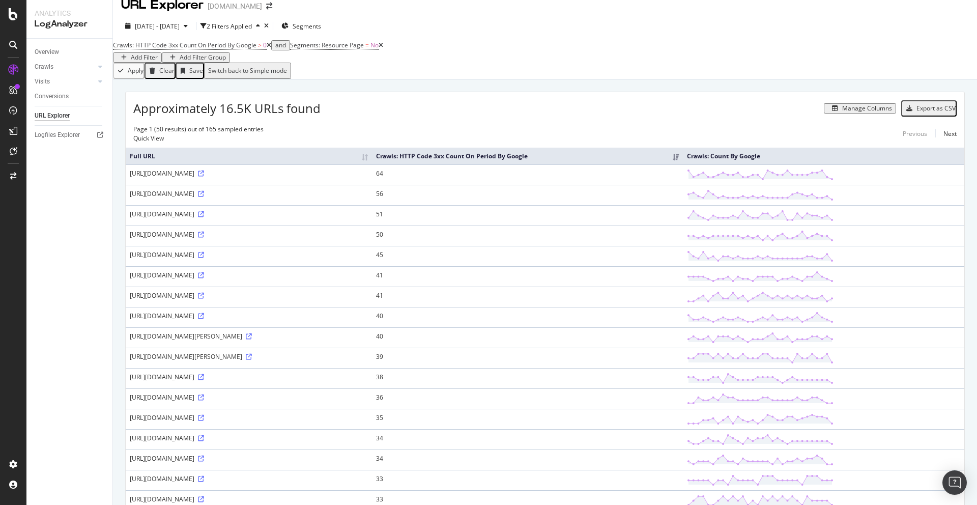
scroll to position [0, 0]
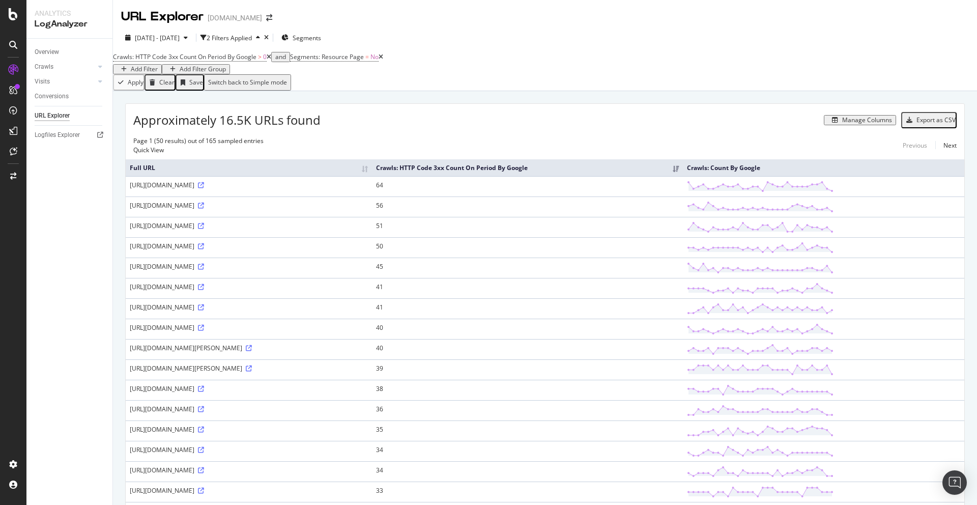
click at [467, 144] on div "Page 1 (50 results) out of 165 sampled entries Quick View Previous Next" at bounding box center [545, 144] width 839 height 17
click at [271, 60] on icon at bounding box center [269, 57] width 5 height 6
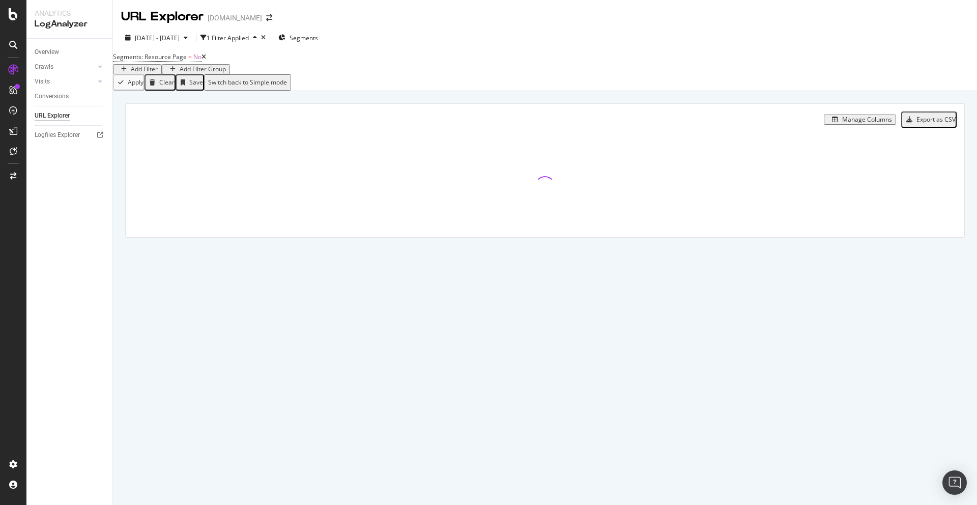
click at [206, 60] on icon at bounding box center [204, 57] width 5 height 6
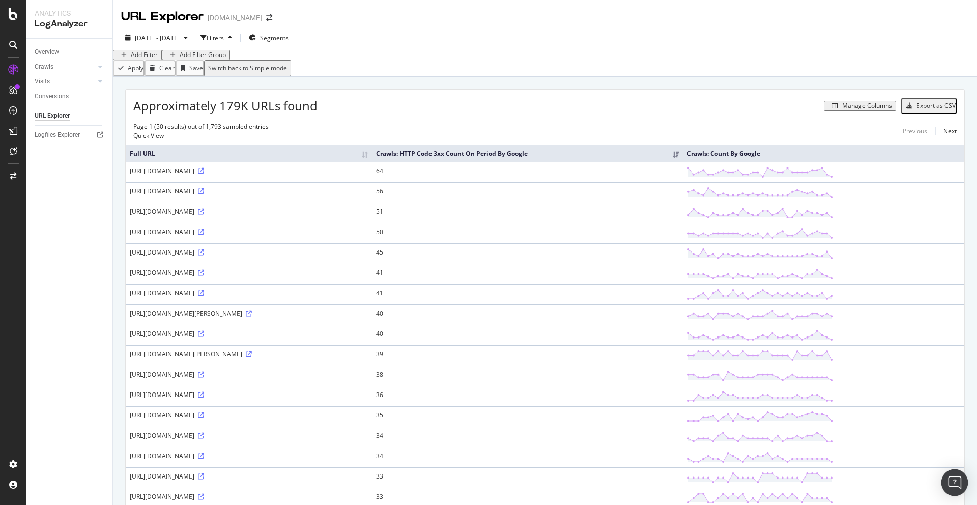
click at [954, 482] on img "Open Intercom Messenger" at bounding box center [954, 482] width 13 height 13
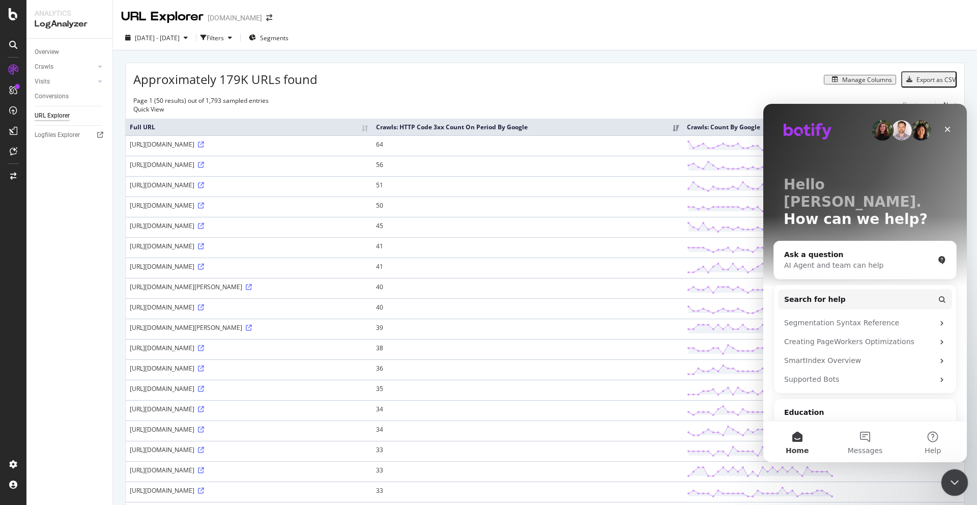
click at [956, 478] on icon "Close Intercom Messenger" at bounding box center [953, 481] width 12 height 12
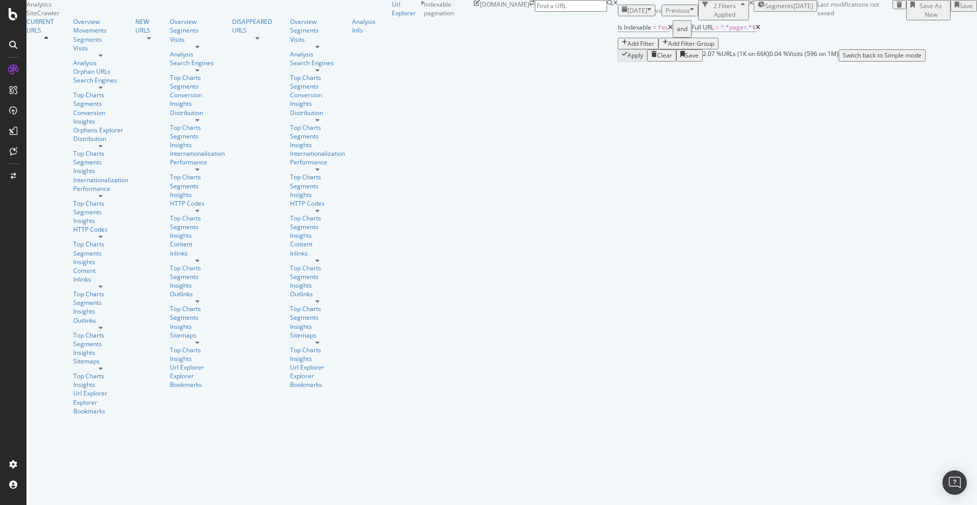
scroll to position [23, 0]
drag, startPoint x: 132, startPoint y: 284, endPoint x: 173, endPoint y: 285, distance: 40.7
click at [618, 32] on span "Is Indexable" at bounding box center [635, 27] width 34 height 9
click at [140, 70] on icon at bounding box center [140, 67] width 7 height 6
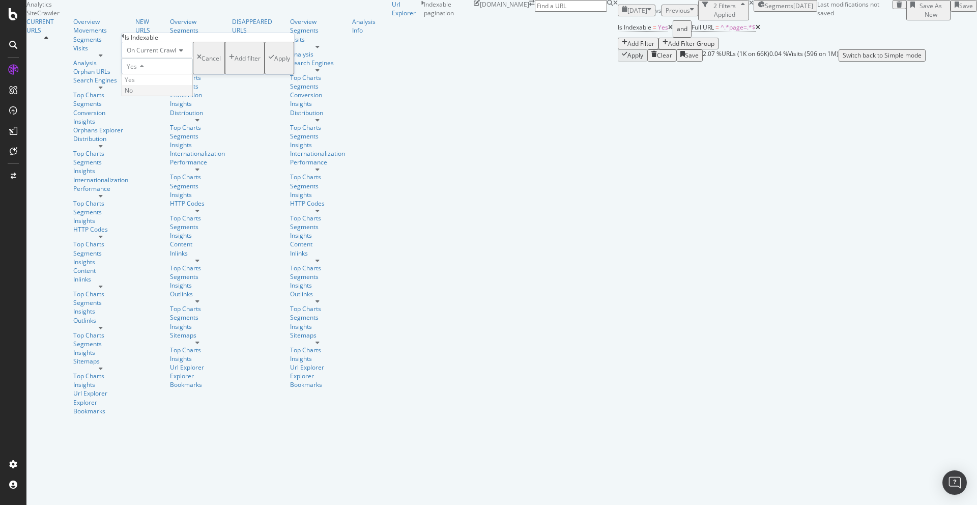
click at [147, 96] on div "No" at bounding box center [157, 90] width 70 height 11
click at [274, 63] on div "Apply" at bounding box center [282, 58] width 16 height 9
drag, startPoint x: 130, startPoint y: 239, endPoint x: 174, endPoint y: 238, distance: 44.3
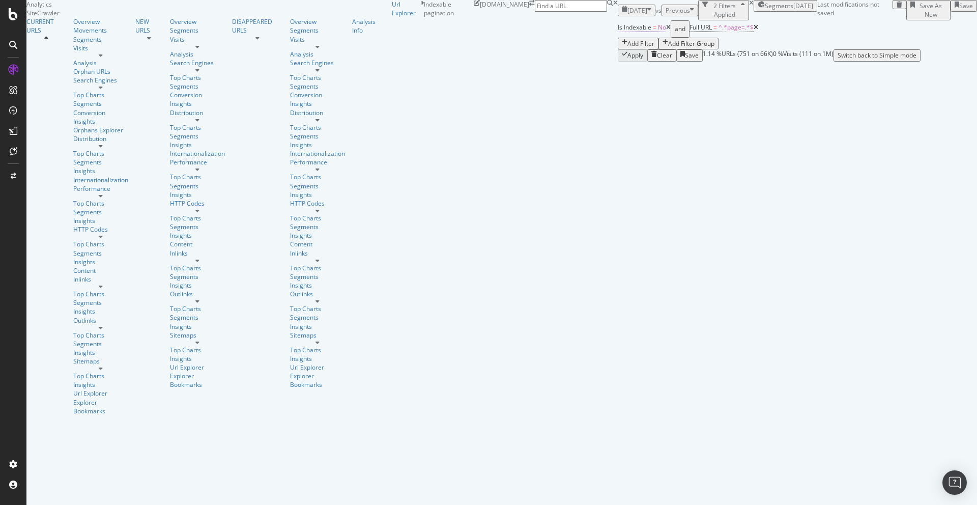
click at [618, 32] on span "Is Indexable" at bounding box center [635, 27] width 34 height 9
click at [142, 67] on icon at bounding box center [138, 64] width 7 height 6
click at [135, 81] on span "Yes" at bounding box center [130, 77] width 10 height 9
click at [274, 60] on div "Apply" at bounding box center [282, 55] width 16 height 9
